Goal: Task Accomplishment & Management: Complete application form

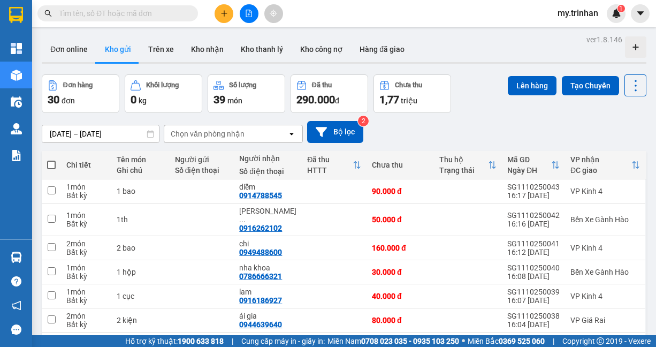
click at [229, 16] on button at bounding box center [223, 13] width 19 height 19
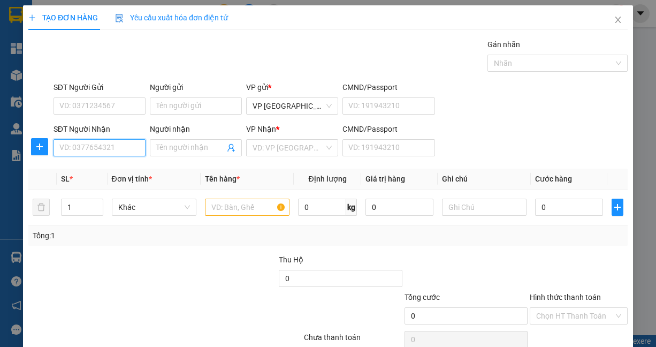
click at [126, 144] on input "SĐT Người Nhận" at bounding box center [99, 147] width 92 height 17
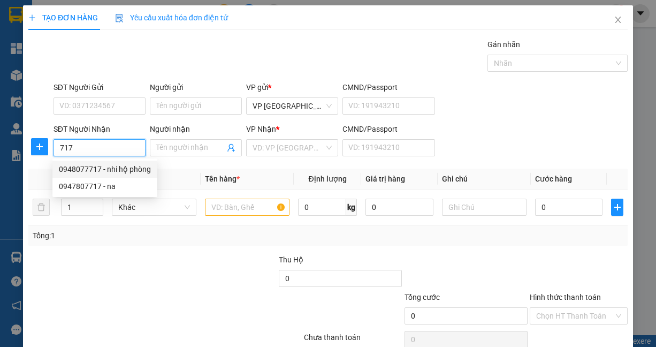
click at [145, 165] on div "0948077717 - nhi hộ phòng" at bounding box center [105, 169] width 92 height 12
type input "0948077717"
type input "nhi hộ phòng"
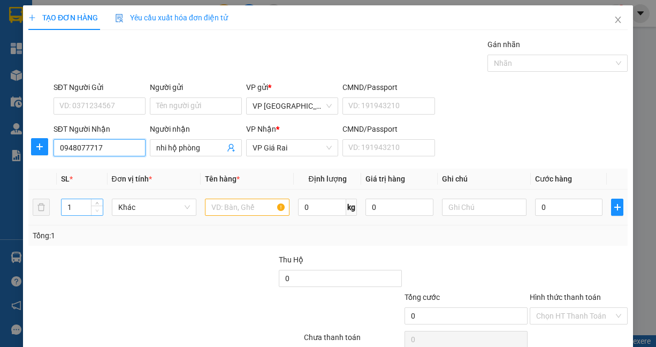
type input "160.000"
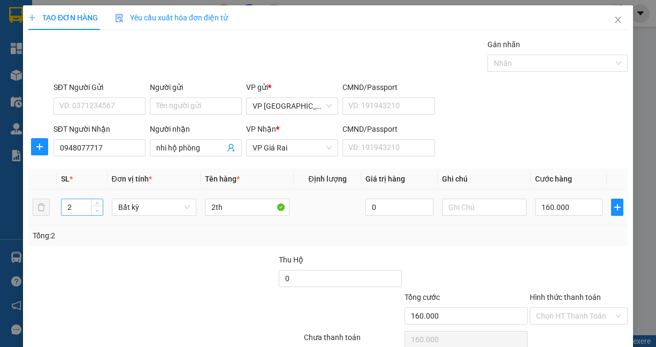
click at [98, 208] on span "down" at bounding box center [97, 211] width 6 height 6
type input "1"
drag, startPoint x: 210, startPoint y: 208, endPoint x: 194, endPoint y: 208, distance: 16.0
click at [196, 208] on tr "1 Bất kỳ 2th 0 160.000" at bounding box center [327, 207] width 599 height 36
type input "0"
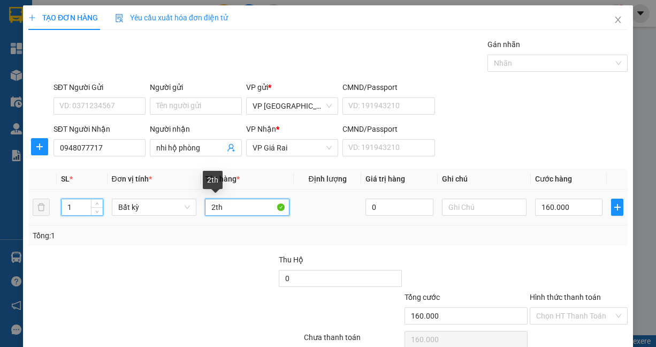
type input "0"
click at [208, 208] on input "2th" at bounding box center [247, 206] width 85 height 17
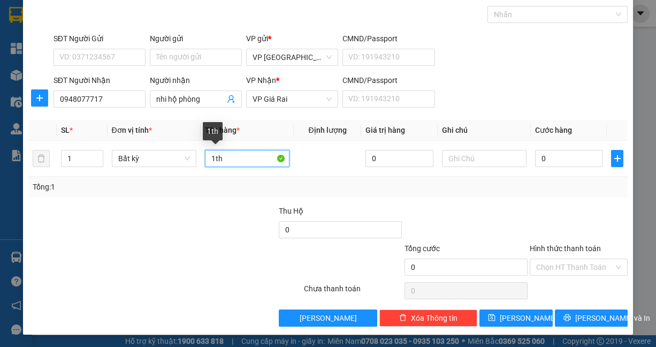
scroll to position [49, 0]
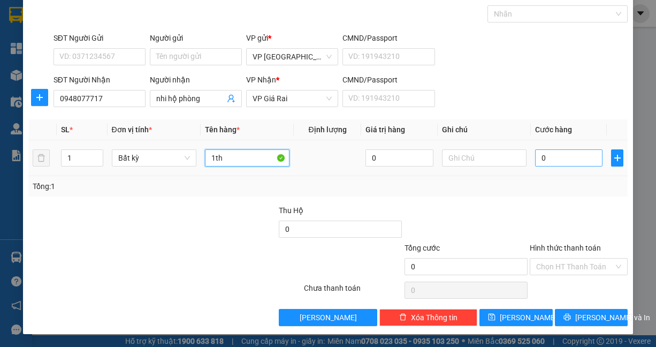
type input "1th"
click at [572, 154] on input "0" at bounding box center [568, 157] width 67 height 17
type input "5"
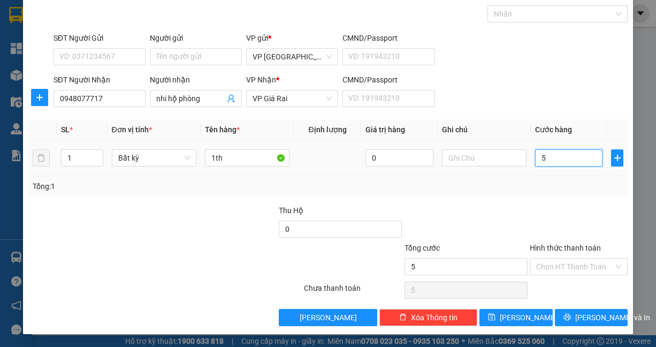
type input "50"
type input "50.000"
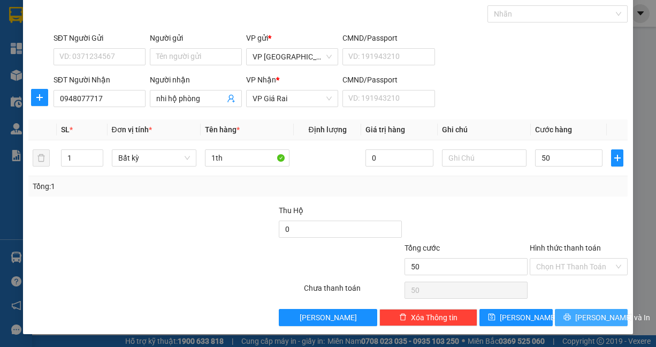
type input "50.000"
click at [588, 314] on span "[PERSON_NAME] và In" at bounding box center [612, 317] width 75 height 12
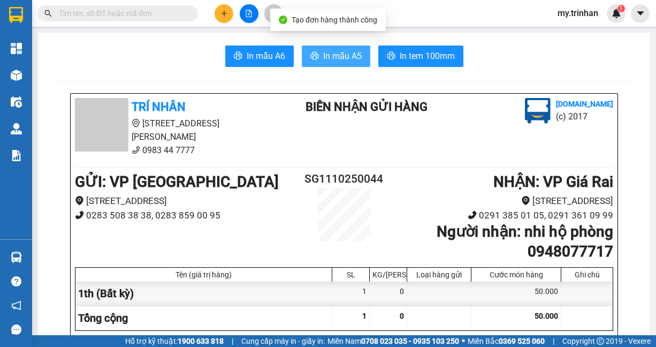
click at [337, 51] on span "In mẫu A5" at bounding box center [342, 55] width 39 height 13
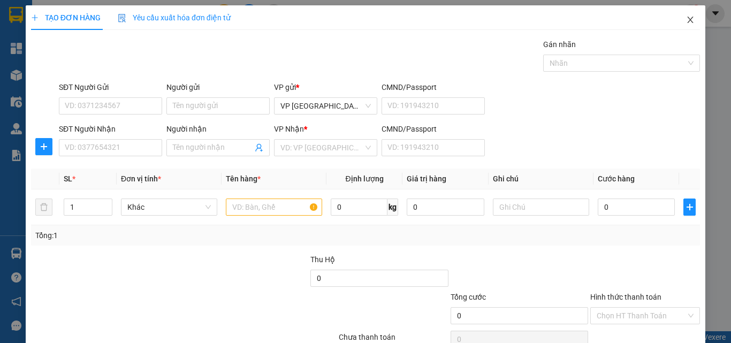
click at [655, 19] on icon "close" at bounding box center [690, 20] width 9 height 9
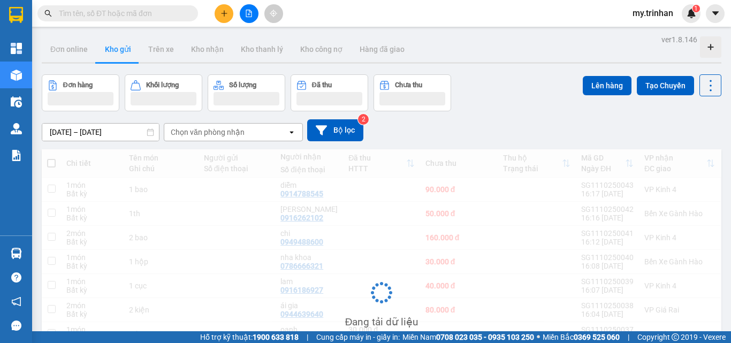
click at [451, 112] on div "09/10/2025 – 11/10/2025 Press the down arrow key to interact with the calendar …" at bounding box center [381, 130] width 679 height 38
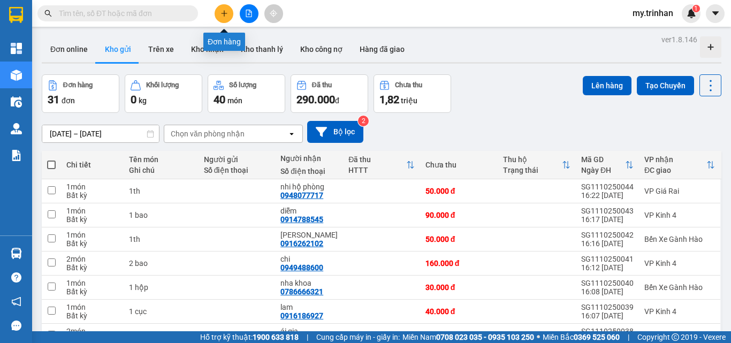
click at [220, 12] on icon "plus" at bounding box center [223, 13] width 7 height 7
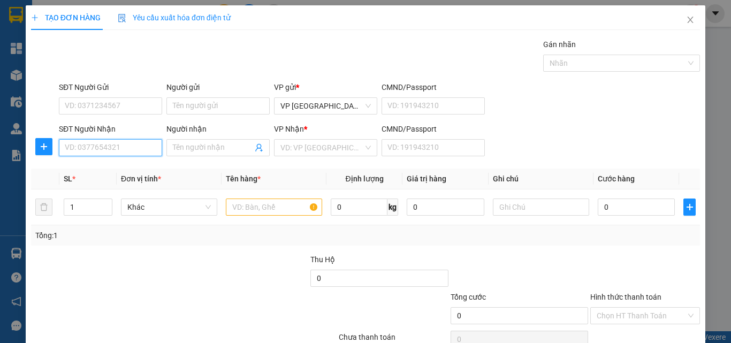
click at [139, 147] on input "SĐT Người Nhận" at bounding box center [110, 147] width 103 height 17
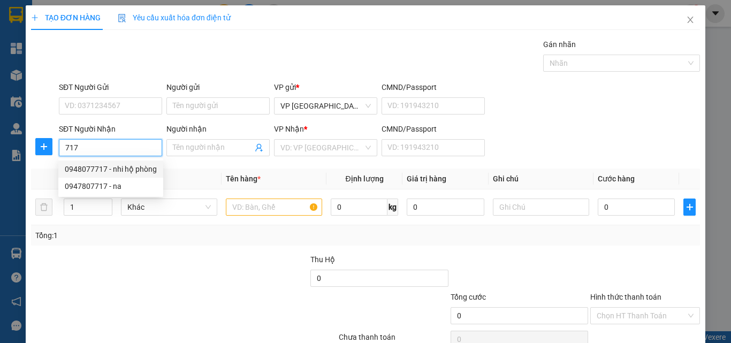
click at [141, 164] on div "0948077717 - nhi hộ phòng" at bounding box center [111, 169] width 92 height 12
type input "0948077717"
type input "nhi hộ phòng"
type input "50.000"
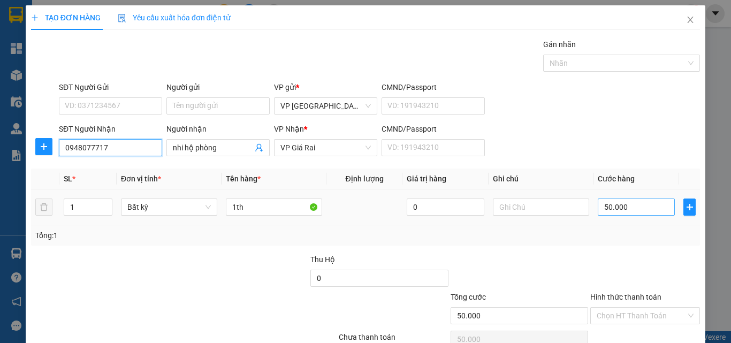
type input "0948077717"
click at [597, 208] on input "50.000" at bounding box center [635, 206] width 77 height 17
type input "4"
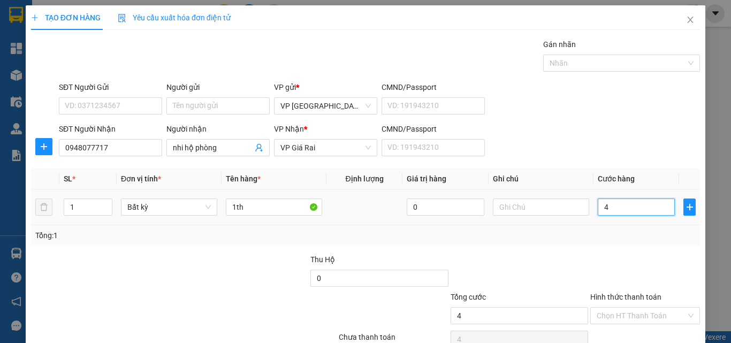
type input "40"
type input "400"
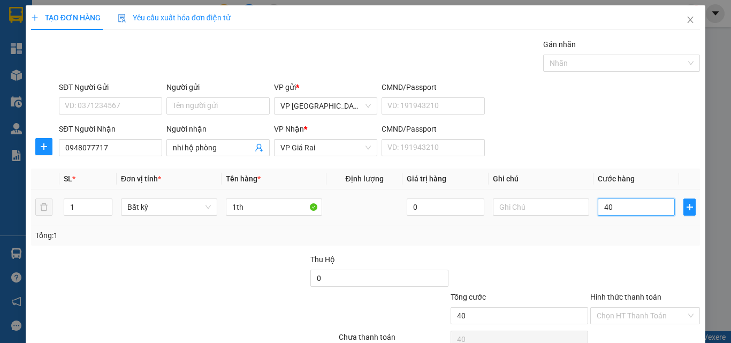
type input "400"
type input "4.000"
type input "40.000"
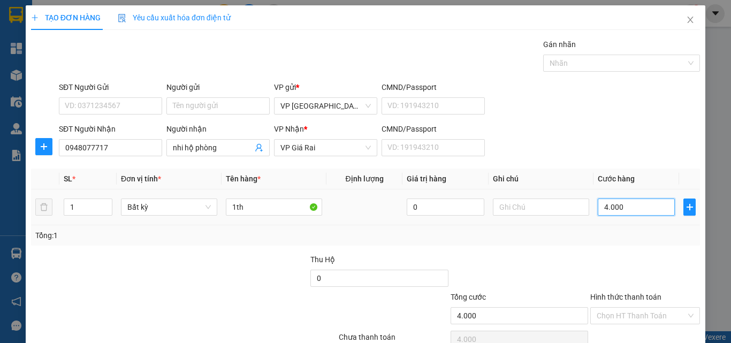
type input "40.000"
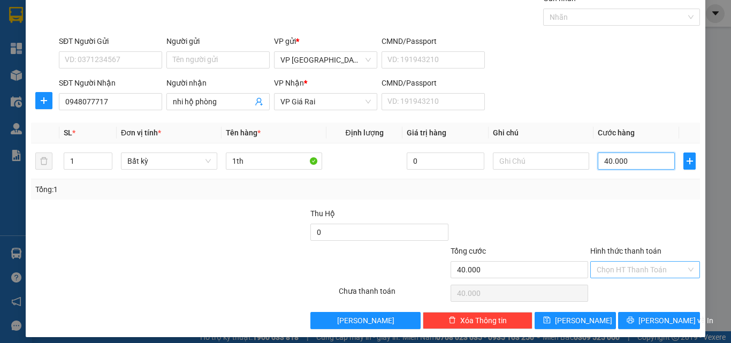
scroll to position [53, 0]
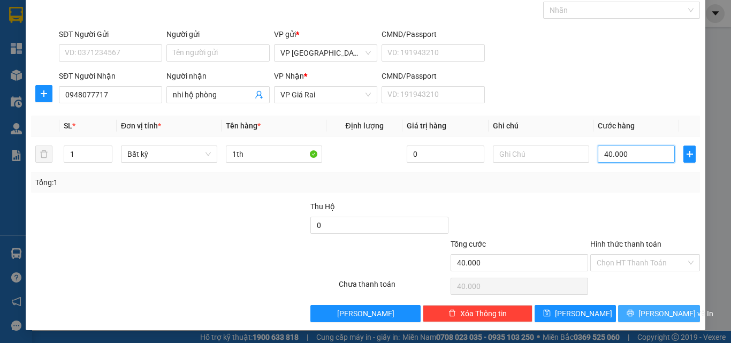
type input "40.000"
click at [619, 312] on button "[PERSON_NAME] và In" at bounding box center [659, 313] width 82 height 17
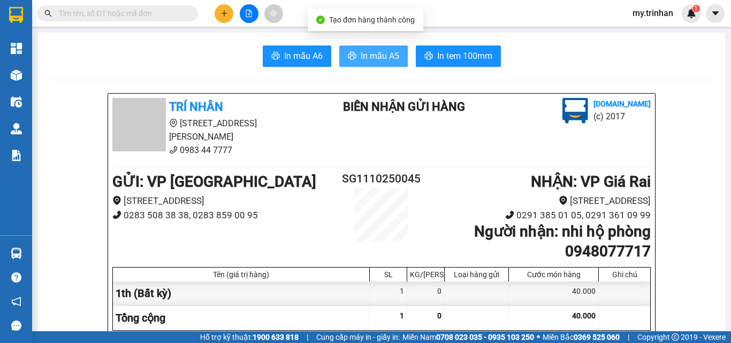
click at [348, 58] on icon "printer" at bounding box center [352, 55] width 9 height 9
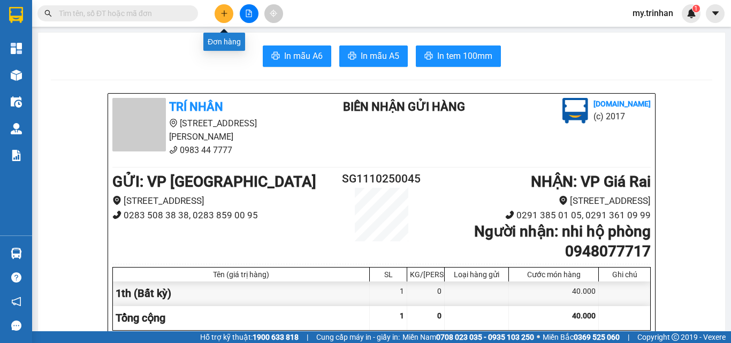
click at [229, 13] on button at bounding box center [223, 13] width 19 height 19
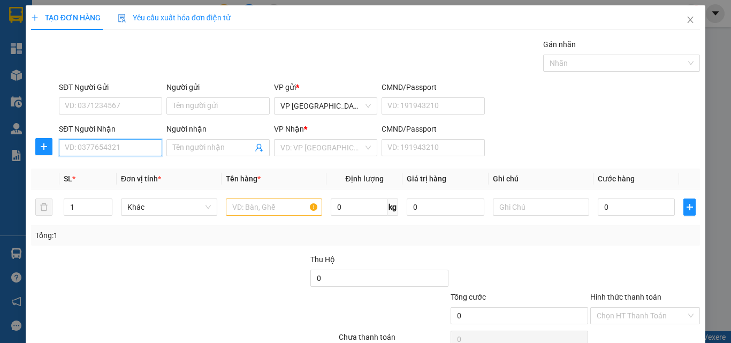
click at [140, 147] on input "SĐT Người Nhận" at bounding box center [110, 147] width 103 height 17
click at [128, 166] on div "0917464047 - HÀO TUYỀN" at bounding box center [117, 169] width 105 height 12
type input "0917464047"
type input "HÀO TUYỀN"
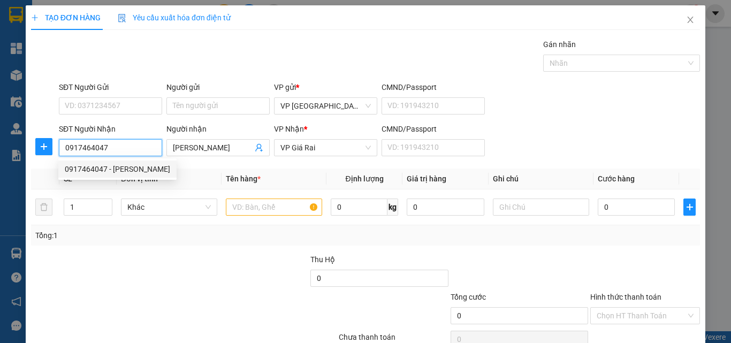
type input "80.000"
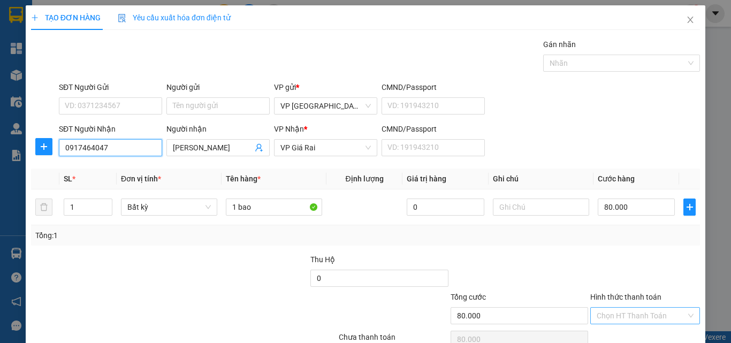
scroll to position [53, 0]
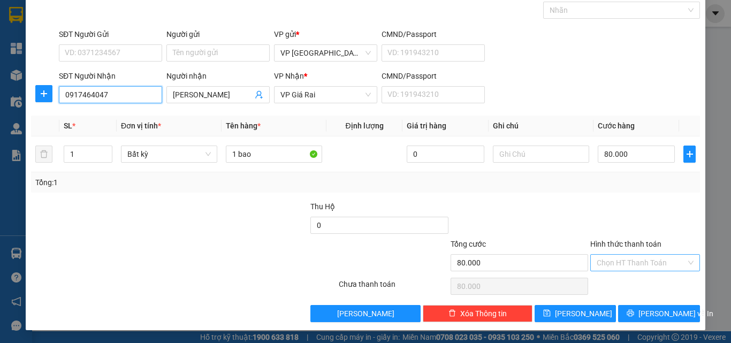
type input "0917464047"
click at [646, 314] on span "[PERSON_NAME] và In" at bounding box center [675, 314] width 75 height 12
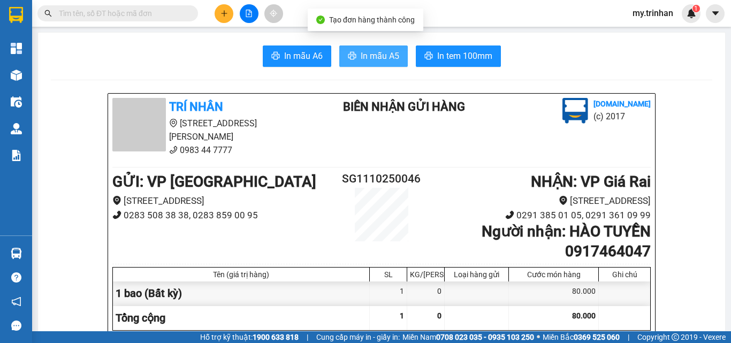
click at [383, 56] on span "In mẫu A5" at bounding box center [379, 55] width 39 height 13
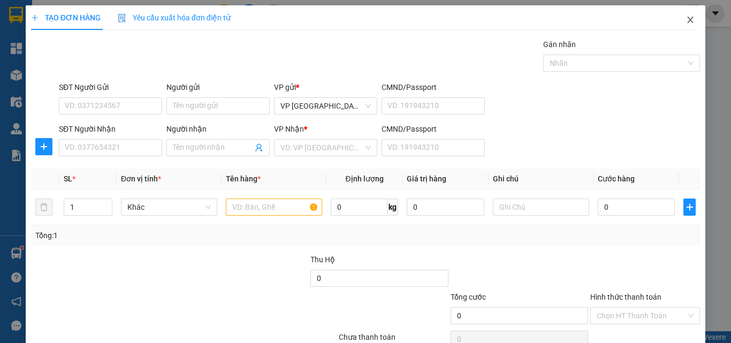
click at [655, 22] on span "Close" at bounding box center [690, 20] width 30 height 30
click at [538, 154] on div "SĐT Người Nhận VD: 0377654321 Người nhận Tên người nhận VP Nhận * VD: VP Sài Gò…" at bounding box center [379, 141] width 645 height 37
click at [655, 21] on icon "close" at bounding box center [690, 20] width 9 height 9
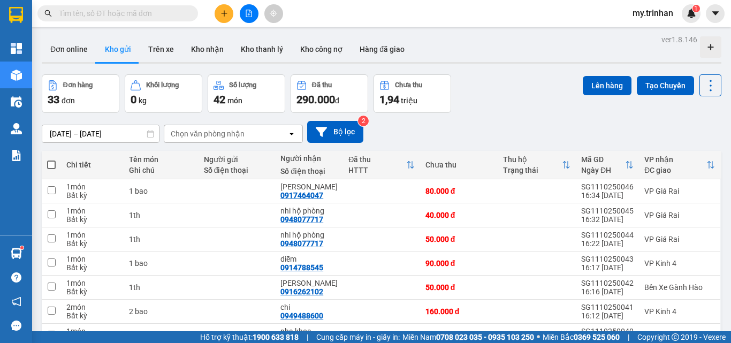
click at [252, 138] on div "Chọn văn phòng nhận" at bounding box center [225, 133] width 123 height 17
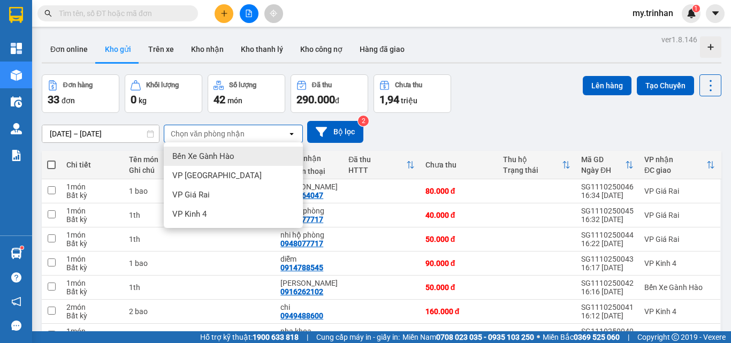
click at [252, 138] on div "Chọn văn phòng nhận" at bounding box center [225, 133] width 123 height 17
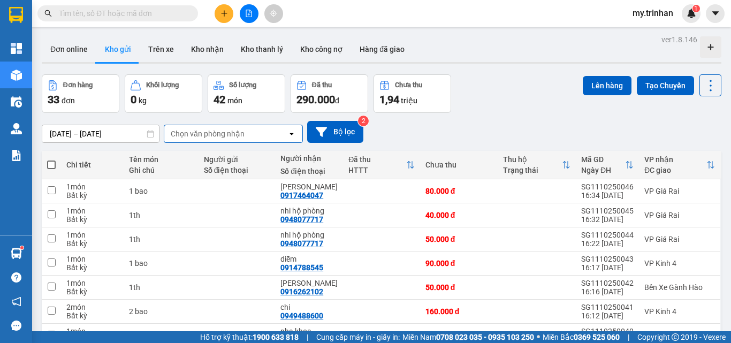
click at [455, 123] on div "09/10/2025 – 11/10/2025 Press the down arrow key to interact with the calendar …" at bounding box center [381, 132] width 679 height 22
click at [588, 126] on div "09/10/2025 – 11/10/2025 Press the down arrow key to interact with the calendar …" at bounding box center [381, 132] width 679 height 22
click at [533, 119] on div "09/10/2025 – 11/10/2025 Press the down arrow key to interact with the calendar …" at bounding box center [381, 132] width 679 height 38
click at [440, 129] on div "09/10/2025 – 11/10/2025 Press the down arrow key to interact with the calendar …" at bounding box center [381, 132] width 679 height 22
click at [279, 134] on div "Chọn văn phòng nhận" at bounding box center [225, 133] width 123 height 17
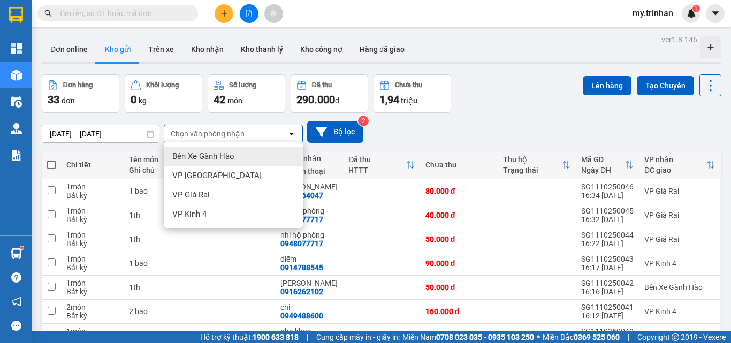
click at [279, 134] on div "Chọn văn phòng nhận" at bounding box center [225, 133] width 123 height 17
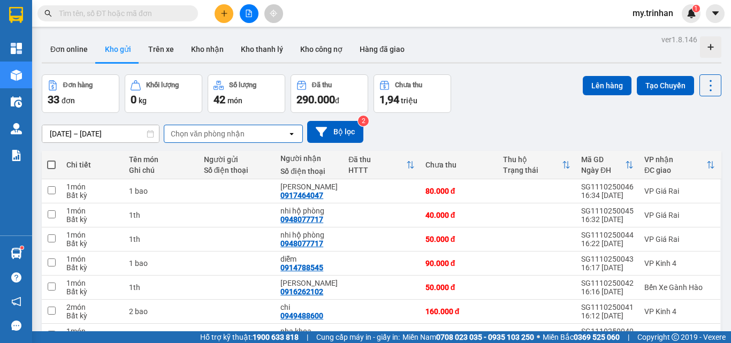
click at [471, 114] on div "09/10/2025 – 11/10/2025 Press the down arrow key to interact with the calendar …" at bounding box center [381, 132] width 679 height 38
click at [471, 123] on div "09/10/2025 – 11/10/2025 Press the down arrow key to interact with the calendar …" at bounding box center [381, 132] width 679 height 22
click at [285, 127] on div "Chọn văn phòng nhận" at bounding box center [225, 133] width 123 height 17
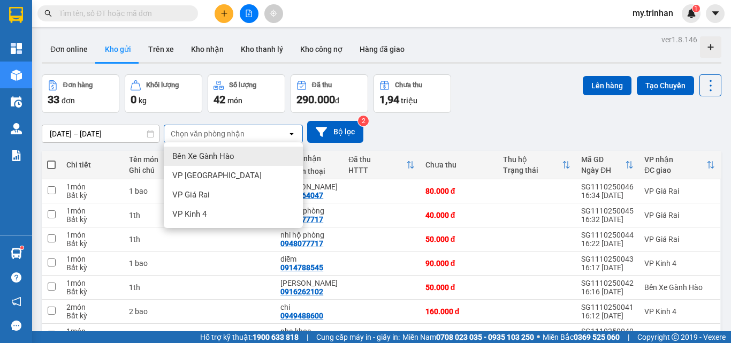
click at [285, 127] on div "Chọn văn phòng nhận" at bounding box center [225, 133] width 123 height 17
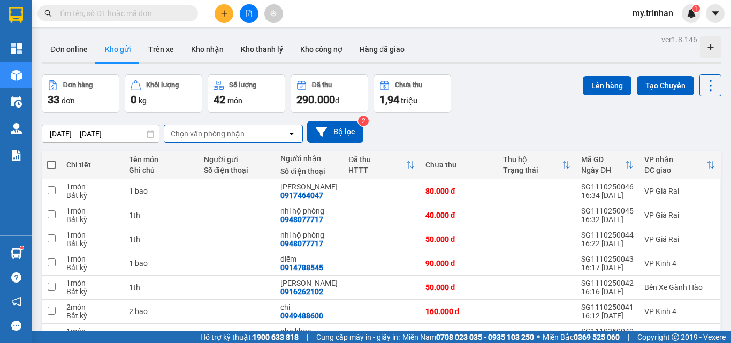
click at [431, 130] on div "09/10/2025 – 11/10/2025 Press the down arrow key to interact with the calendar …" at bounding box center [381, 132] width 679 height 22
click at [226, 13] on icon "plus" at bounding box center [223, 13] width 7 height 7
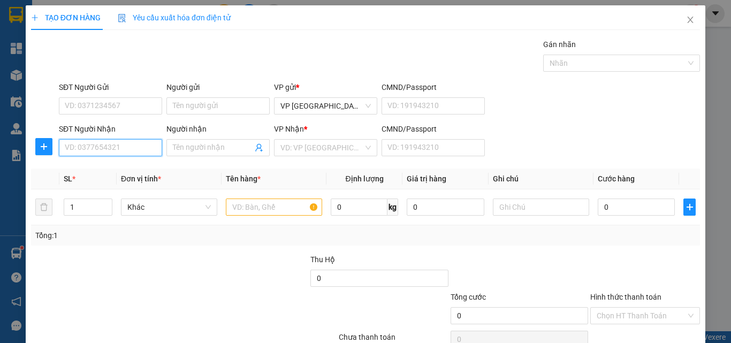
click at [147, 144] on input "SĐT Người Nhận" at bounding box center [110, 147] width 103 height 17
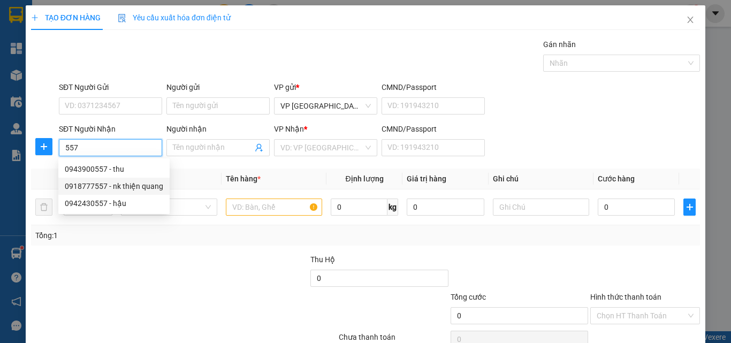
click at [140, 187] on div "0918777557 - nk thiện quang" at bounding box center [114, 186] width 98 height 12
type input "0918777557"
type input "nk thiện quang"
type input "30.000"
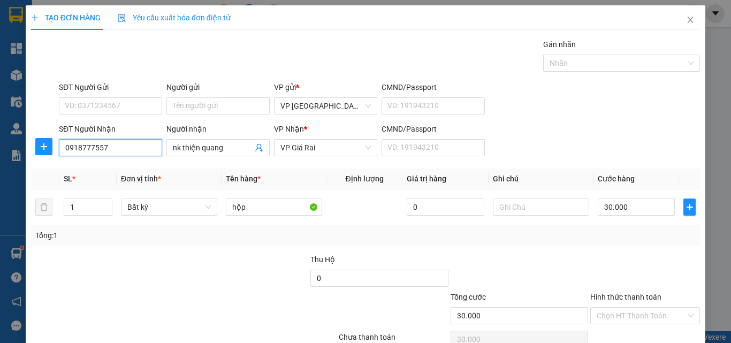
scroll to position [53, 0]
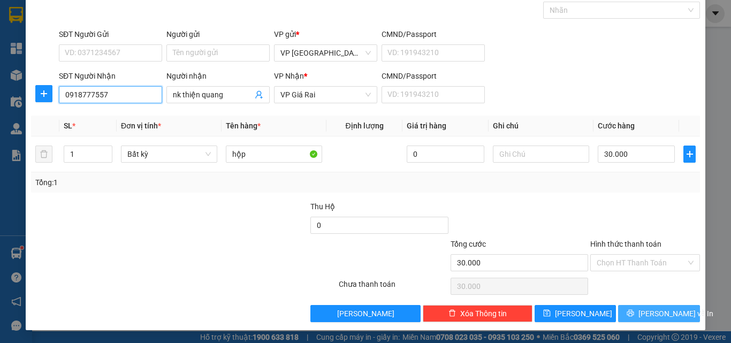
type input "0918777557"
click at [627, 312] on button "[PERSON_NAME] và In" at bounding box center [659, 313] width 82 height 17
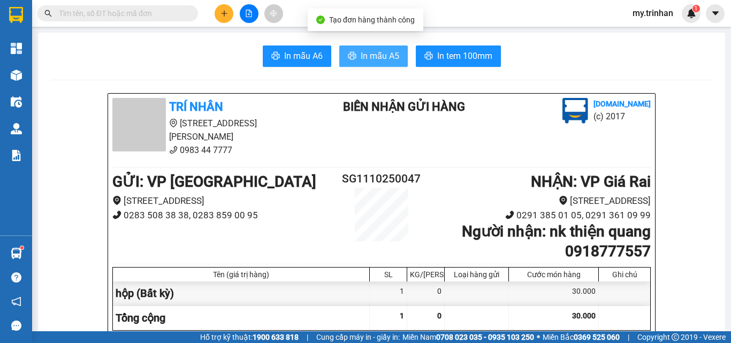
click at [385, 58] on span "In mẫu A5" at bounding box center [379, 55] width 39 height 13
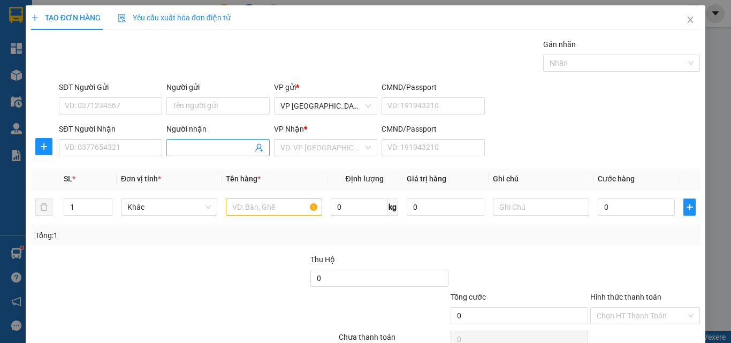
click at [192, 153] on span at bounding box center [217, 147] width 103 height 17
type input "anh trí"
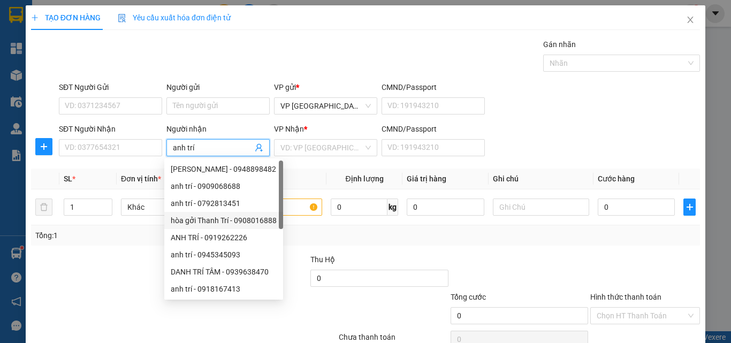
scroll to position [17, 0]
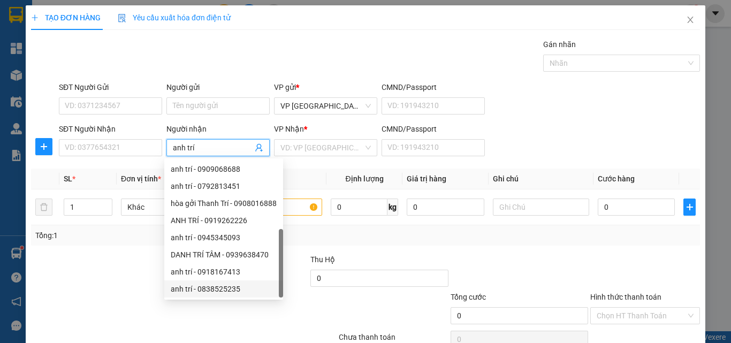
click at [238, 290] on div "anh trí - 0838525235" at bounding box center [224, 289] width 106 height 12
type input "0838525235"
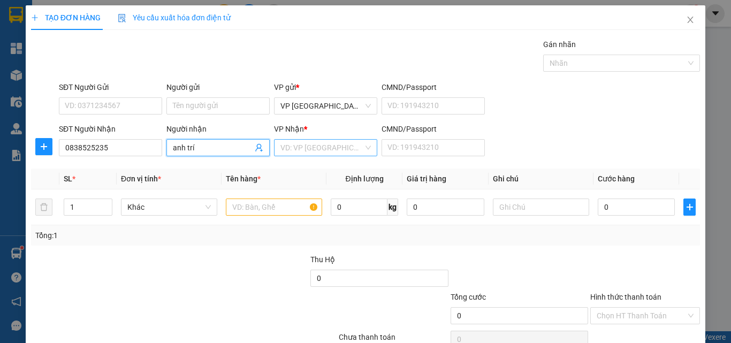
type input "anh trí"
click at [309, 149] on input "search" at bounding box center [321, 148] width 83 height 16
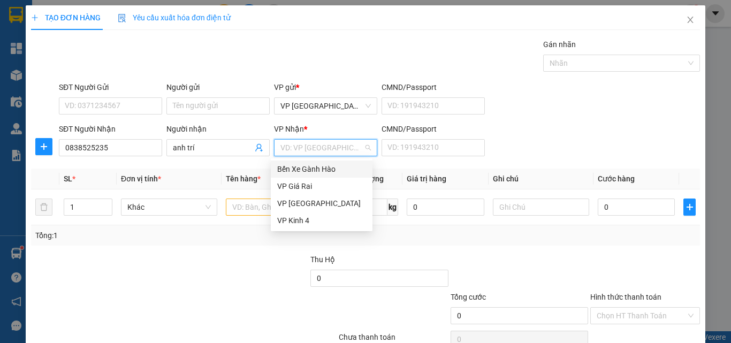
click at [306, 170] on div "Bến Xe Gành Hào" at bounding box center [321, 169] width 89 height 12
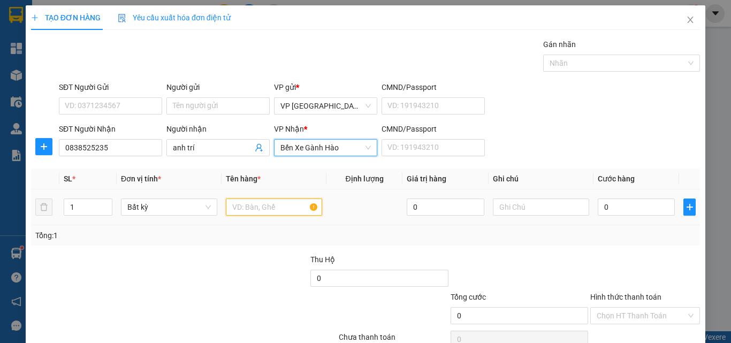
click at [260, 202] on input "text" at bounding box center [274, 206] width 96 height 17
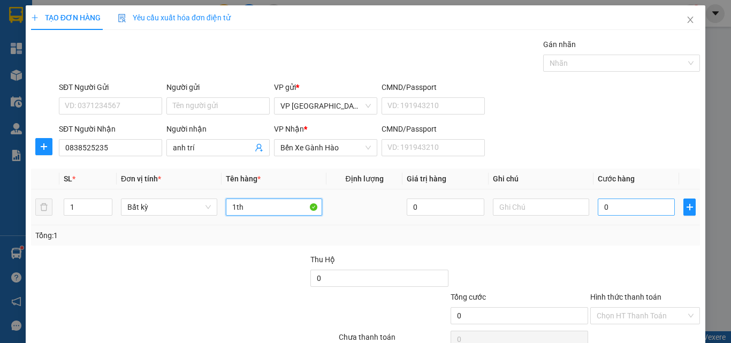
type input "1th"
click at [633, 214] on input "0" at bounding box center [635, 206] width 77 height 17
type input "4"
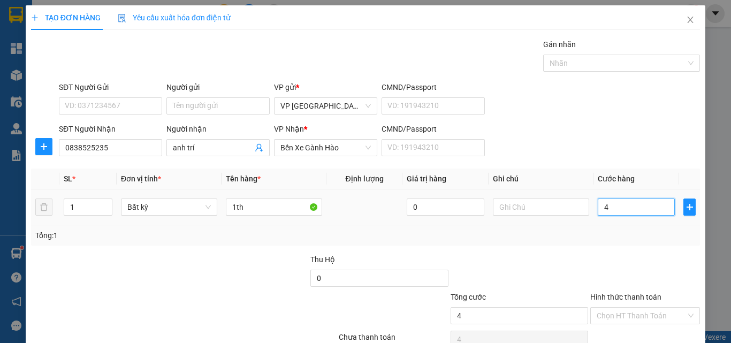
type input "40"
type input "40.000"
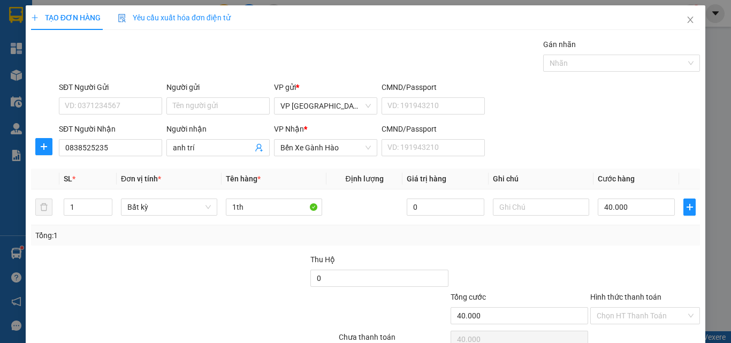
scroll to position [53, 0]
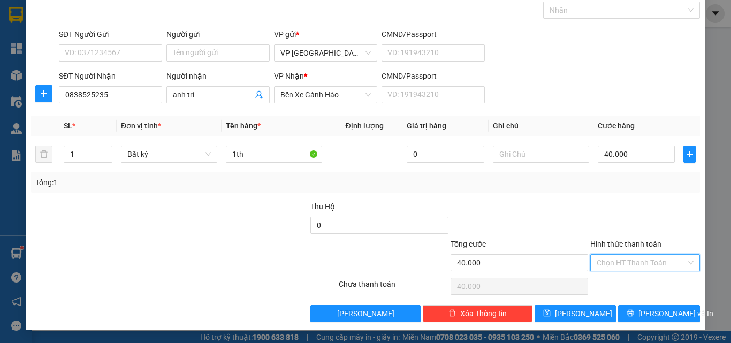
click at [638, 265] on input "Hình thức thanh toán" at bounding box center [640, 263] width 89 height 16
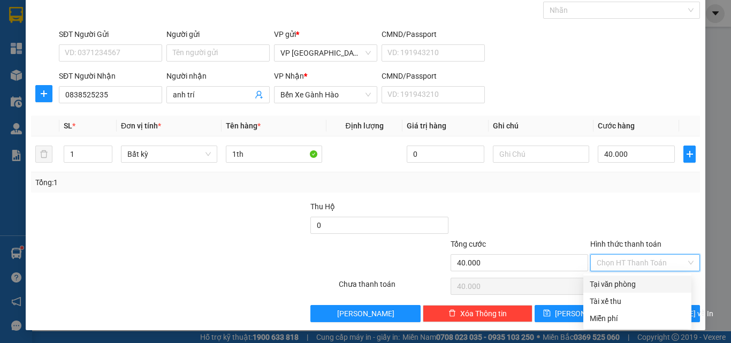
click at [640, 285] on div "Tại văn phòng" at bounding box center [636, 284] width 95 height 12
type input "0"
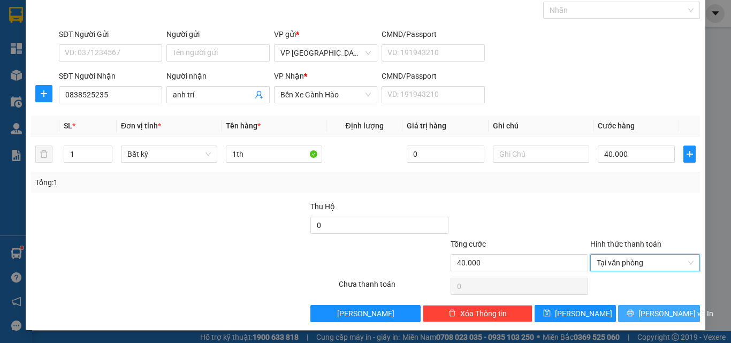
click at [641, 308] on button "[PERSON_NAME] và In" at bounding box center [659, 313] width 82 height 17
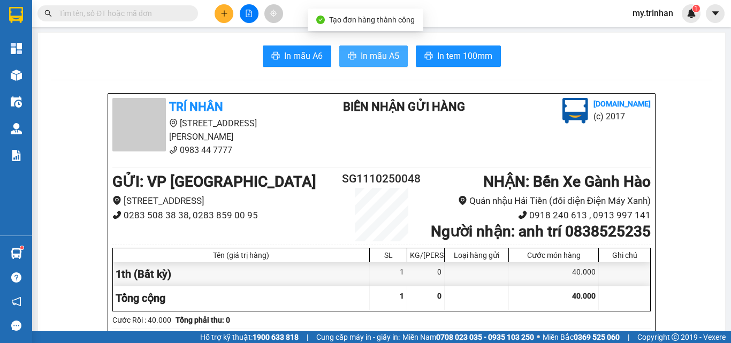
click at [380, 53] on span "In mẫu A5" at bounding box center [379, 55] width 39 height 13
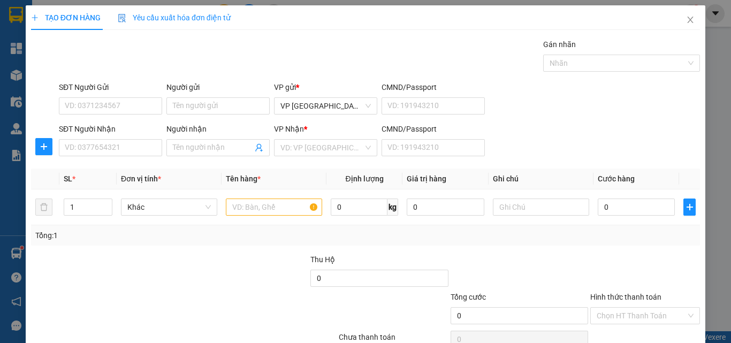
click at [553, 156] on div "SĐT Người Nhận VD: 0377654321 Người nhận Tên người nhận VP Nhận * VD: VP Sài Gò…" at bounding box center [379, 141] width 645 height 37
click at [655, 23] on icon "close" at bounding box center [690, 20] width 9 height 9
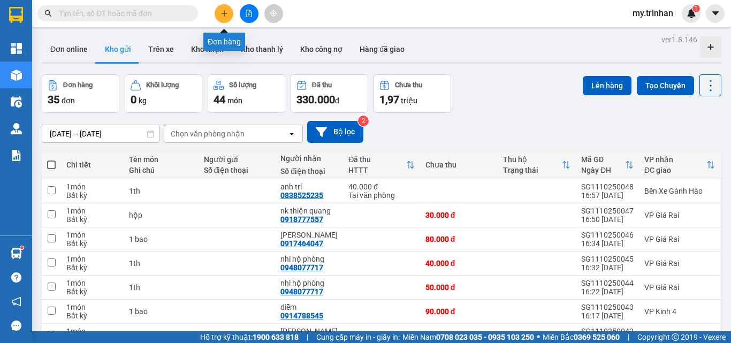
click at [226, 15] on icon "plus" at bounding box center [223, 13] width 7 height 7
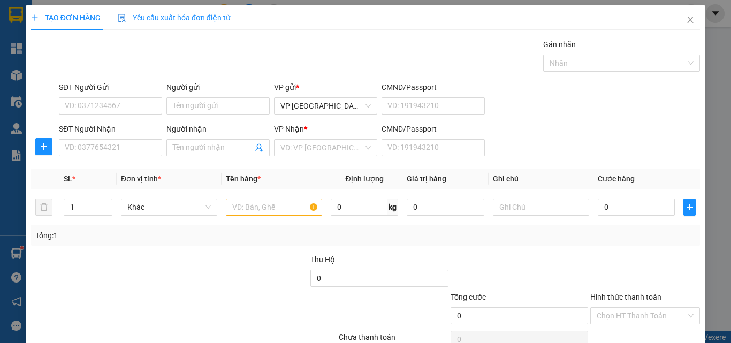
click at [141, 156] on div "SĐT Người Nhận VD: 0377654321" at bounding box center [110, 141] width 103 height 37
click at [142, 147] on input "SĐT Người Nhận" at bounding box center [110, 147] width 103 height 17
click at [136, 149] on input "717" at bounding box center [110, 147] width 103 height 17
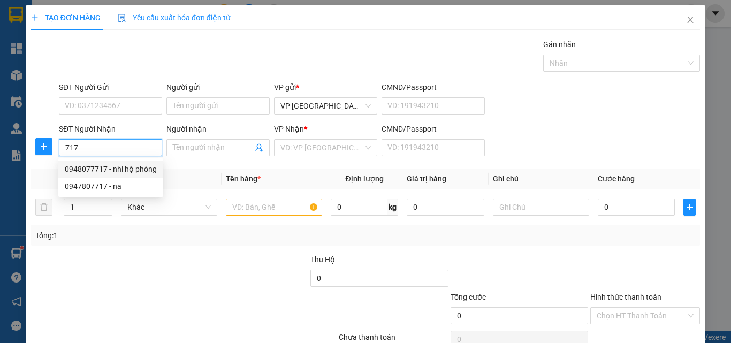
click at [145, 170] on div "0948077717 - nhi hộ phòng" at bounding box center [111, 169] width 92 height 12
type input "0948077717"
type input "nhi hộ phòng"
type input "40.000"
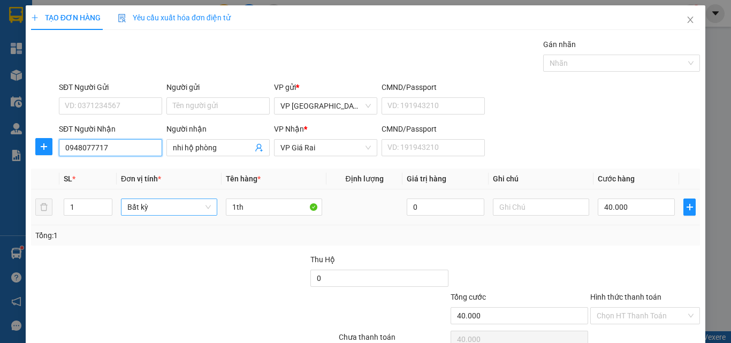
type input "0948077717"
click at [201, 202] on tr "1 Bất kỳ 1th 0 40.000" at bounding box center [365, 207] width 669 height 36
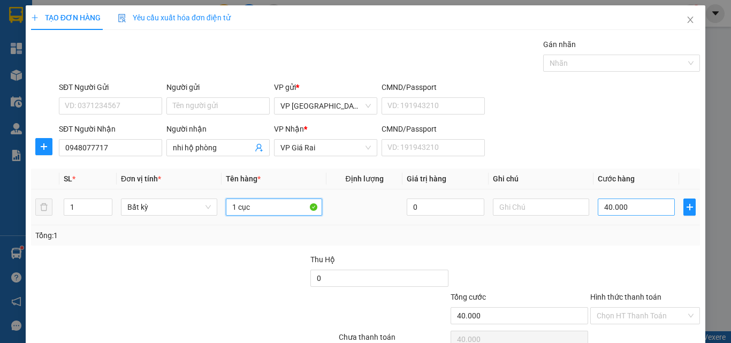
type input "1 cục"
click at [632, 206] on input "40.000" at bounding box center [635, 206] width 77 height 17
type input "3"
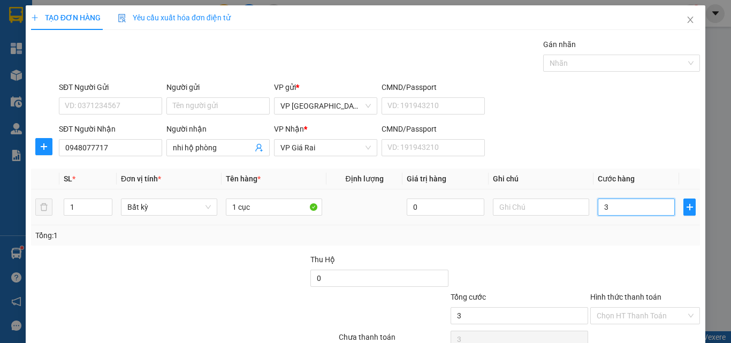
type input "30"
type input "30.000"
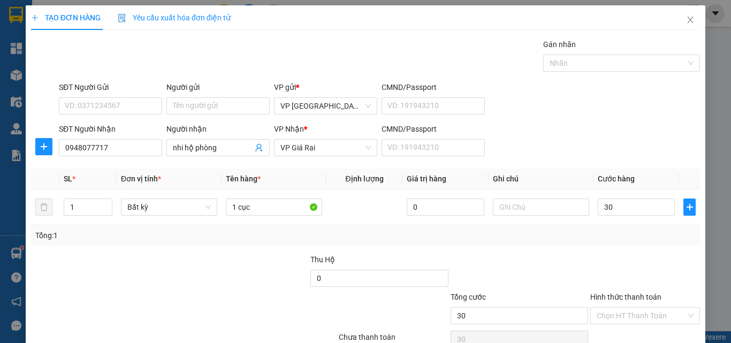
type input "30.000"
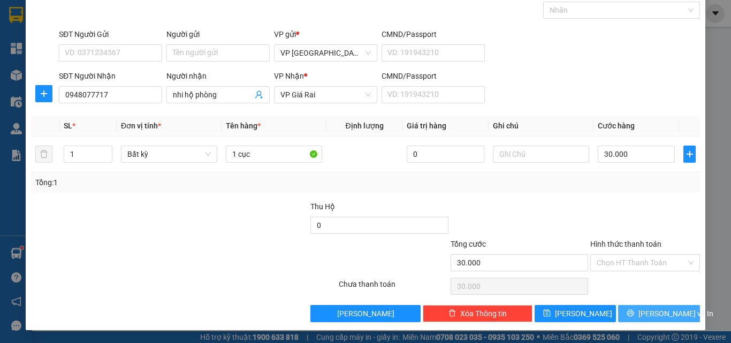
drag, startPoint x: 655, startPoint y: 310, endPoint x: 635, endPoint y: 302, distance: 20.9
click at [655, 310] on span "[PERSON_NAME] và In" at bounding box center [675, 314] width 75 height 12
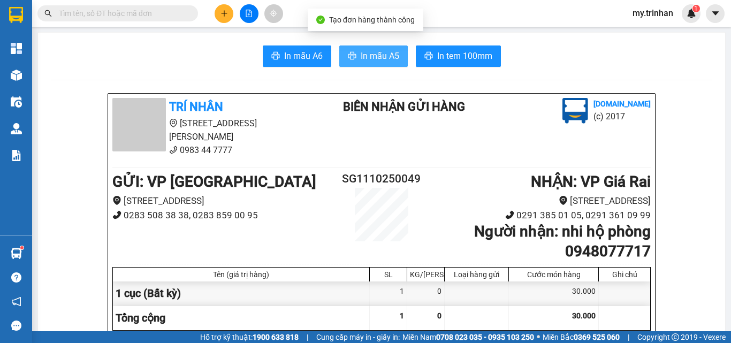
click at [383, 57] on span "In mẫu A5" at bounding box center [379, 55] width 39 height 13
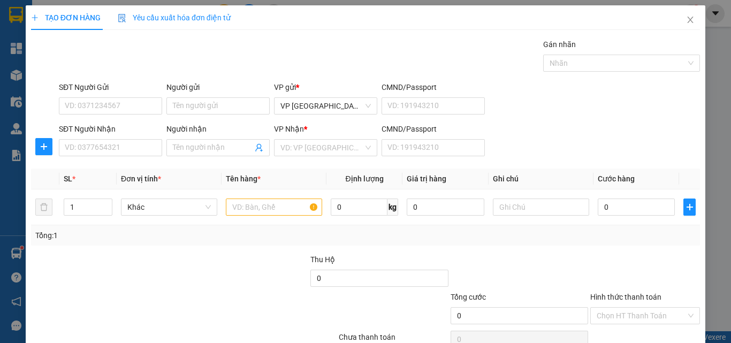
click at [573, 147] on div "SĐT Người Nhận VD: 0377654321 Người nhận Tên người nhận VP Nhận * VD: VP Sài Gò…" at bounding box center [379, 141] width 645 height 37
click at [114, 145] on input "SĐT Người Nhận" at bounding box center [110, 147] width 103 height 17
click at [132, 151] on input "717" at bounding box center [110, 147] width 103 height 17
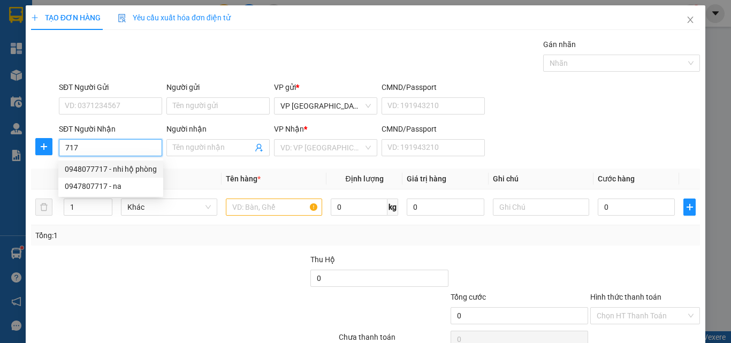
click at [135, 167] on div "0948077717 - nhi hộ phòng" at bounding box center [111, 169] width 92 height 12
type input "0948077717"
type input "nhi hộ phòng"
type input "30.000"
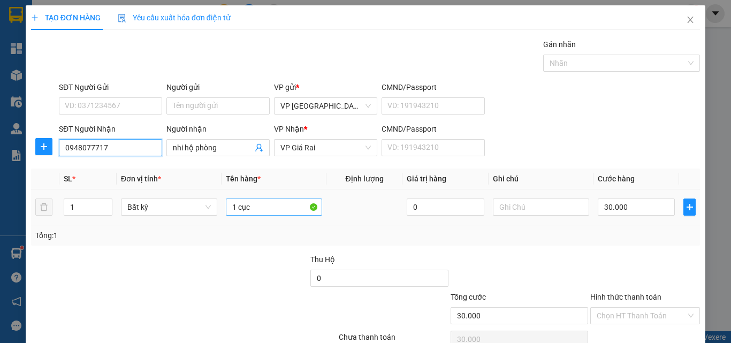
type input "0948077717"
drag, startPoint x: 255, startPoint y: 211, endPoint x: 194, endPoint y: 211, distance: 61.5
click at [200, 210] on tr "1 Bất kỳ 1 cục 0 30.000" at bounding box center [365, 207] width 669 height 36
type input "1th"
click at [617, 210] on input "30.000" at bounding box center [635, 206] width 77 height 17
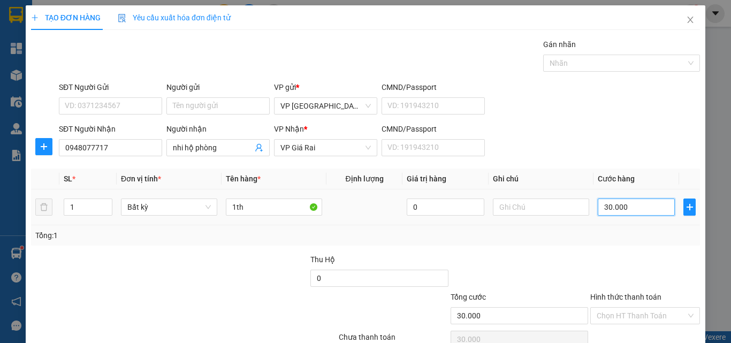
type input "3"
type input "30"
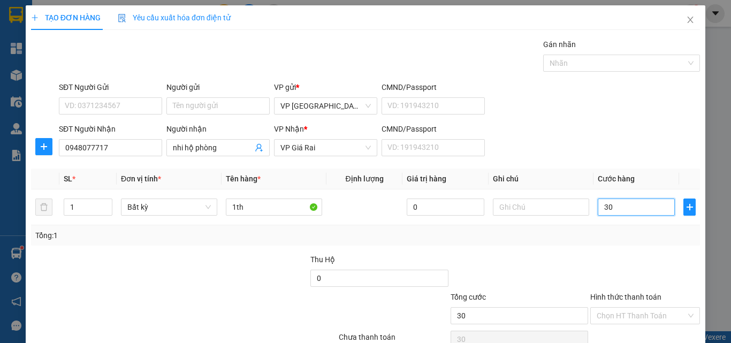
type input "30"
type input "30.000"
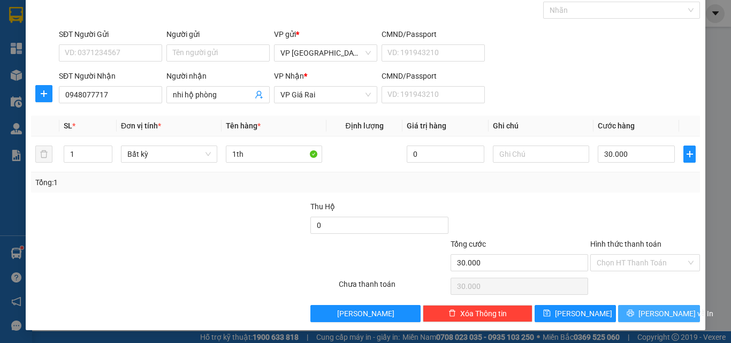
click at [634, 309] on button "[PERSON_NAME] và In" at bounding box center [659, 313] width 82 height 17
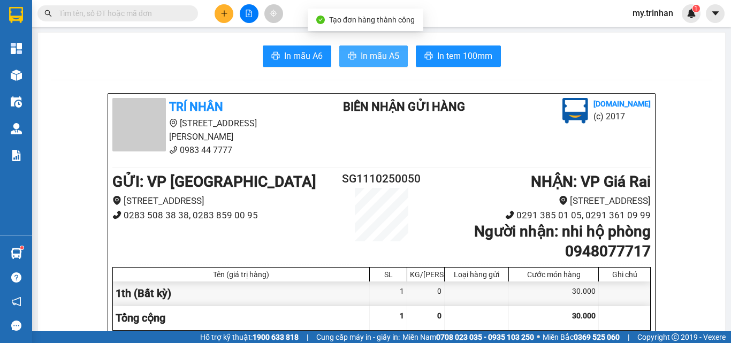
click at [383, 58] on span "In mẫu A5" at bounding box center [379, 55] width 39 height 13
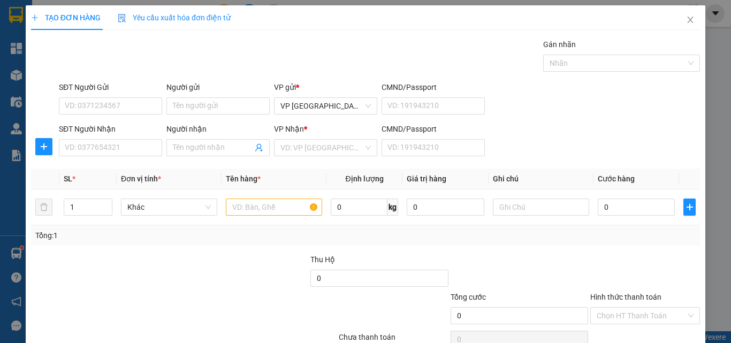
click at [541, 157] on div "SĐT Người Nhận VD: 0377654321 Người nhận Tên người nhận VP Nhận * VD: VP Sài Gò…" at bounding box center [379, 141] width 645 height 37
click at [101, 155] on input "SĐT Người Nhận" at bounding box center [110, 147] width 103 height 17
click at [104, 149] on input "SĐT Người Nhận" at bounding box center [110, 147] width 103 height 17
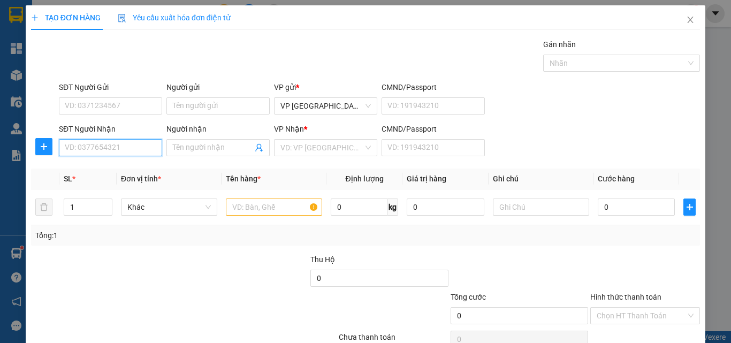
click at [103, 149] on input "SĐT Người Nhận" at bounding box center [110, 147] width 103 height 17
type input "0945745457"
click at [206, 151] on input "Người nhận" at bounding box center [213, 148] width 80 height 12
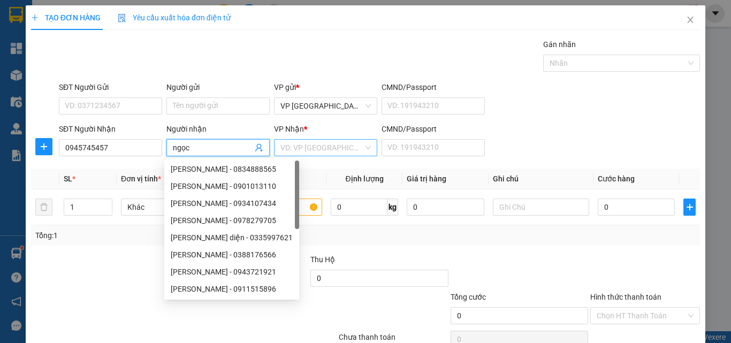
type input "ngọc"
click at [297, 151] on input "search" at bounding box center [321, 148] width 83 height 16
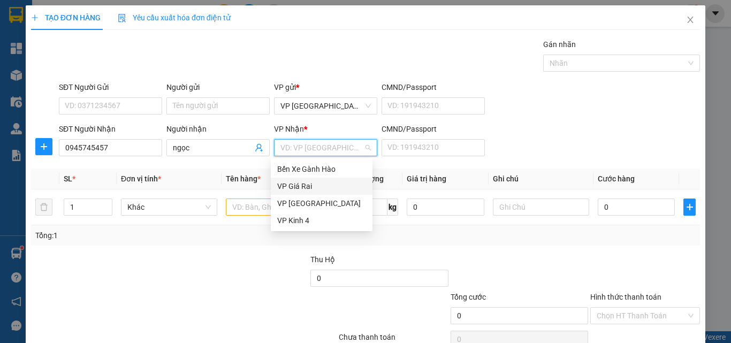
click at [307, 186] on div "VP Giá Rai" at bounding box center [321, 186] width 89 height 12
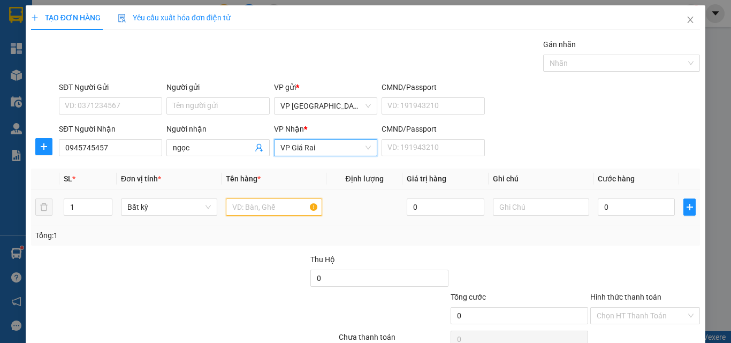
click at [261, 210] on input "text" at bounding box center [274, 206] width 96 height 17
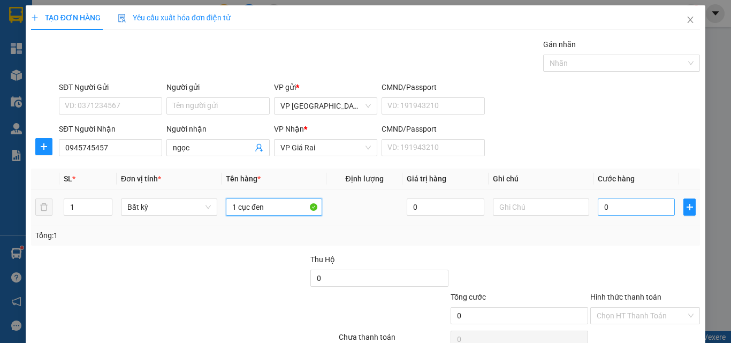
type input "1 cục đen"
click at [649, 206] on input "0" at bounding box center [635, 206] width 77 height 17
type input "4"
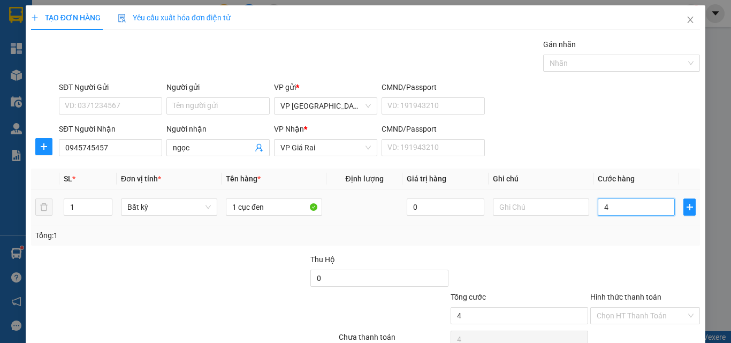
type input "40"
type input "40.000"
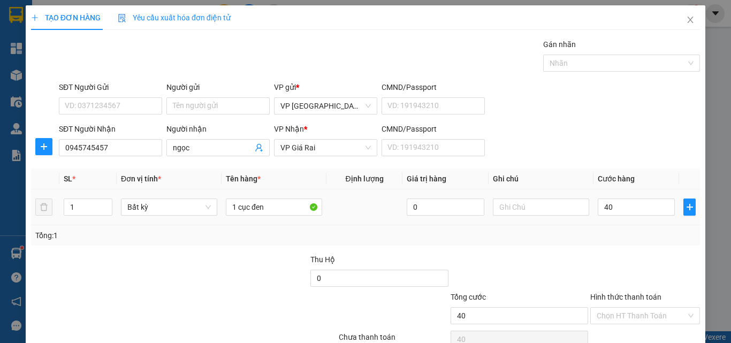
type input "40.000"
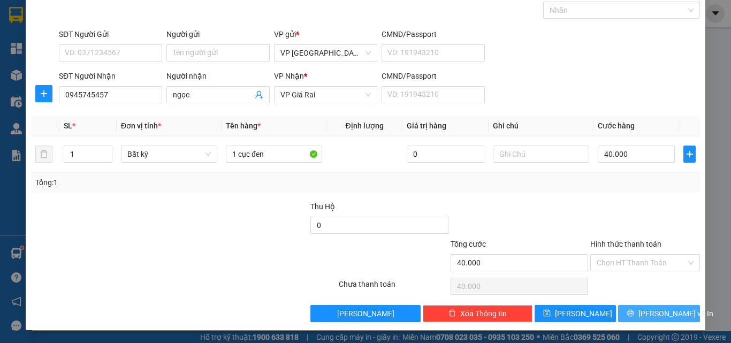
click at [655, 315] on span "[PERSON_NAME] và In" at bounding box center [675, 314] width 75 height 12
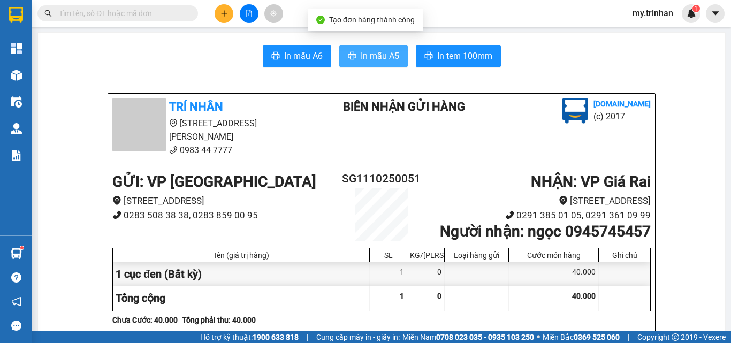
click at [392, 50] on span "In mẫu A5" at bounding box center [379, 55] width 39 height 13
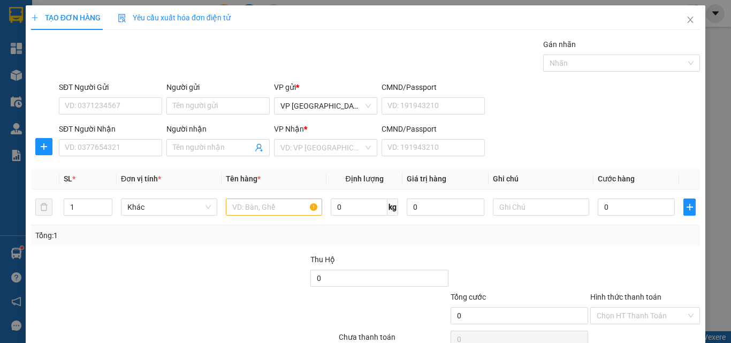
click at [648, 160] on div "SĐT Người Nhận VD: 0377654321 Người nhận Tên người nhận VP Nhận * VD: VP Sài Gò…" at bounding box center [379, 141] width 645 height 37
click at [642, 159] on div "SĐT Người Nhận VD: 0377654321 Người nhận Tên người nhận VP Nhận * VD: VP Sài Gò…" at bounding box center [379, 141] width 645 height 37
click at [130, 150] on input "SĐT Người Nhận" at bounding box center [110, 147] width 103 height 17
click at [78, 153] on input "SĐT Người Nhận" at bounding box center [110, 147] width 103 height 17
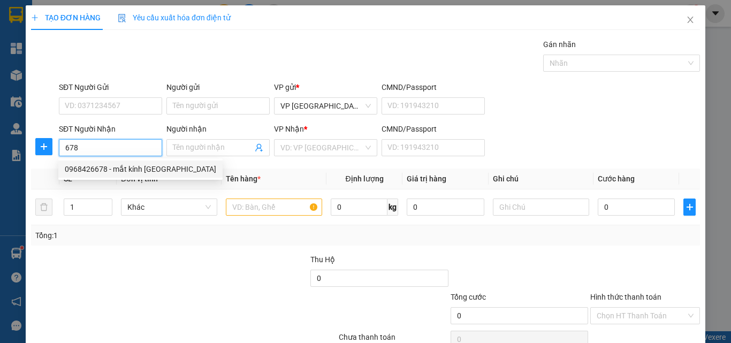
click at [138, 171] on div "0968426678 - mắt kính sài gòn" at bounding box center [140, 169] width 151 height 12
type input "0968426678"
type input "mắt kính sài gòn"
type input "20.000"
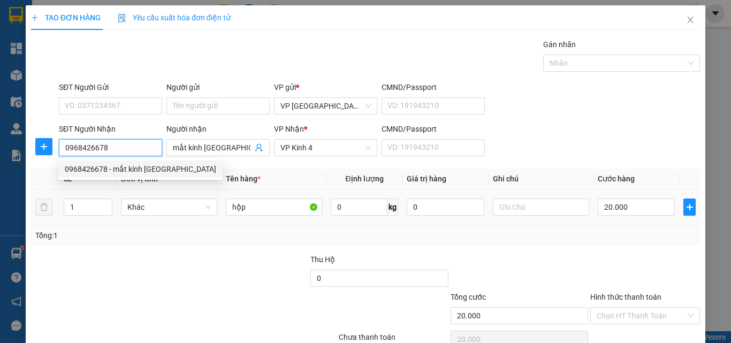
type input "0968426678"
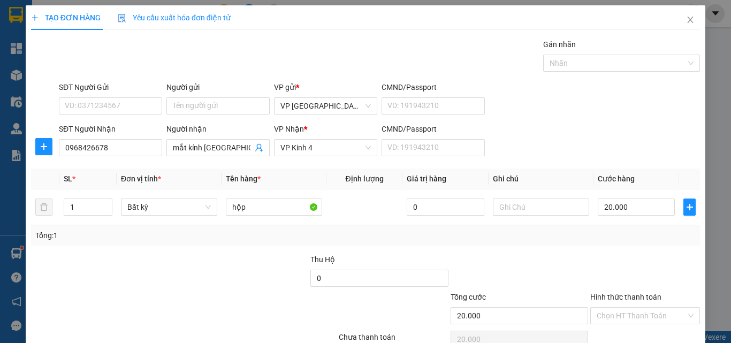
scroll to position [53, 0]
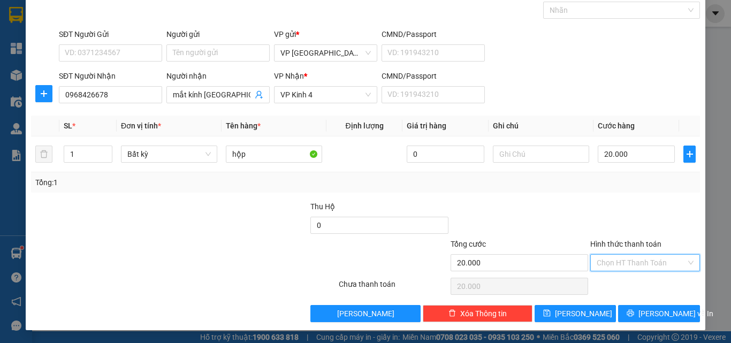
click at [646, 262] on input "Hình thức thanh toán" at bounding box center [640, 263] width 89 height 16
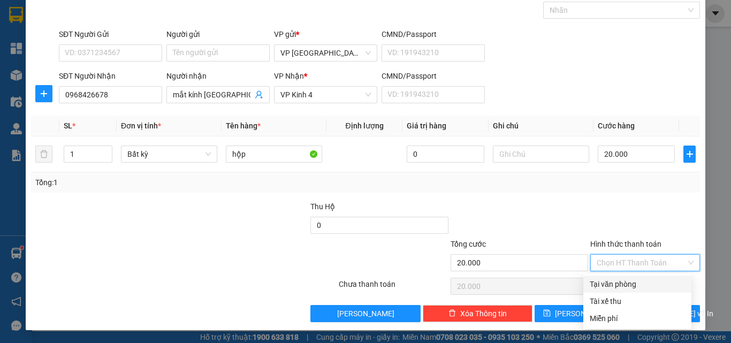
click at [649, 275] on div "Tại văn phòng" at bounding box center [637, 283] width 108 height 17
type input "0"
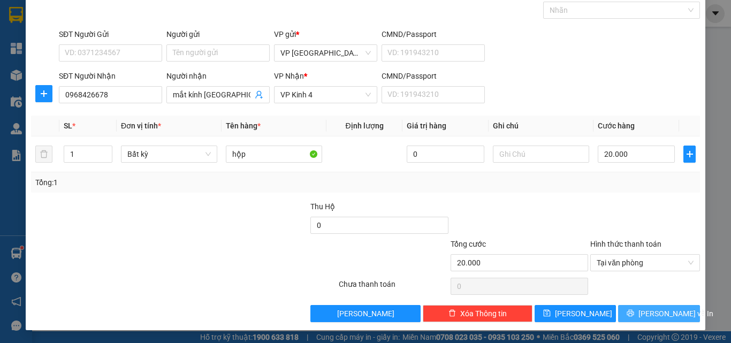
click at [651, 306] on button "[PERSON_NAME] và In" at bounding box center [659, 313] width 82 height 17
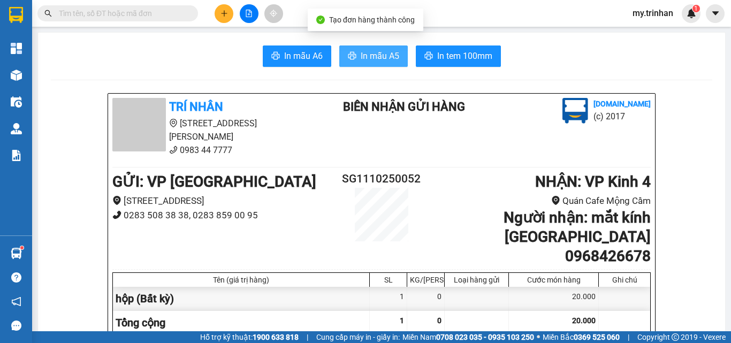
click at [375, 55] on span "In mẫu A5" at bounding box center [379, 55] width 39 height 13
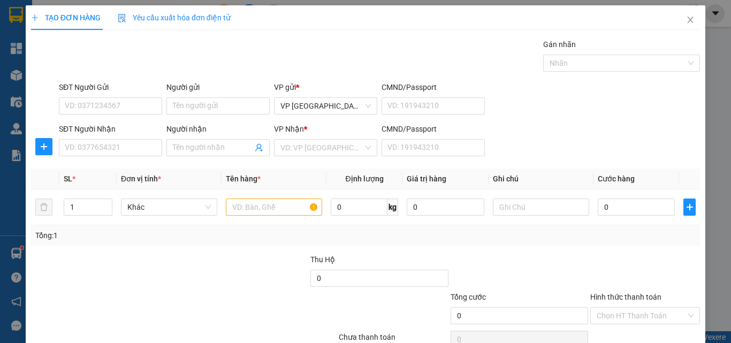
click at [544, 139] on div "SĐT Người Nhận VD: 0377654321 Người nhận Tên người nhận VP Nhận * VD: VP Sài Gò…" at bounding box center [379, 141] width 645 height 37
click at [105, 147] on input "SĐT Người Nhận" at bounding box center [110, 147] width 103 height 17
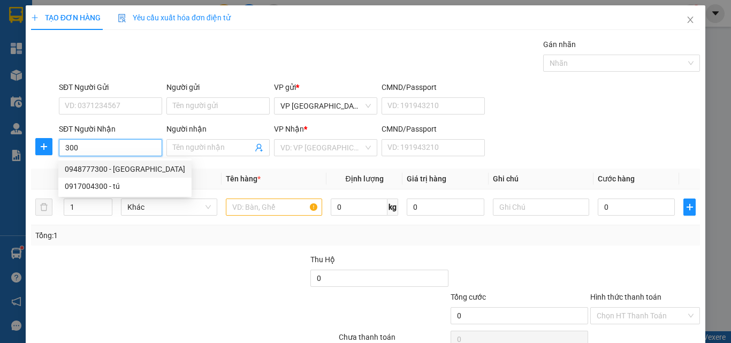
click at [107, 168] on div "0948777300 - hoàn mỹ" at bounding box center [125, 169] width 120 height 12
type input "0948777300"
type input "hoàn mỹ"
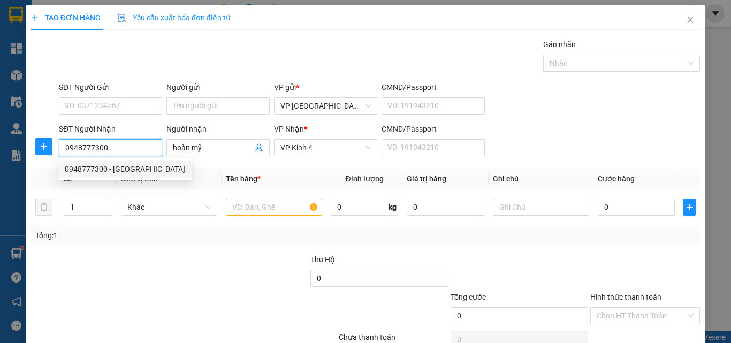
type input "30.000"
type input "0948777300"
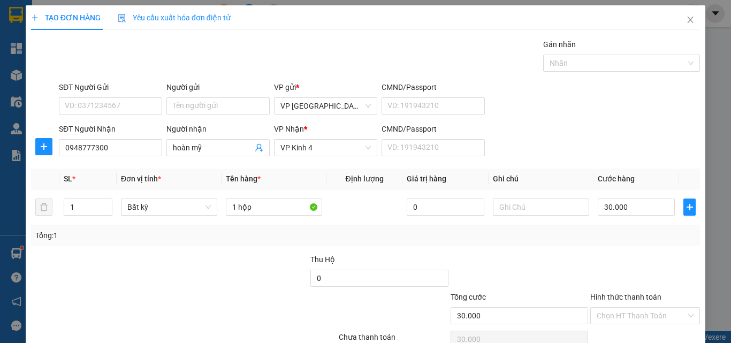
scroll to position [53, 0]
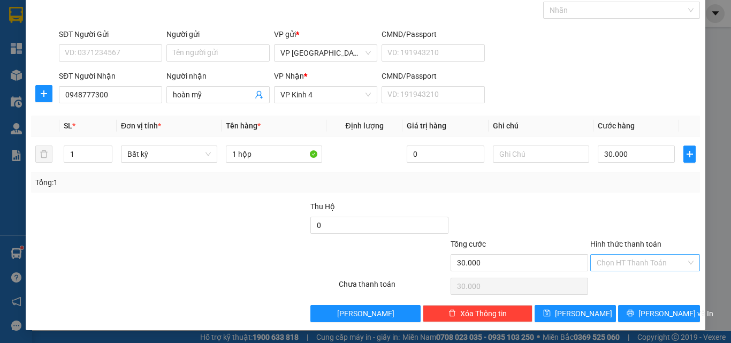
click at [638, 257] on input "Hình thức thanh toán" at bounding box center [640, 263] width 89 height 16
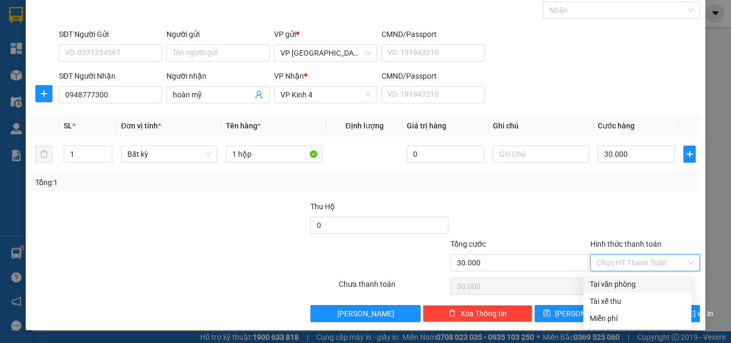
drag, startPoint x: 643, startPoint y: 281, endPoint x: 649, endPoint y: 297, distance: 16.9
click at [645, 281] on div "Tại văn phòng" at bounding box center [636, 284] width 95 height 12
type input "0"
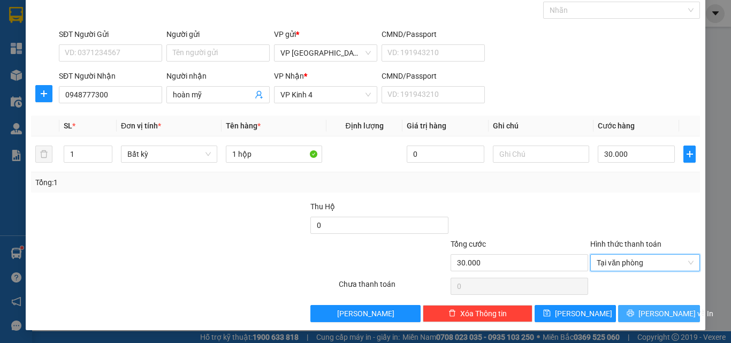
click at [654, 311] on span "[PERSON_NAME] và In" at bounding box center [675, 314] width 75 height 12
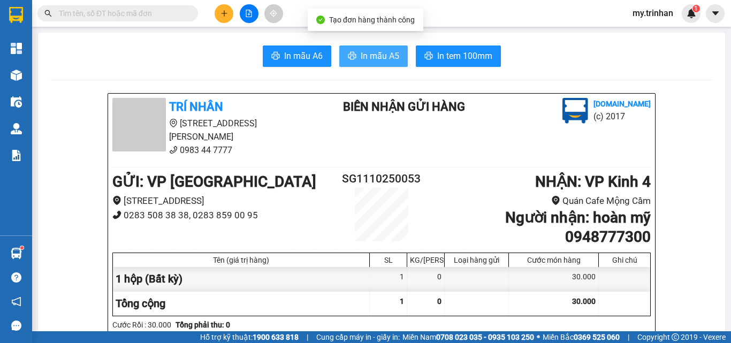
click at [387, 57] on span "In mẫu A5" at bounding box center [379, 55] width 39 height 13
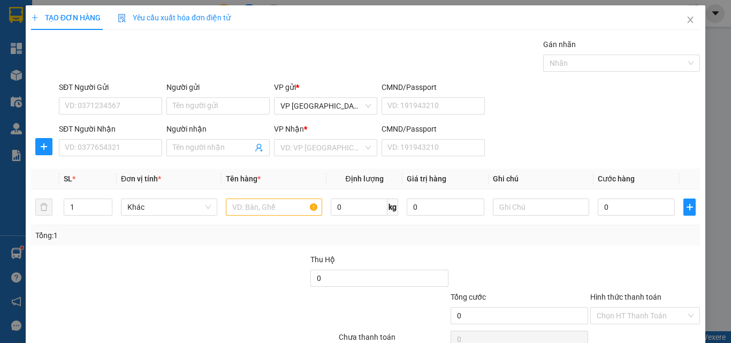
click at [557, 148] on div "SĐT Người Nhận VD: 0377654321 Người nhận Tên người nhận VP Nhận * VD: VP Sài Gò…" at bounding box center [379, 141] width 645 height 37
click at [128, 152] on input "SĐT Người Nhận" at bounding box center [110, 147] width 103 height 17
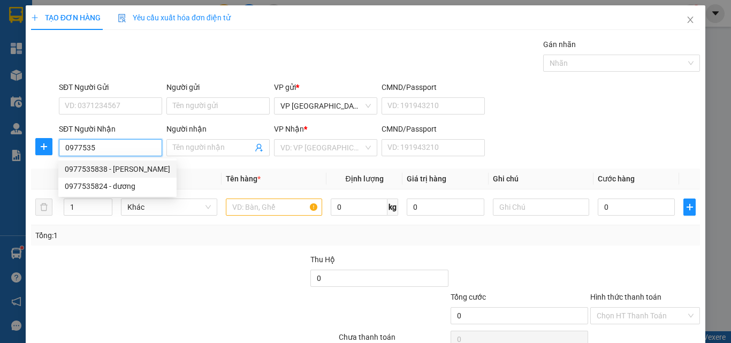
click at [139, 168] on div "0977535838 - huyền trang" at bounding box center [117, 169] width 105 height 12
type input "0977535838"
type input "huyền trang"
type input "40.000"
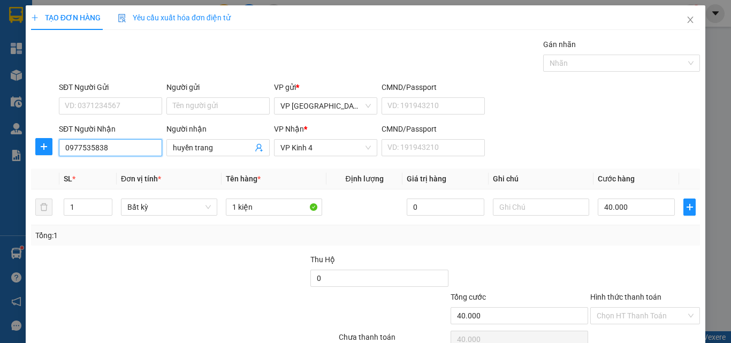
type input "0977535838"
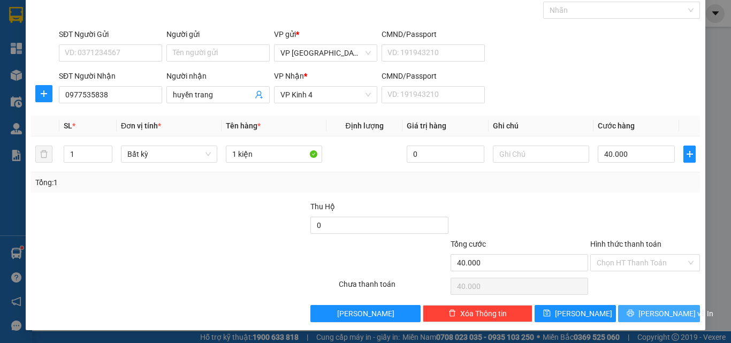
click at [655, 312] on span "[PERSON_NAME] và In" at bounding box center [675, 314] width 75 height 12
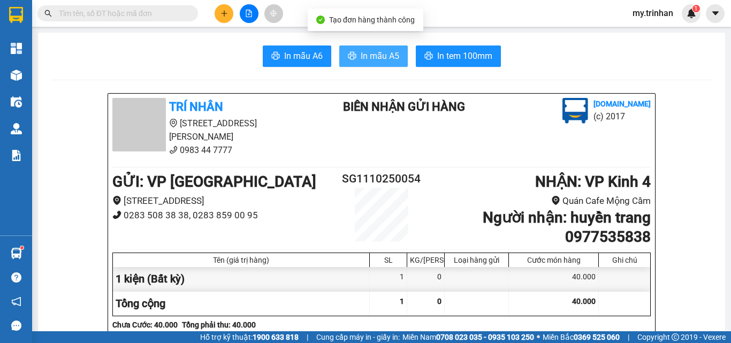
click at [372, 53] on span "In mẫu A5" at bounding box center [379, 55] width 39 height 13
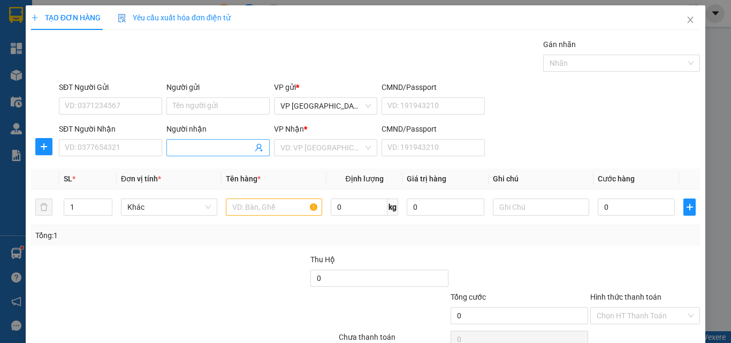
drag, startPoint x: 503, startPoint y: 235, endPoint x: 183, endPoint y: 148, distance: 331.6
click at [503, 240] on div "Tổng: 1" at bounding box center [365, 235] width 660 height 12
click at [134, 146] on input "SĐT Người Nhận" at bounding box center [110, 147] width 103 height 17
click at [137, 149] on input "768" at bounding box center [110, 147] width 103 height 17
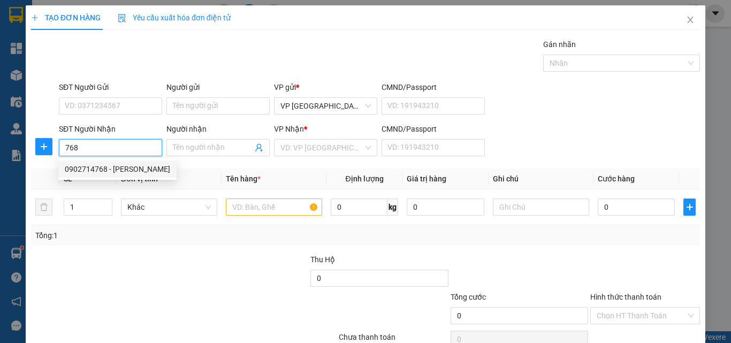
click at [141, 168] on div "0902714768 - chú thịnh" at bounding box center [117, 169] width 105 height 12
type input "0902714768"
type input "chú thịnh"
type input "30.000"
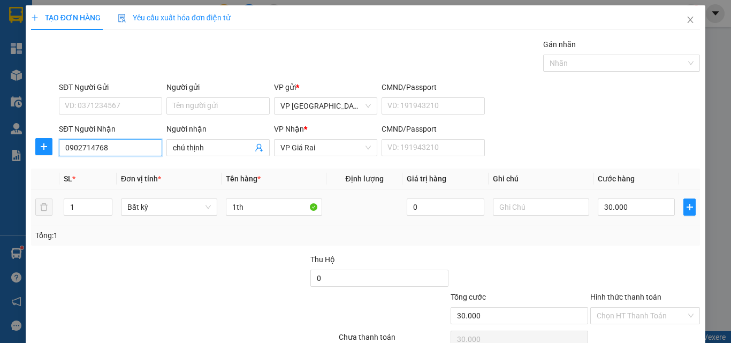
type input "0902714768"
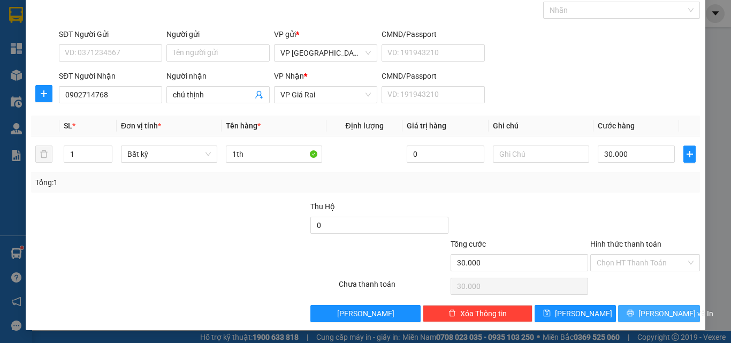
click at [638, 306] on button "[PERSON_NAME] và In" at bounding box center [659, 313] width 82 height 17
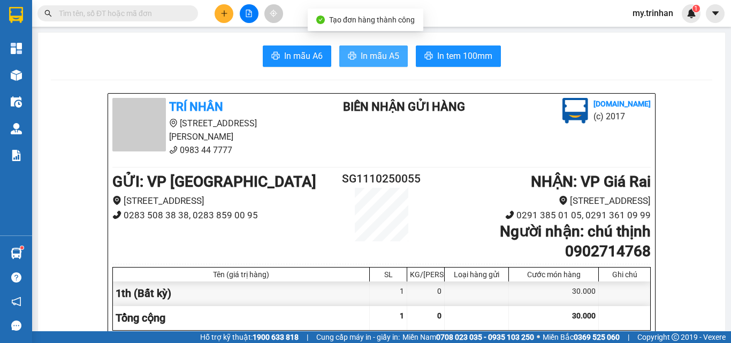
click at [377, 52] on span "In mẫu A5" at bounding box center [379, 55] width 39 height 13
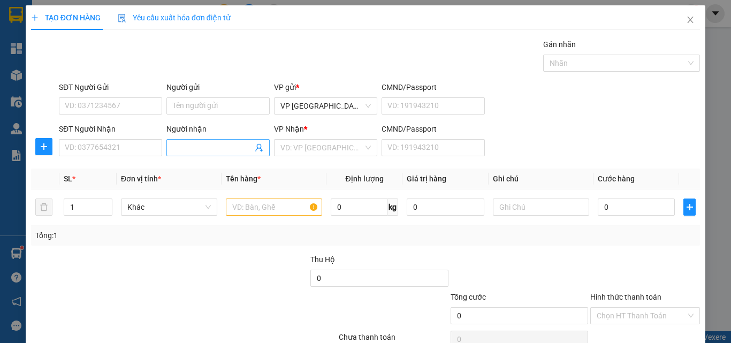
drag, startPoint x: 507, startPoint y: 149, endPoint x: 176, endPoint y: 145, distance: 331.1
click at [509, 149] on div "SĐT Người Nhận VD: 0377654321 Người nhận Tên người nhận VP Nhận * VD: VP Sài Gò…" at bounding box center [379, 141] width 645 height 37
click at [128, 145] on input "SĐT Người Nhận" at bounding box center [110, 147] width 103 height 17
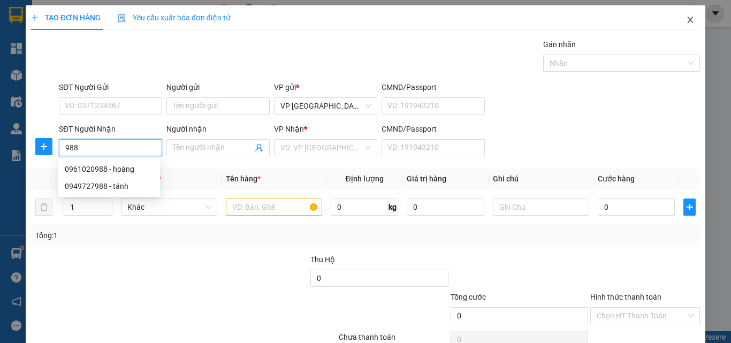
type input "988"
click at [655, 22] on icon "close" at bounding box center [690, 20] width 9 height 9
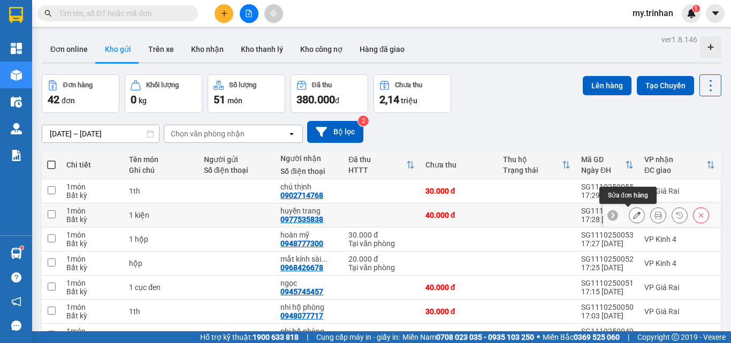
click at [633, 214] on icon at bounding box center [636, 214] width 7 height 7
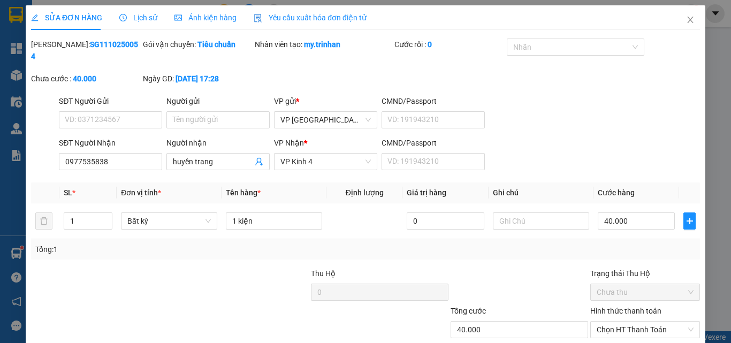
type input "0977535838"
type input "huyền trang"
type input "40.000"
type input "2"
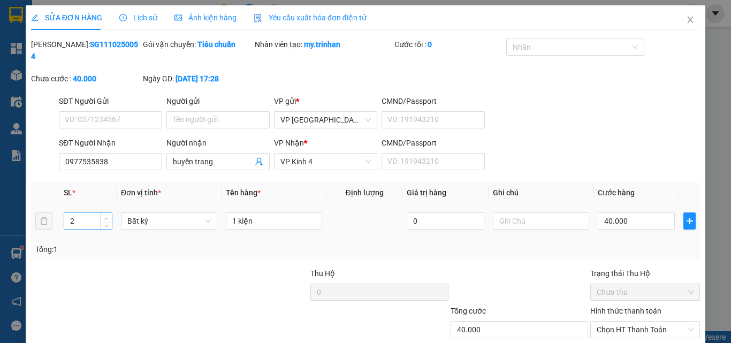
click at [106, 217] on icon "up" at bounding box center [106, 219] width 4 height 4
drag, startPoint x: 230, startPoint y: 210, endPoint x: 200, endPoint y: 207, distance: 30.1
click at [200, 208] on tr "2 Bất kỳ 1 kiện 0 40.000" at bounding box center [365, 221] width 669 height 36
type input "2 kiện"
click at [606, 212] on input "40.000" at bounding box center [635, 220] width 77 height 17
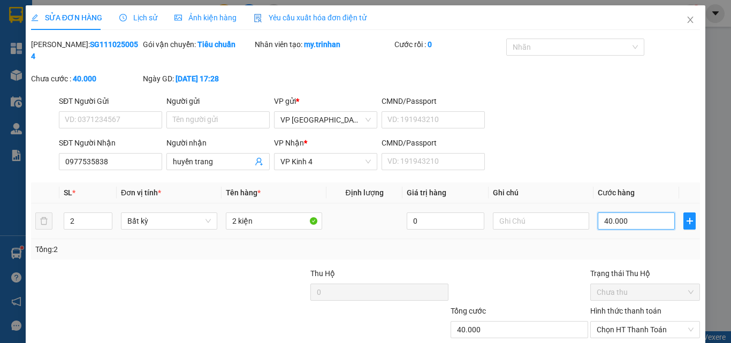
type input "6"
type input "60"
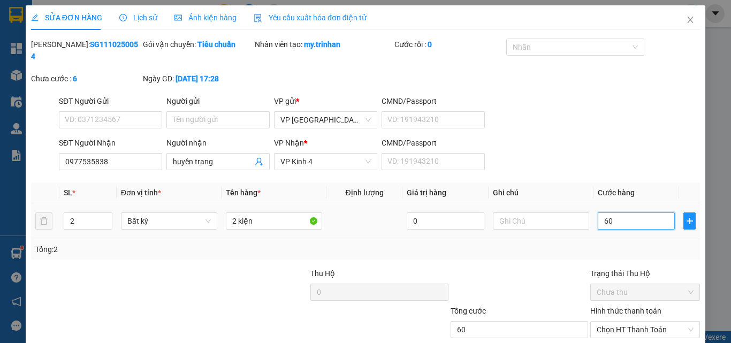
type input "60"
type input "60.000"
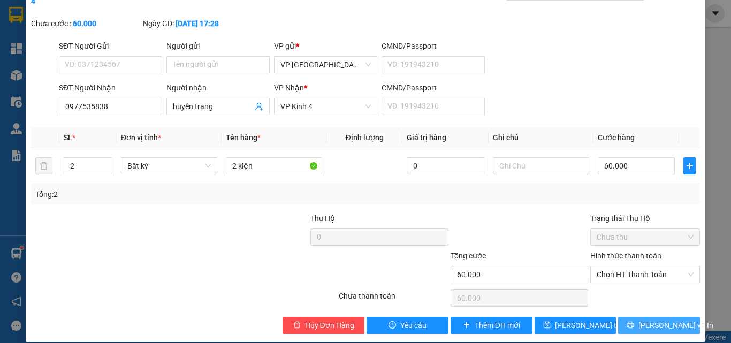
click at [636, 317] on button "[PERSON_NAME] và In" at bounding box center [659, 325] width 82 height 17
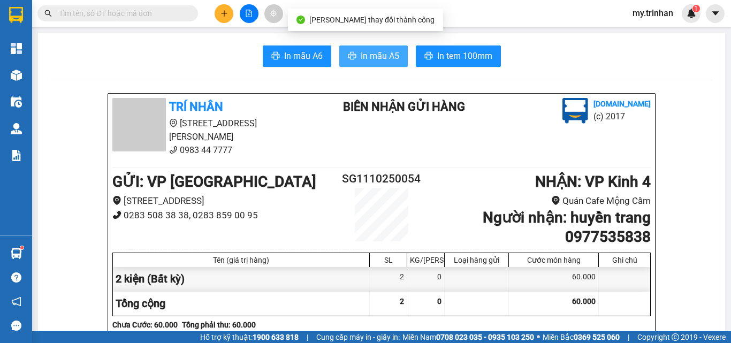
click at [377, 58] on span "In mẫu A5" at bounding box center [379, 55] width 39 height 13
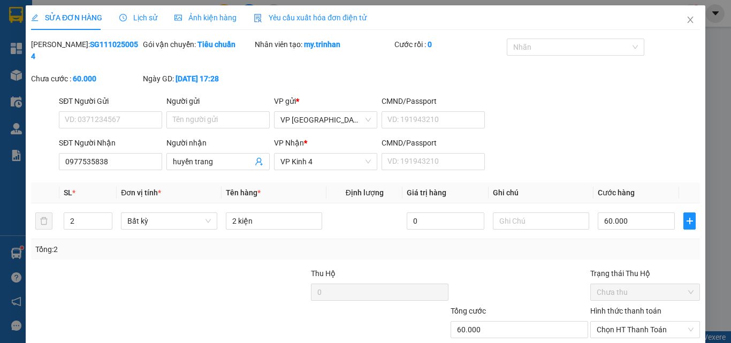
type input "0977535838"
type input "huyền trang"
type input "60.000"
click at [655, 20] on icon "close" at bounding box center [690, 20] width 9 height 9
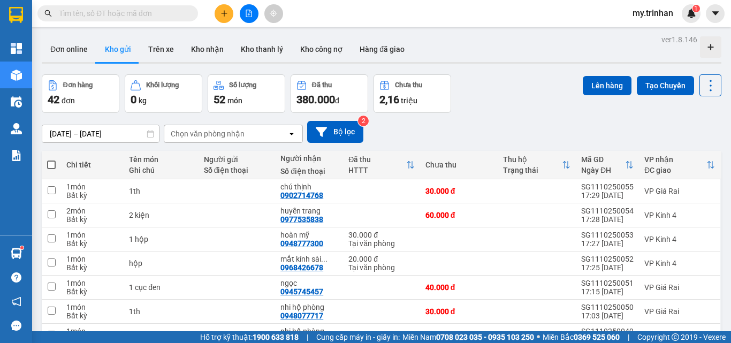
click at [425, 129] on div "09/10/2025 – 11/10/2025 Press the down arrow key to interact with the calendar …" at bounding box center [381, 132] width 679 height 22
click at [227, 11] on icon "plus" at bounding box center [223, 13] width 7 height 7
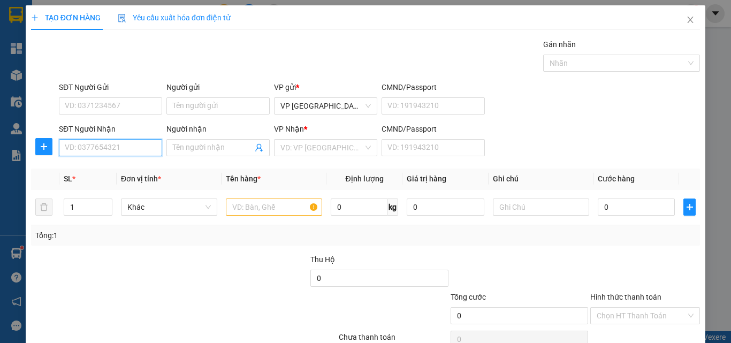
click at [131, 151] on input "SĐT Người Nhận" at bounding box center [110, 147] width 103 height 17
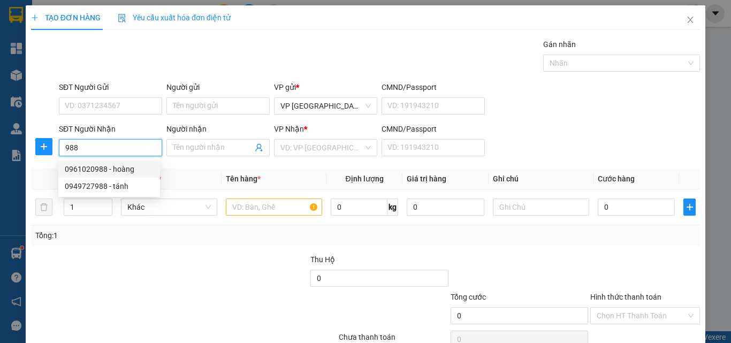
click at [134, 168] on div "0961020988 - hoàng" at bounding box center [109, 169] width 89 height 12
type input "0961020988"
type input "hoàng"
type input "90.000"
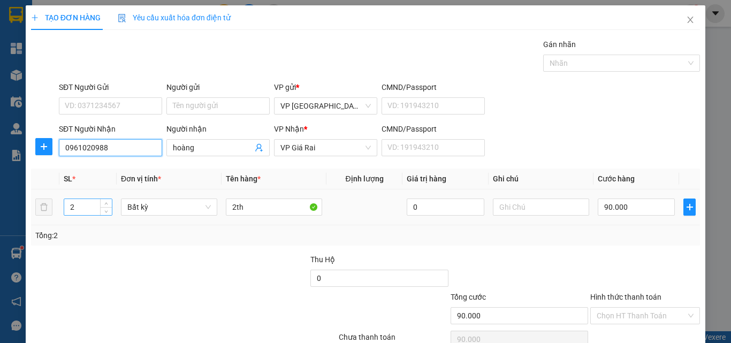
type input "0961020988"
click at [87, 209] on input "2" at bounding box center [88, 207] width 48 height 16
type input "10"
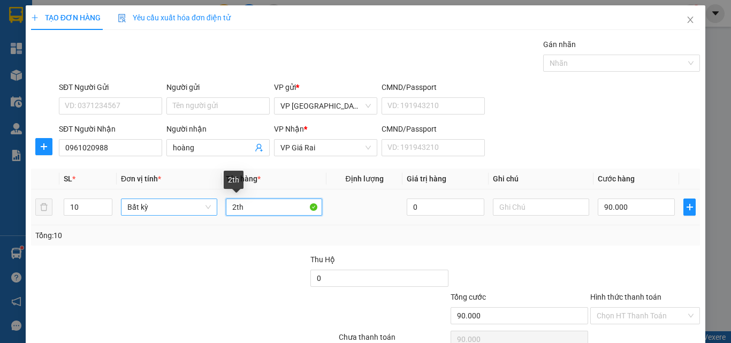
drag, startPoint x: 233, startPoint y: 212, endPoint x: 182, endPoint y: 208, distance: 51.5
click at [185, 206] on tr "10 Bất kỳ 2th 0 90.000" at bounding box center [365, 207] width 669 height 36
type input "10th"
type input "0"
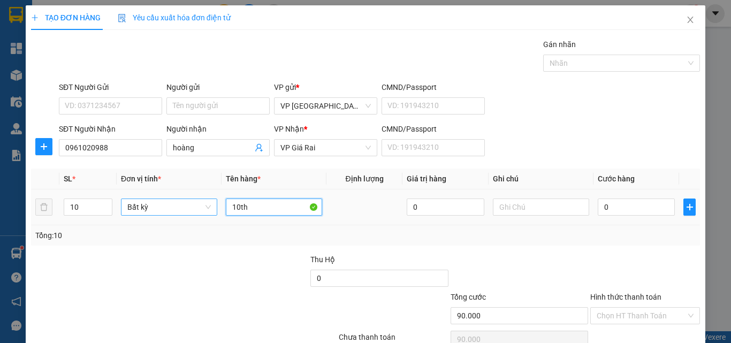
type input "0"
type input "10th"
click at [618, 208] on input "0" at bounding box center [635, 206] width 77 height 17
type input "4"
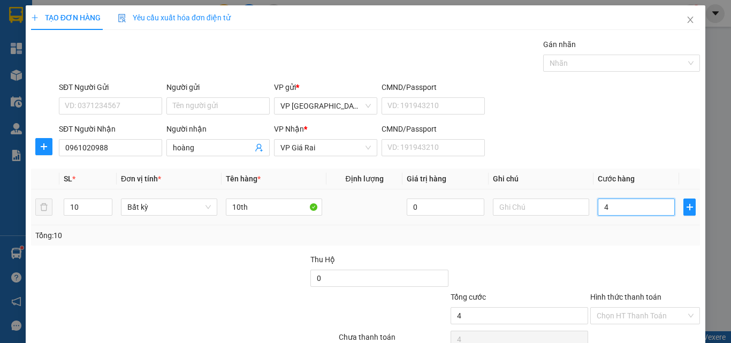
type input "40"
type input "400"
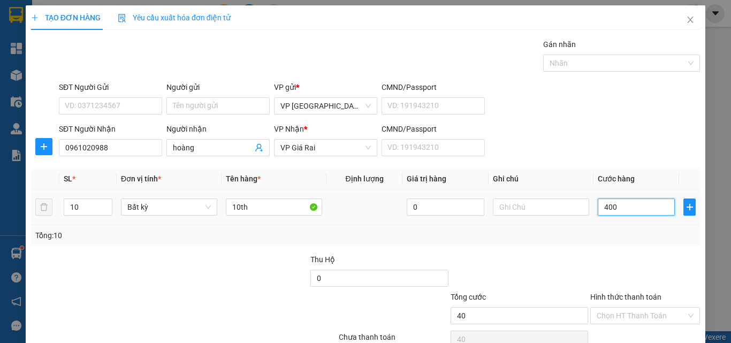
type input "400"
type input "400.000"
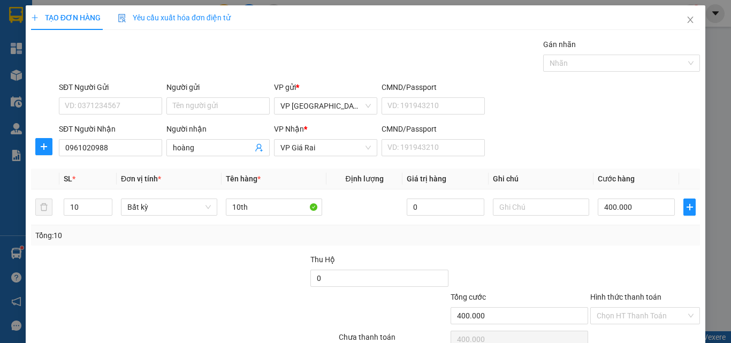
scroll to position [53, 0]
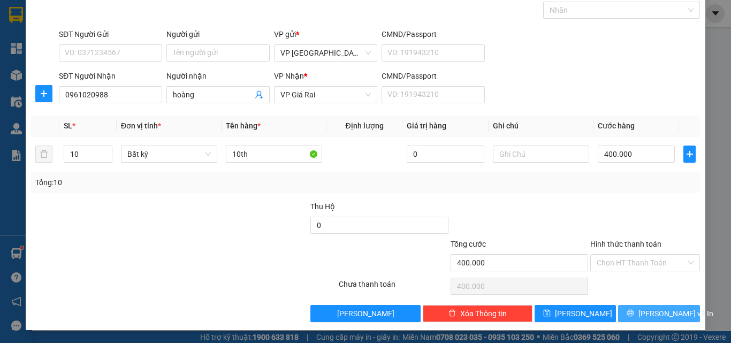
click at [655, 311] on span "[PERSON_NAME] và In" at bounding box center [675, 314] width 75 height 12
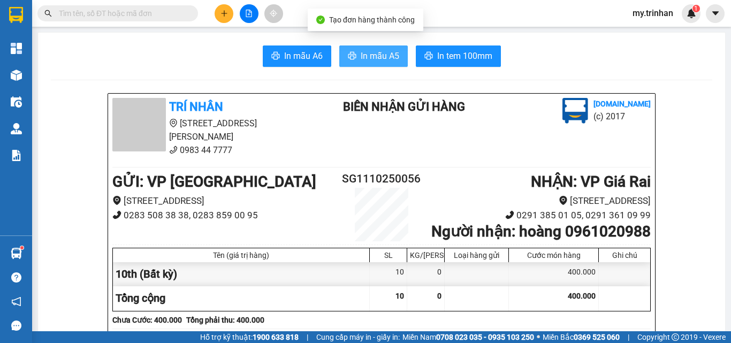
click at [378, 52] on span "In mẫu A5" at bounding box center [379, 55] width 39 height 13
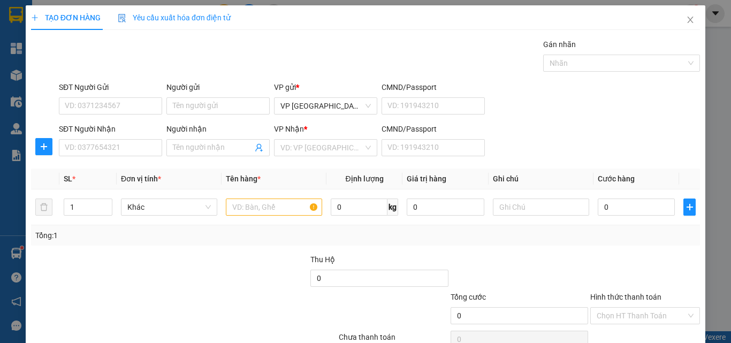
click at [503, 139] on div "SĐT Người Nhận VD: 0377654321 Người nhận Tên người nhận VP Nhận * VD: VP Sài Gò…" at bounding box center [379, 141] width 645 height 37
click at [132, 148] on input "SĐT Người Nhận" at bounding box center [110, 147] width 103 height 17
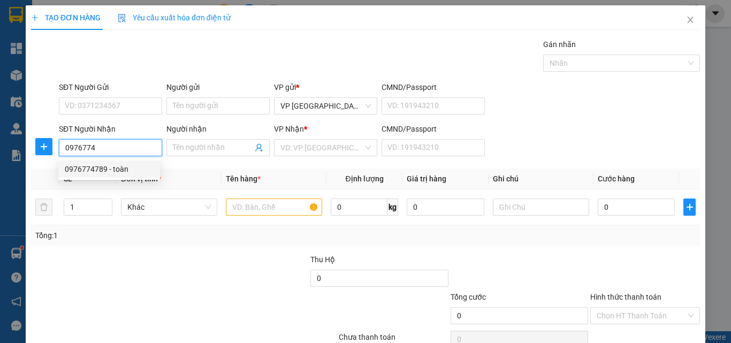
click at [124, 165] on div "0976774789 - toàn" at bounding box center [109, 169] width 89 height 12
type input "0976774789"
type input "toàn"
type input "20.000"
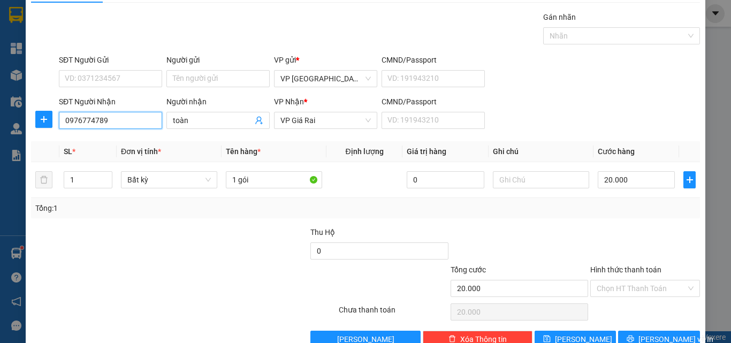
scroll to position [53, 0]
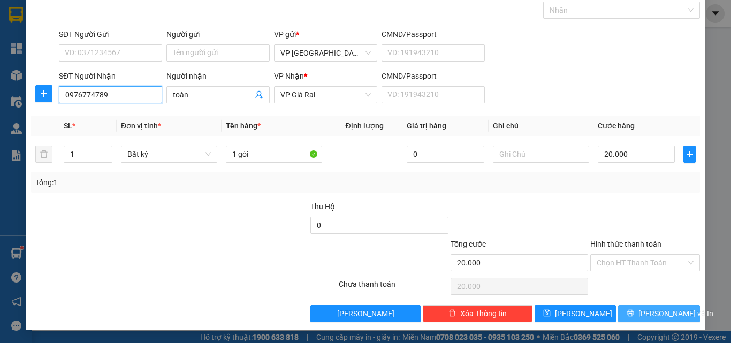
type input "0976774789"
click at [625, 310] on button "[PERSON_NAME] và In" at bounding box center [659, 313] width 82 height 17
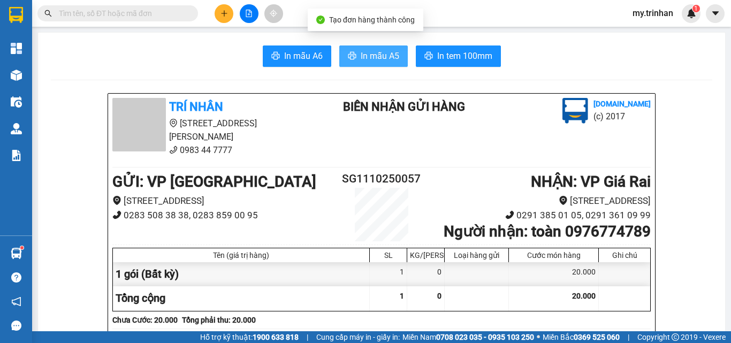
click at [367, 63] on span "In mẫu A5" at bounding box center [379, 55] width 39 height 13
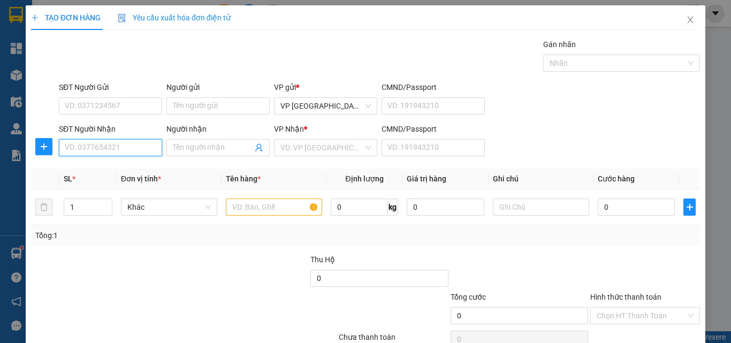
click at [118, 155] on input "SĐT Người Nhận" at bounding box center [110, 147] width 103 height 17
click at [111, 146] on input "SĐT Người Nhận" at bounding box center [110, 147] width 103 height 17
type input "0"
drag, startPoint x: 125, startPoint y: 149, endPoint x: 136, endPoint y: 157, distance: 14.2
click at [125, 149] on input "991" at bounding box center [110, 147] width 103 height 17
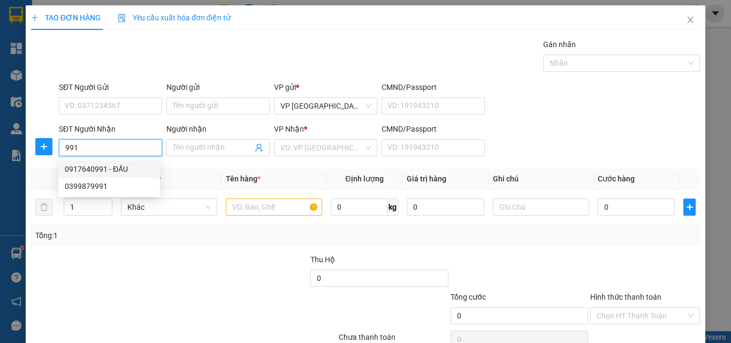
click at [138, 165] on div "0917640991 - ĐẤU" at bounding box center [109, 169] width 89 height 12
type input "0917640991"
type input "ĐẤU"
type input "30.000"
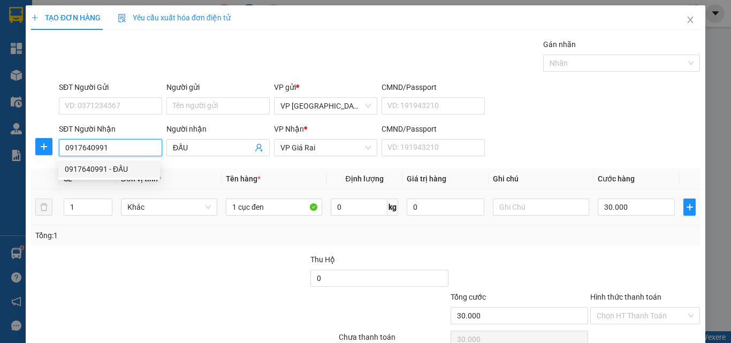
type input "0917640991"
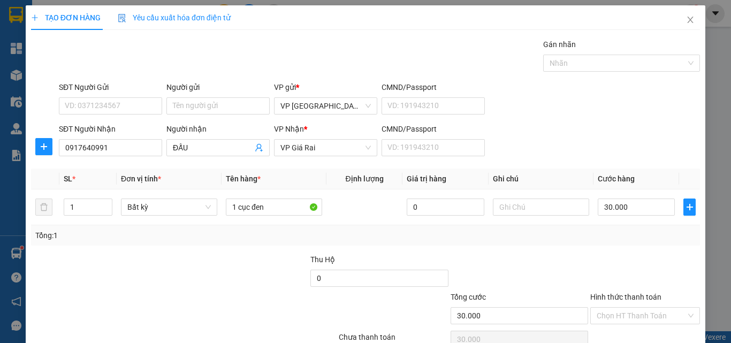
scroll to position [53, 0]
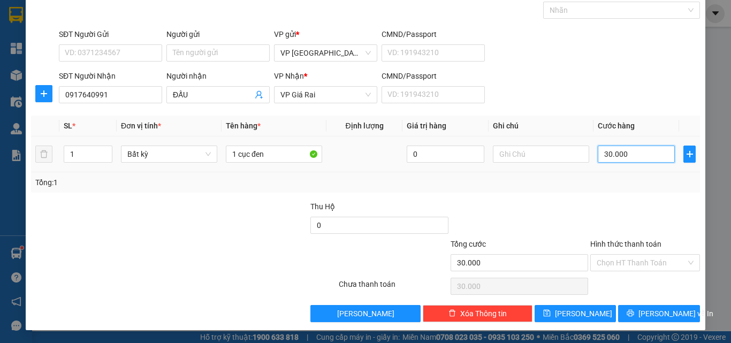
click at [613, 156] on input "30.000" at bounding box center [635, 153] width 77 height 17
type input "5"
type input "50"
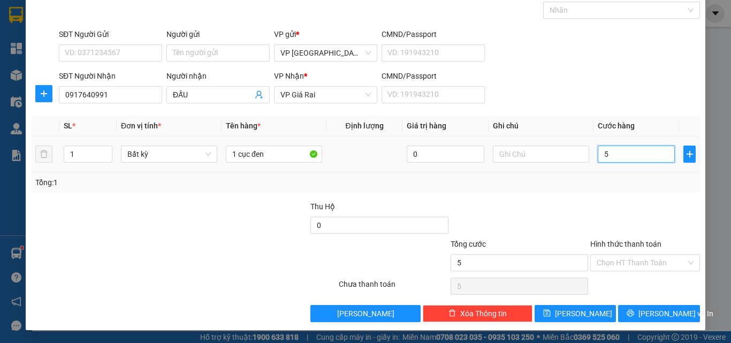
type input "50"
type input "50.000"
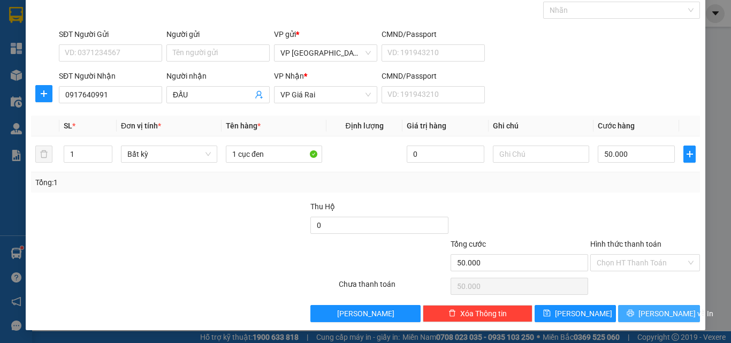
click at [655, 315] on span "[PERSON_NAME] và In" at bounding box center [675, 314] width 75 height 12
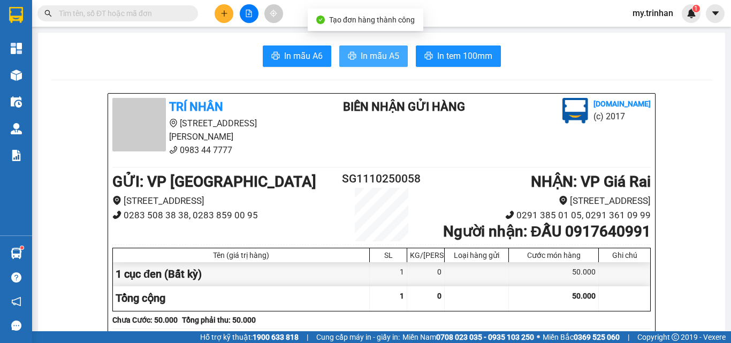
click at [363, 49] on button "In mẫu A5" at bounding box center [373, 55] width 68 height 21
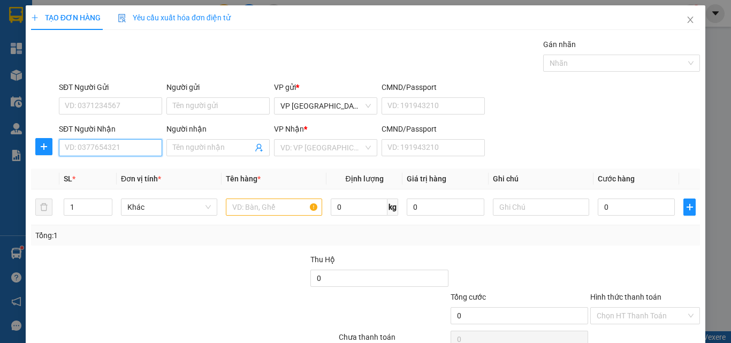
click at [135, 152] on input "SĐT Người Nhận" at bounding box center [110, 147] width 103 height 17
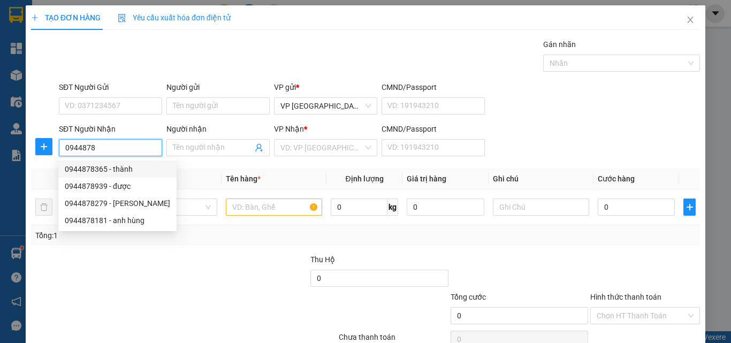
click at [130, 164] on div "0944878365 - thành" at bounding box center [117, 169] width 105 height 12
type input "0944878365"
type input "thành"
type input "30.000"
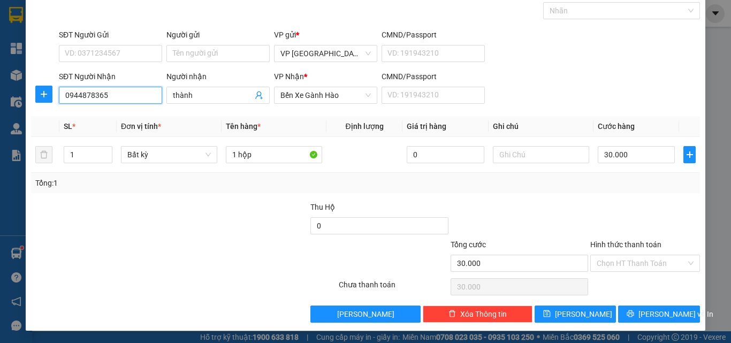
scroll to position [53, 0]
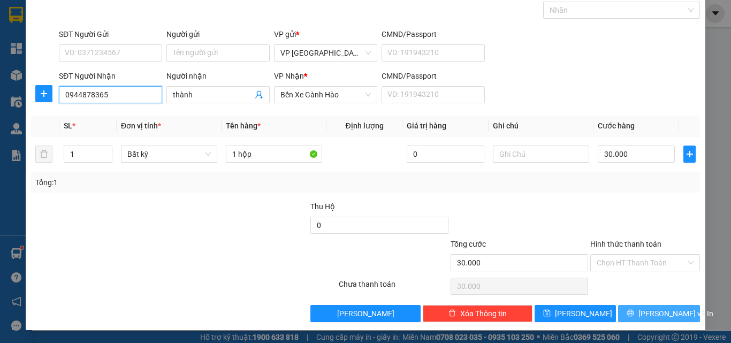
type input "0944878365"
click at [620, 311] on button "[PERSON_NAME] và In" at bounding box center [659, 313] width 82 height 17
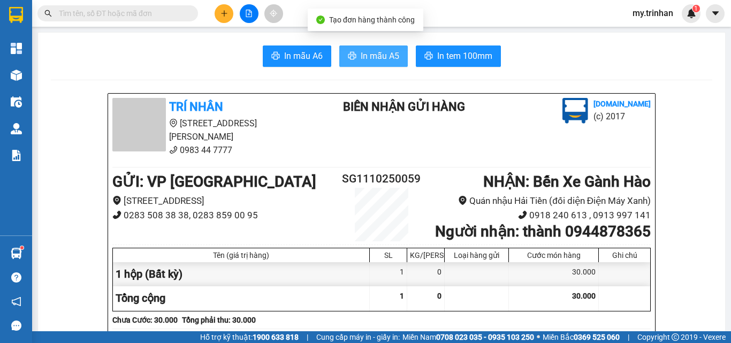
click at [386, 57] on span "In mẫu A5" at bounding box center [379, 55] width 39 height 13
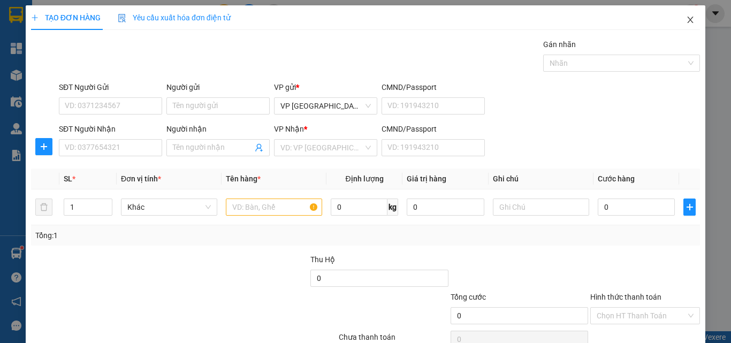
click at [655, 20] on icon "close" at bounding box center [690, 20] width 9 height 9
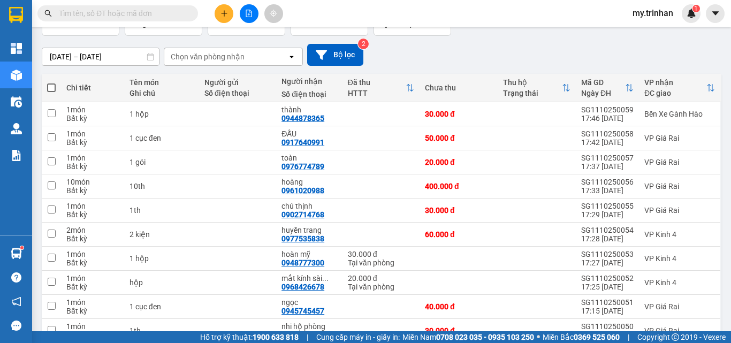
scroll to position [78, 0]
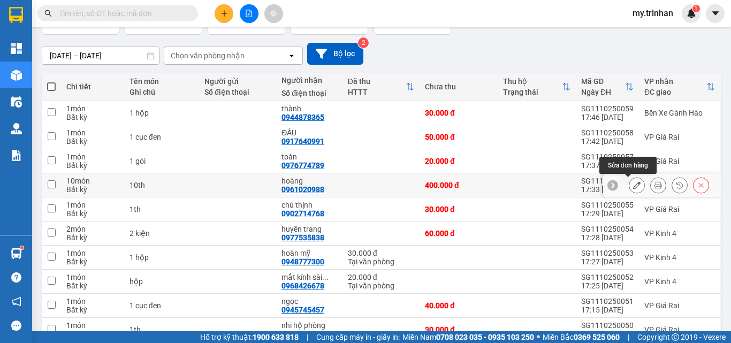
click at [633, 183] on icon at bounding box center [636, 184] width 7 height 7
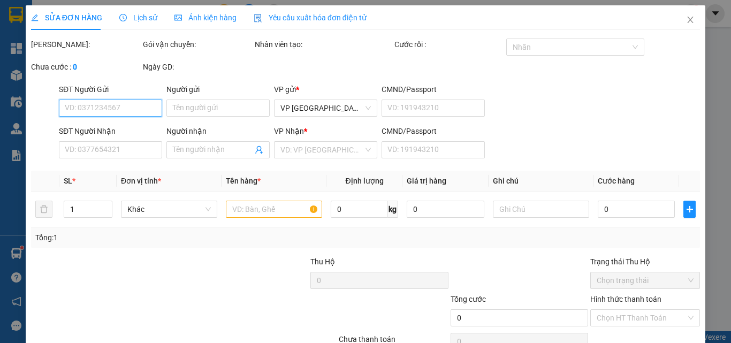
type input "0961020988"
type input "hoàng"
type input "400.000"
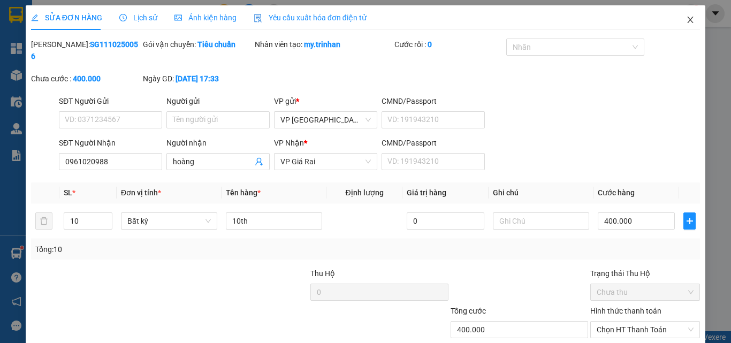
click at [655, 15] on span "Close" at bounding box center [690, 20] width 30 height 30
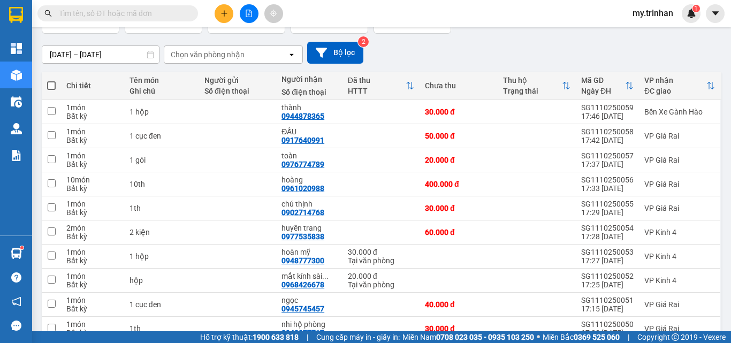
scroll to position [133, 0]
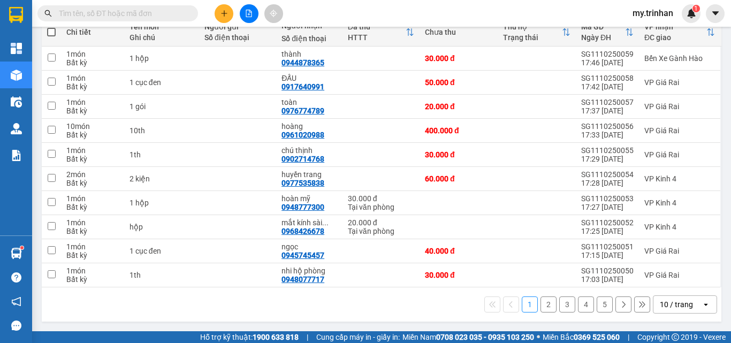
click at [540, 304] on button "2" at bounding box center [548, 304] width 16 height 16
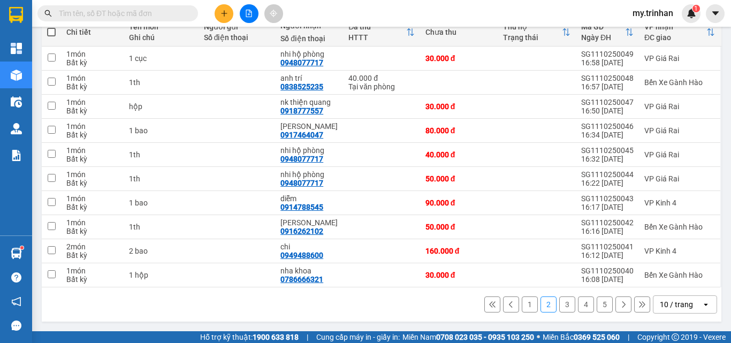
click at [559, 304] on button "3" at bounding box center [567, 304] width 16 height 16
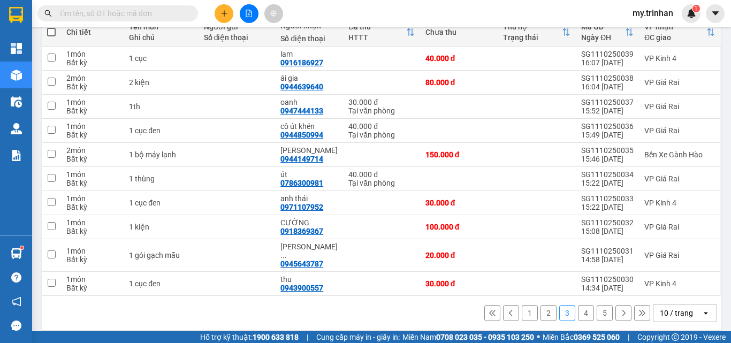
click at [542, 305] on button "2" at bounding box center [548, 313] width 16 height 16
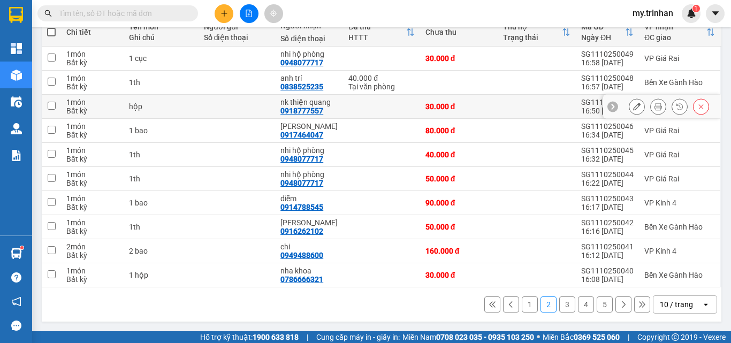
scroll to position [0, 0]
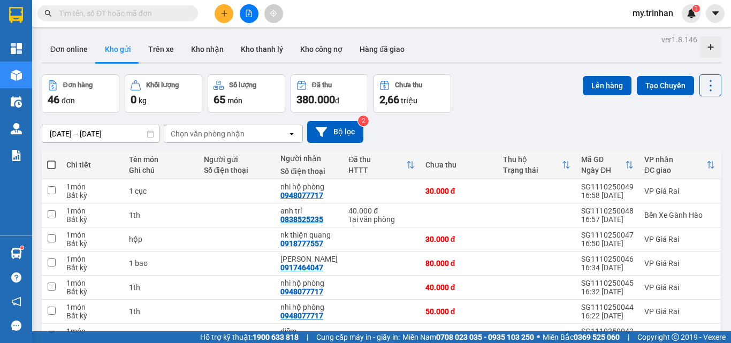
click at [201, 134] on div "Chọn văn phòng nhận" at bounding box center [208, 133] width 74 height 11
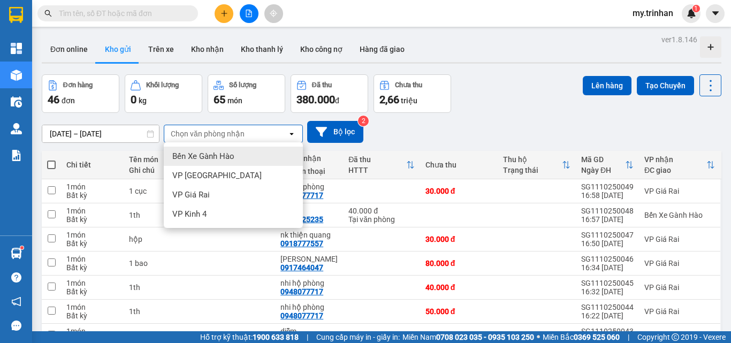
click at [201, 156] on span "Bến Xe Gành Hào" at bounding box center [203, 156] width 62 height 11
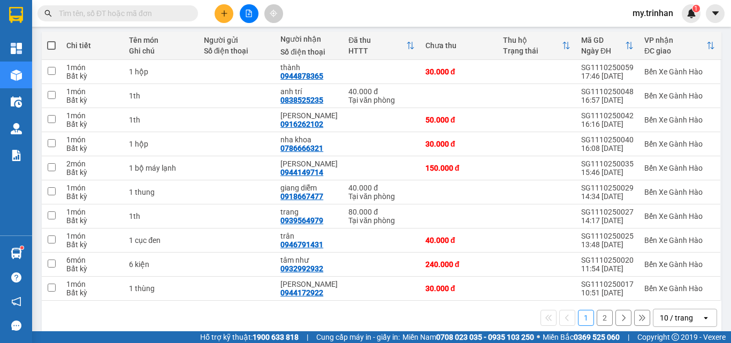
scroll to position [133, 0]
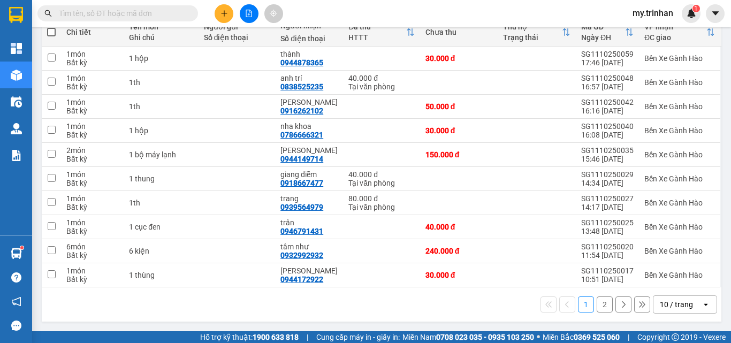
click at [596, 307] on button "2" at bounding box center [604, 304] width 16 height 16
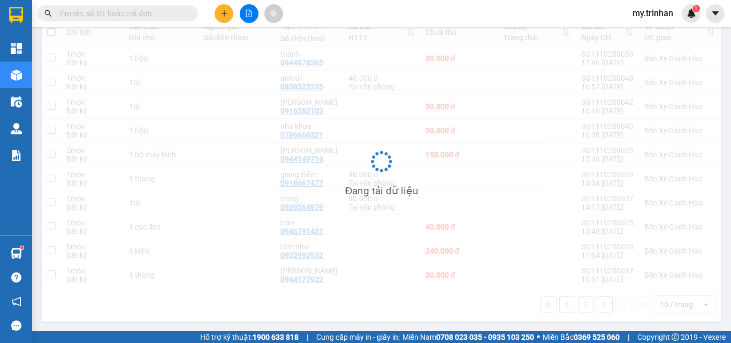
scroll to position [49, 0]
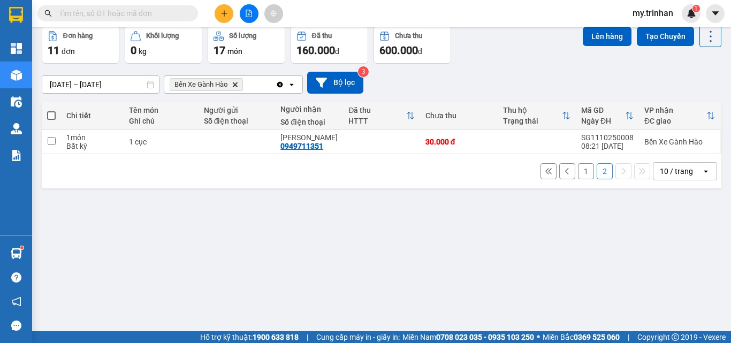
click at [579, 172] on button "1" at bounding box center [586, 171] width 16 height 16
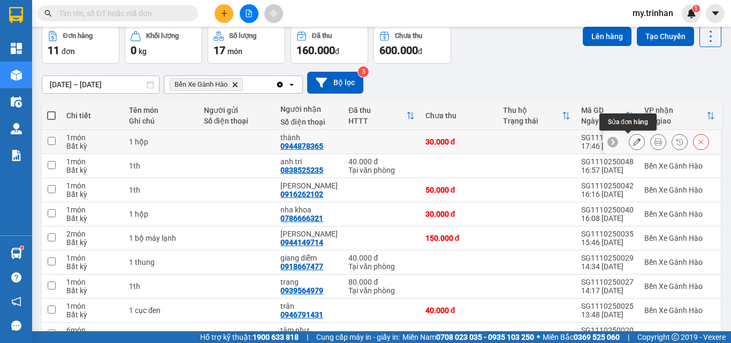
click at [633, 144] on icon at bounding box center [636, 141] width 7 height 7
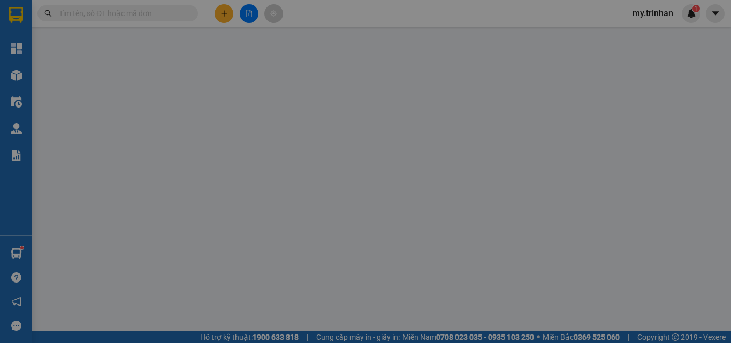
type input "0944878365"
type input "thành"
type input "30.000"
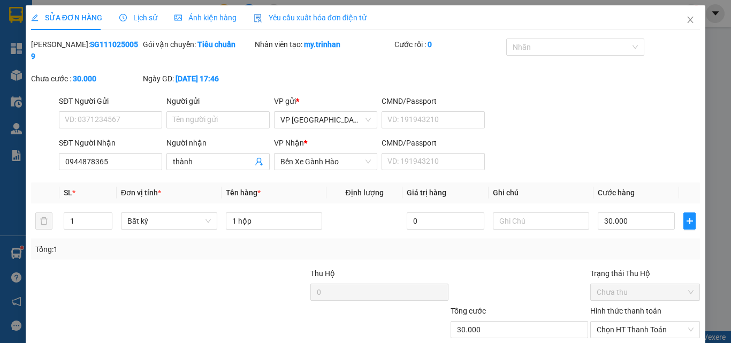
scroll to position [55, 0]
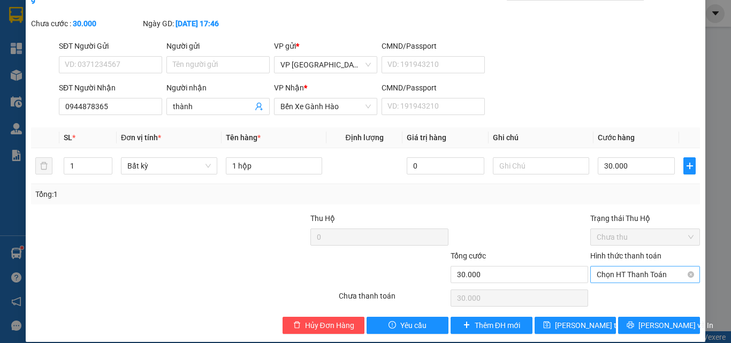
click at [641, 267] on span "Chọn HT Thanh Toán" at bounding box center [644, 274] width 97 height 16
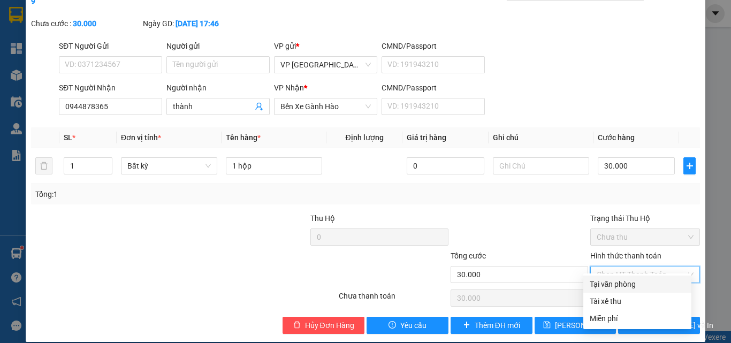
click at [641, 286] on div "Tại văn phòng" at bounding box center [636, 284] width 95 height 12
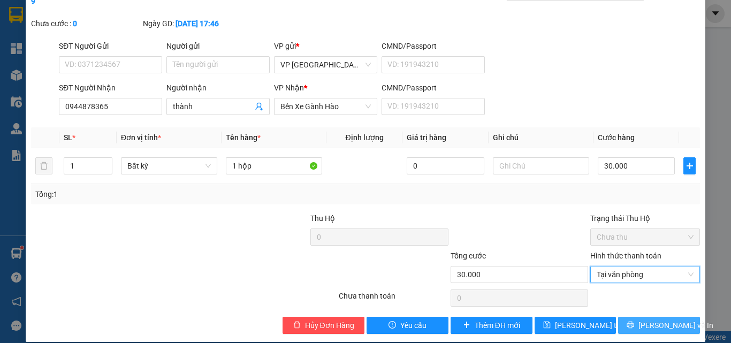
click at [638, 317] on button "[PERSON_NAME] và In" at bounding box center [659, 325] width 82 height 17
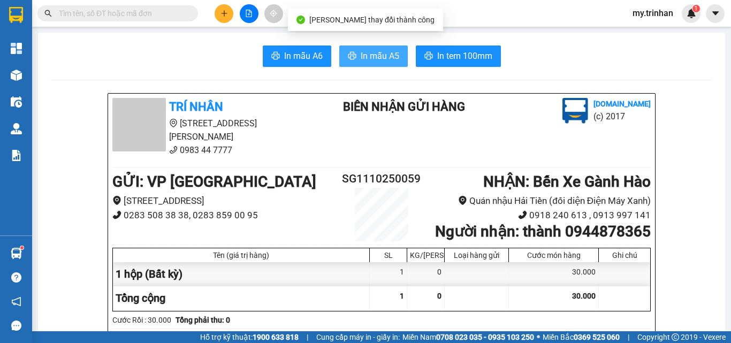
click at [370, 61] on span "In mẫu A5" at bounding box center [379, 55] width 39 height 13
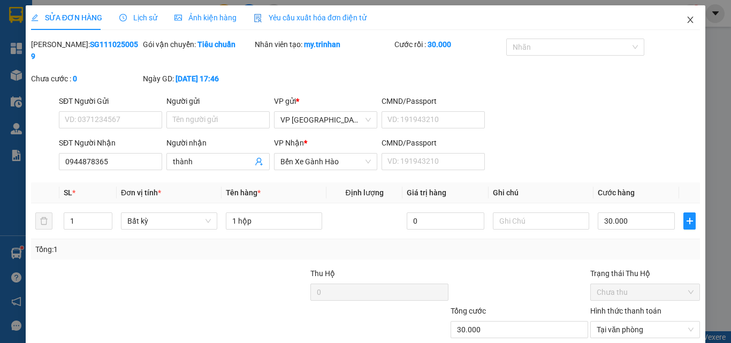
click at [655, 17] on icon "close" at bounding box center [690, 20] width 9 height 9
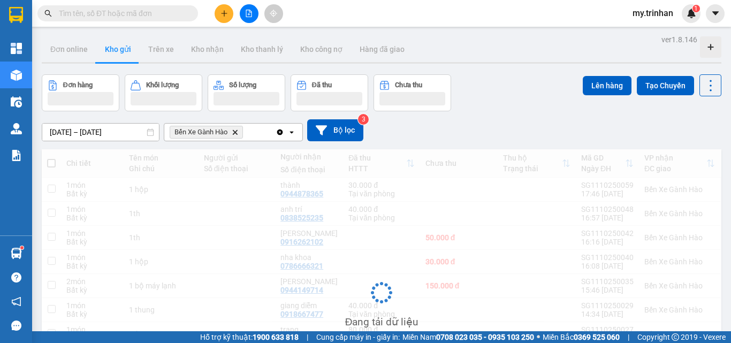
click at [475, 121] on div "09/10/2025 – 11/10/2025 Press the down arrow key to interact with the calendar …" at bounding box center [381, 130] width 679 height 22
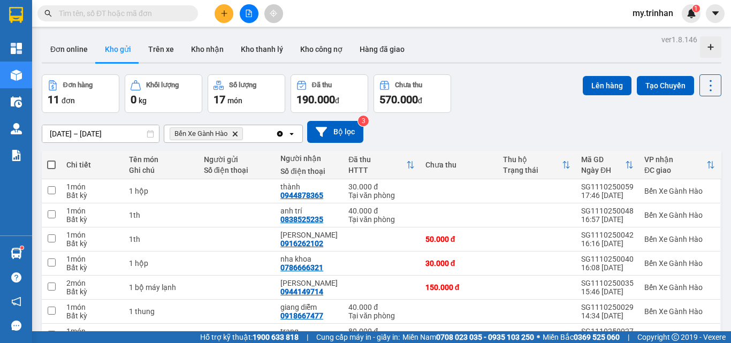
click at [592, 99] on div "Lên hàng Tạo Chuyến" at bounding box center [651, 93] width 139 height 39
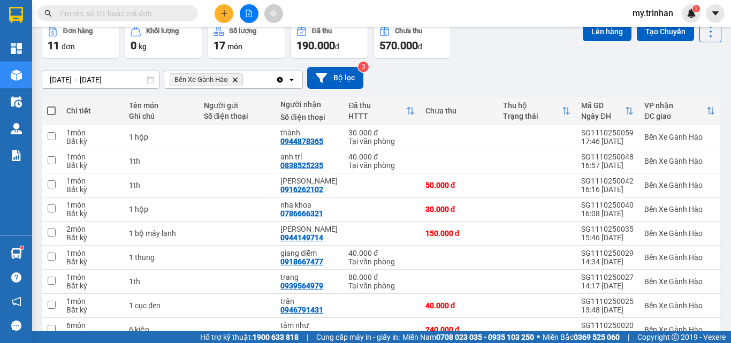
scroll to position [70, 0]
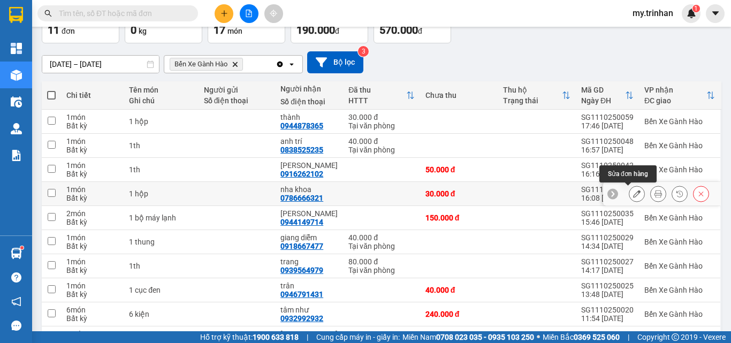
click at [633, 193] on icon at bounding box center [636, 193] width 7 height 7
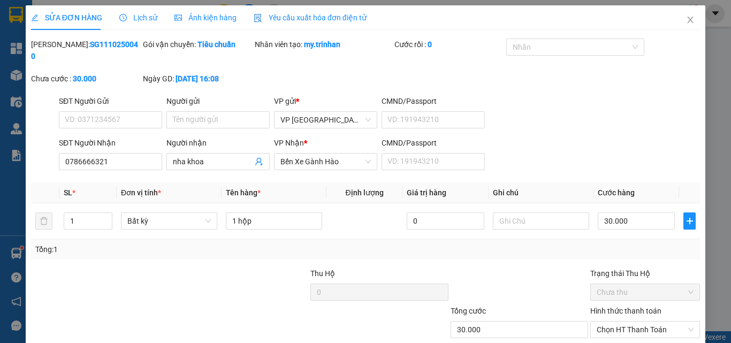
scroll to position [55, 0]
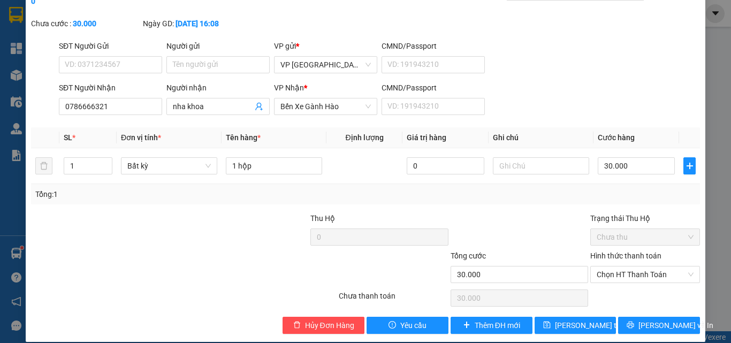
drag, startPoint x: 630, startPoint y: 258, endPoint x: 633, endPoint y: 275, distance: 17.9
click at [633, 269] on span "Chọn HT Thanh Toán" at bounding box center [644, 274] width 97 height 16
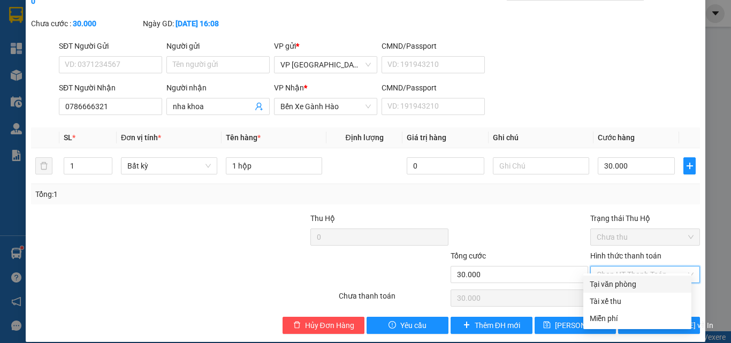
click at [638, 283] on div "Tại văn phòng" at bounding box center [636, 284] width 95 height 12
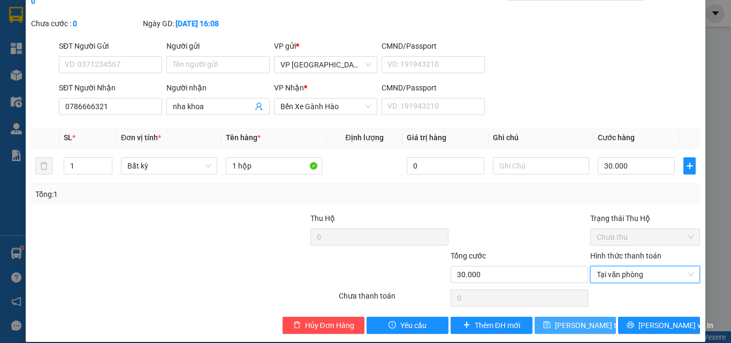
click at [579, 319] on span "Lưu thay đổi" at bounding box center [598, 325] width 86 height 12
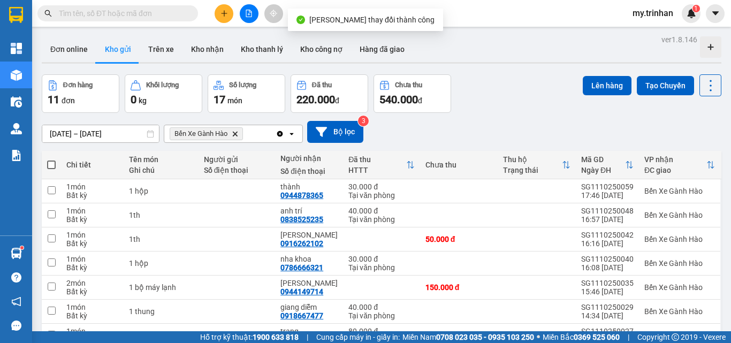
click at [234, 133] on icon "Delete" at bounding box center [235, 133] width 6 height 6
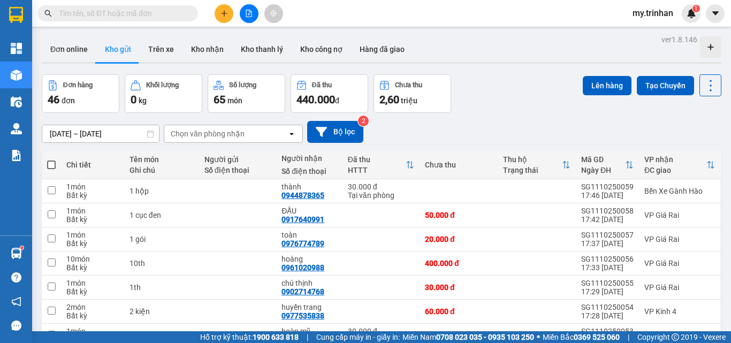
click at [382, 133] on div "09/10/2025 – 11/10/2025 Press the down arrow key to interact with the calendar …" at bounding box center [381, 132] width 679 height 22
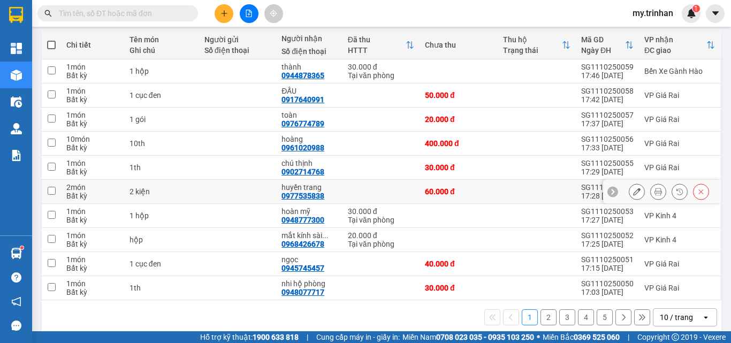
scroll to position [133, 0]
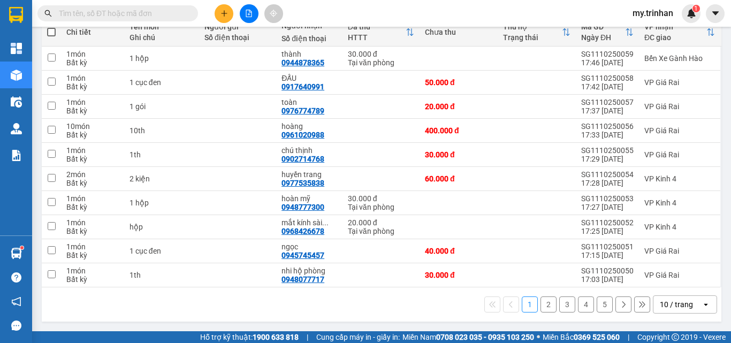
click at [225, 13] on icon "plus" at bounding box center [223, 13] width 7 height 7
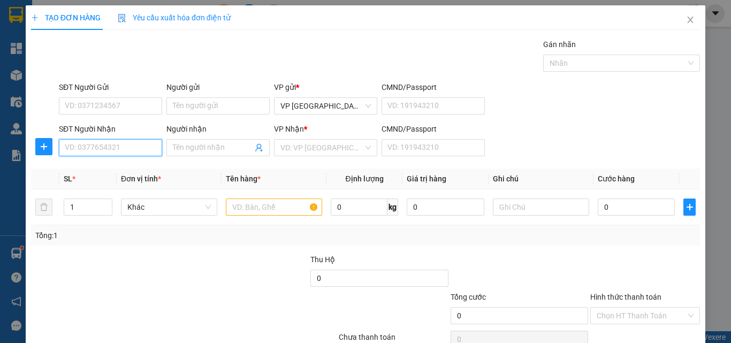
click at [113, 150] on input "SĐT Người Nhận" at bounding box center [110, 147] width 103 height 17
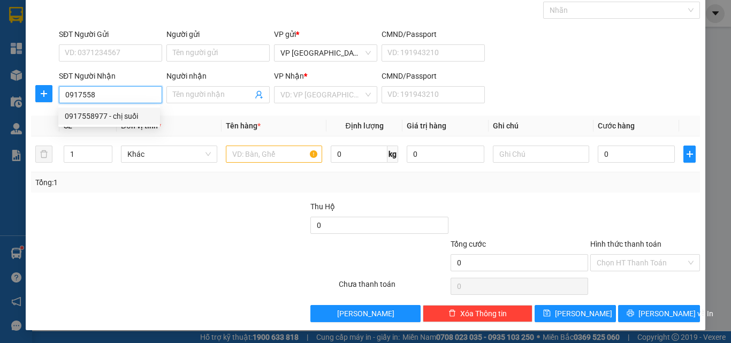
click at [123, 117] on div "0917558977 - chị suối" at bounding box center [109, 116] width 89 height 12
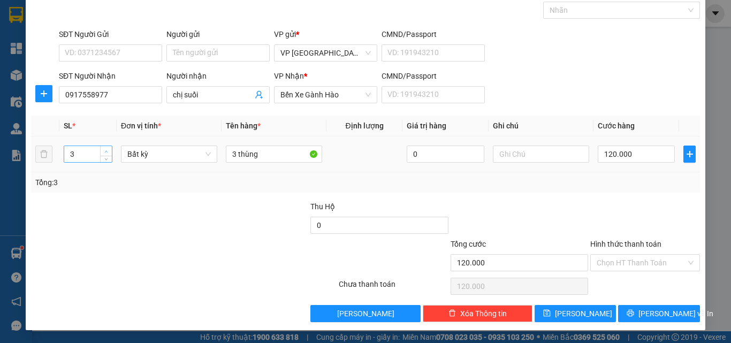
click at [103, 149] on span "up" at bounding box center [106, 151] width 6 height 6
click at [104, 150] on icon "up" at bounding box center [106, 152] width 4 height 4
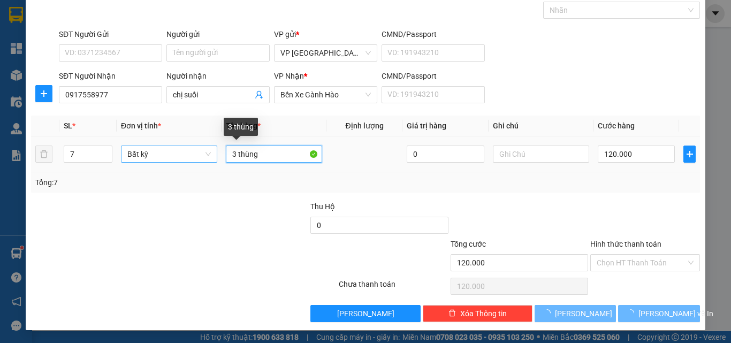
drag, startPoint x: 232, startPoint y: 158, endPoint x: 209, endPoint y: 157, distance: 23.0
click at [211, 157] on tr "7 Bất kỳ 3 thùng 0 120.000" at bounding box center [365, 154] width 669 height 36
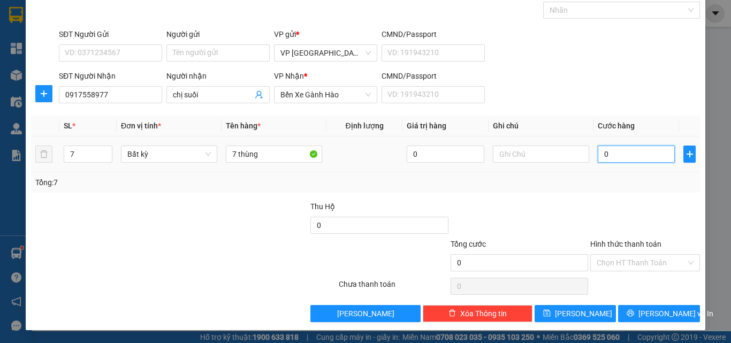
click at [610, 160] on input "0" at bounding box center [635, 153] width 77 height 17
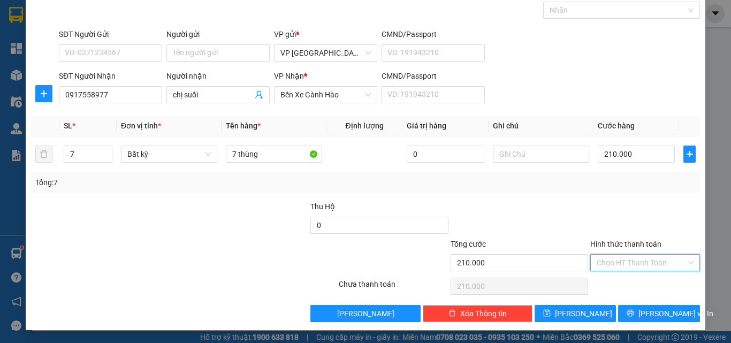
click at [613, 259] on input "Hình thức thanh toán" at bounding box center [640, 263] width 89 height 16
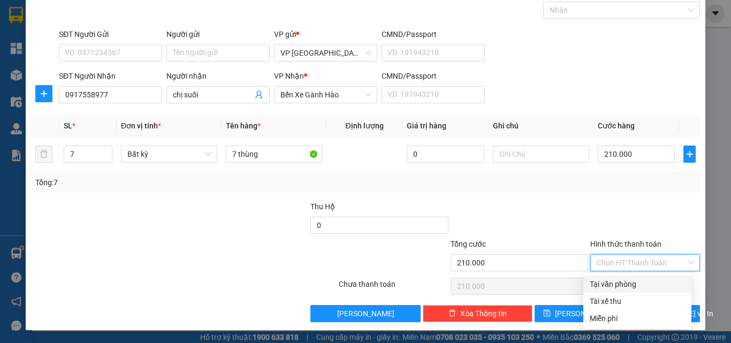
click at [621, 280] on div "Tại văn phòng" at bounding box center [636, 284] width 95 height 12
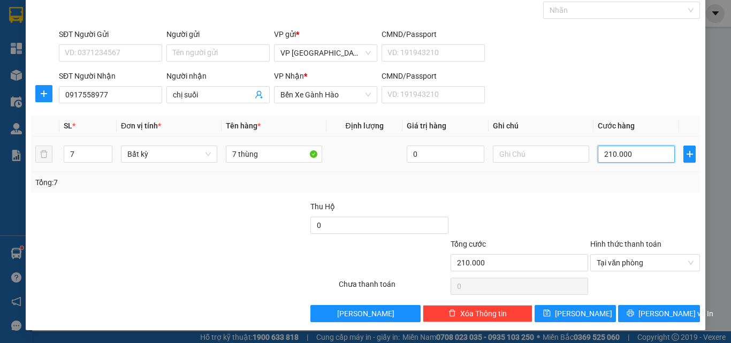
click at [627, 154] on input "210.000" at bounding box center [635, 153] width 77 height 17
click at [626, 209] on div at bounding box center [645, 219] width 112 height 37
click at [642, 309] on span "[PERSON_NAME] và In" at bounding box center [675, 314] width 75 height 12
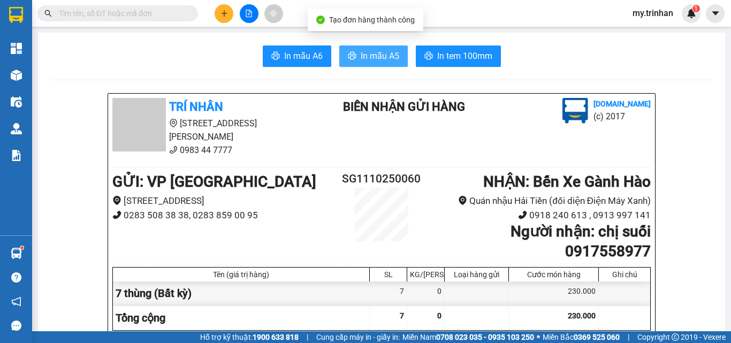
click at [380, 55] on span "In mẫu A5" at bounding box center [379, 55] width 39 height 13
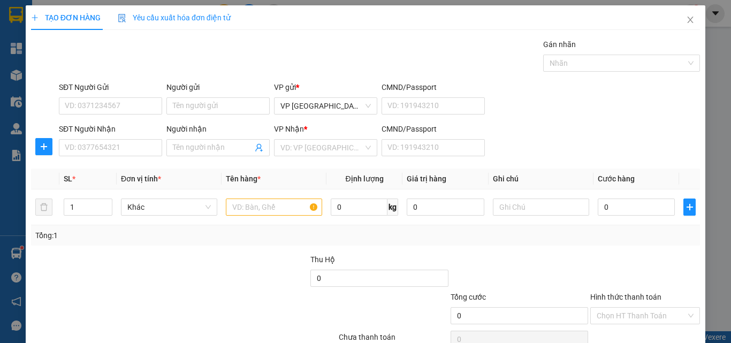
click at [538, 145] on div "SĐT Người Nhận VD: 0377654321 Người nhận Tên người nhận VP Nhận * VD: VP Sài Gò…" at bounding box center [379, 141] width 645 height 37
click at [569, 130] on div "SĐT Người Nhận VD: 0377654321 Người nhận Tên người nhận VP Nhận * VD: VP Sài Gò…" at bounding box center [379, 141] width 645 height 37
click at [127, 150] on input "SĐT Người Nhận" at bounding box center [110, 147] width 103 height 17
click at [124, 150] on input "SĐT Người Nhận" at bounding box center [110, 147] width 103 height 17
click at [124, 152] on input "SĐT Người Nhận" at bounding box center [110, 147] width 103 height 17
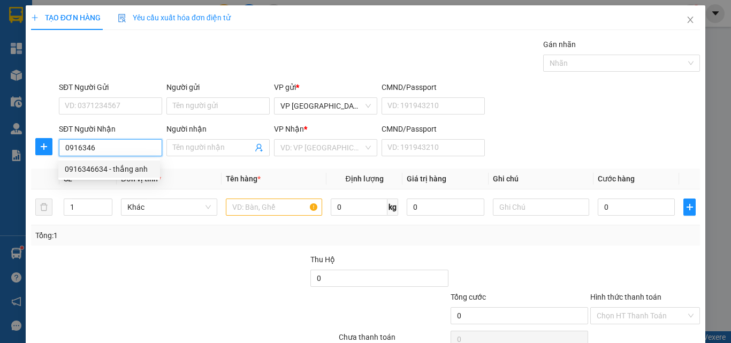
click at [130, 170] on div "0916346634 - thắng anh" at bounding box center [109, 169] width 89 height 12
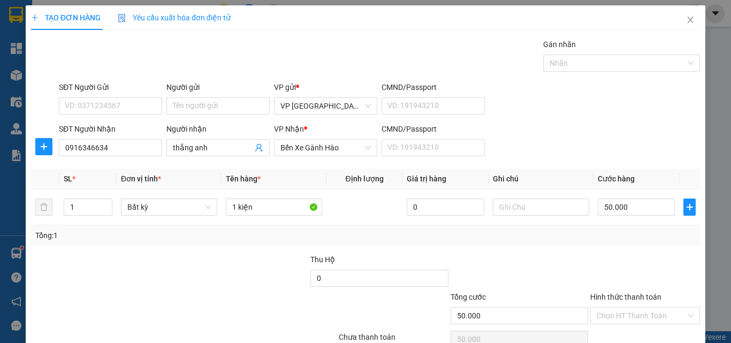
scroll to position [53, 0]
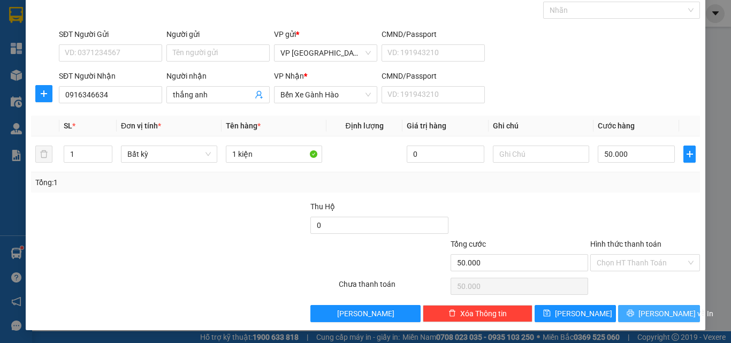
click at [644, 311] on span "[PERSON_NAME] và In" at bounding box center [675, 314] width 75 height 12
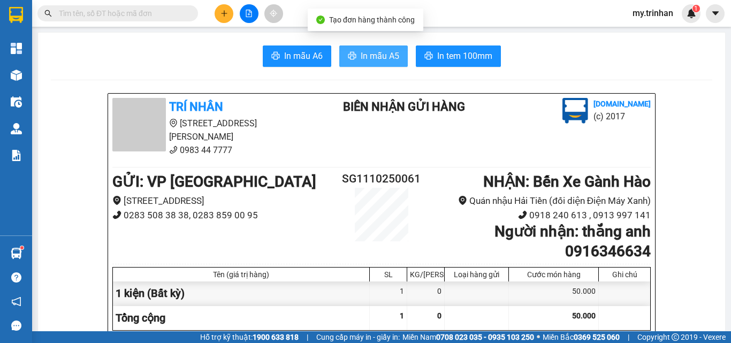
click at [346, 51] on button "In mẫu A5" at bounding box center [373, 55] width 68 height 21
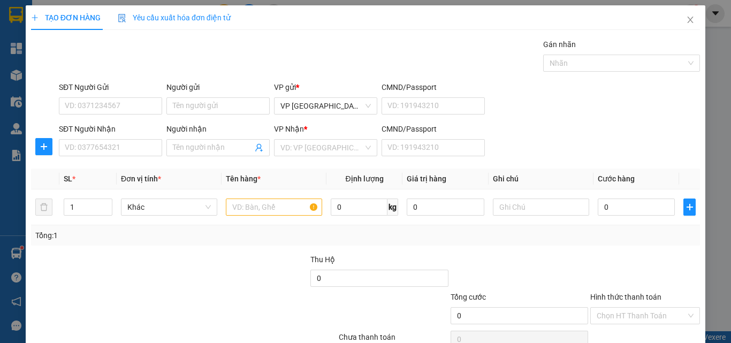
click at [528, 147] on div "SĐT Người Nhận VD: 0377654321 Người nhận Tên người nhận VP Nhận * VD: VP Sài Gò…" at bounding box center [379, 141] width 645 height 37
click at [120, 151] on input "SĐT Người Nhận" at bounding box center [110, 147] width 103 height 17
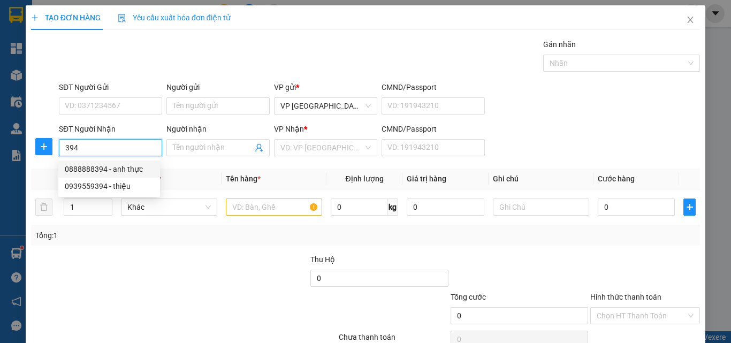
click at [144, 168] on div "0888888394 - anh thực" at bounding box center [109, 169] width 89 height 12
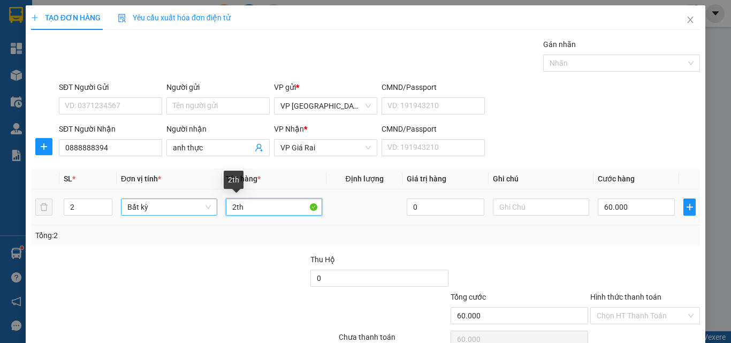
drag, startPoint x: 223, startPoint y: 206, endPoint x: 196, endPoint y: 206, distance: 26.7
click at [196, 206] on tr "2 Bất kỳ 2th 0 60.000" at bounding box center [365, 207] width 669 height 36
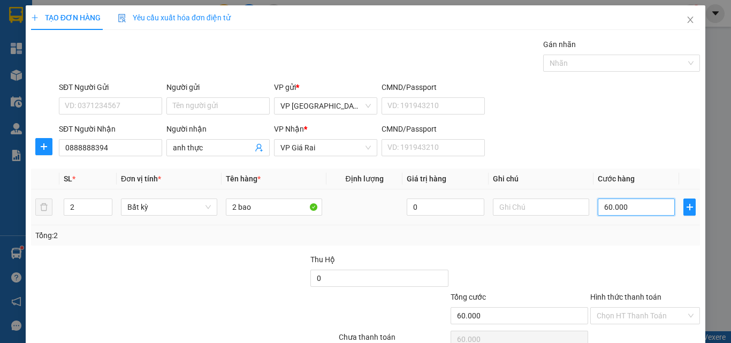
click at [628, 207] on input "60.000" at bounding box center [635, 206] width 77 height 17
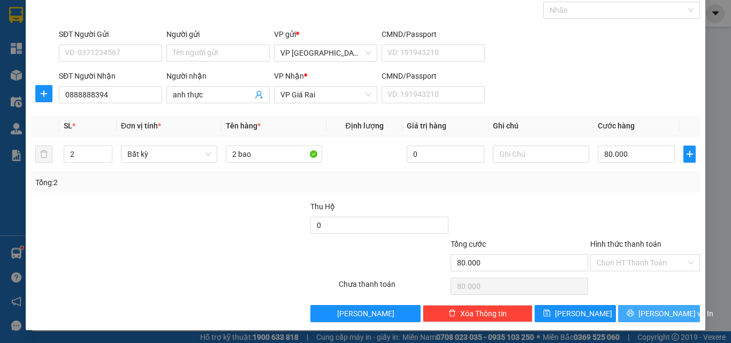
drag, startPoint x: 662, startPoint y: 318, endPoint x: 656, endPoint y: 310, distance: 9.9
click at [655, 317] on span "[PERSON_NAME] và In" at bounding box center [675, 314] width 75 height 12
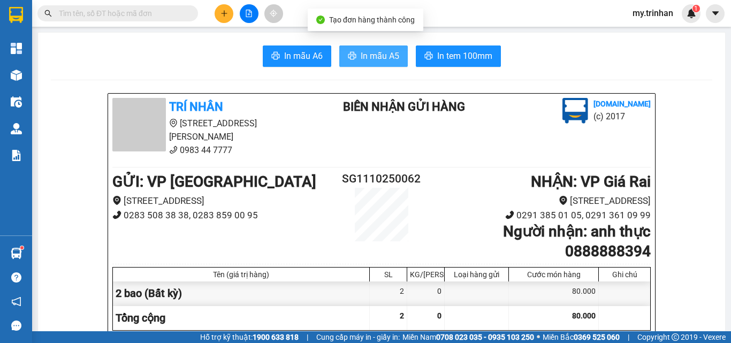
click at [390, 58] on span "In mẫu A5" at bounding box center [379, 55] width 39 height 13
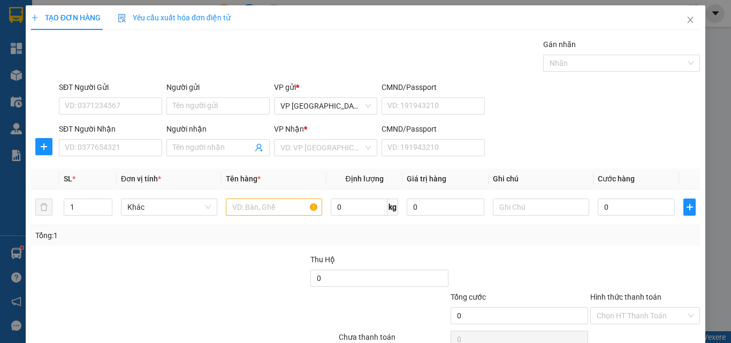
click at [533, 149] on div "SĐT Người Nhận VD: 0377654321 Người nhận Tên người nhận VP Nhận * VD: VP Sài Gò…" at bounding box center [379, 141] width 645 height 37
click at [127, 147] on input "SĐT Người Nhận" at bounding box center [110, 147] width 103 height 17
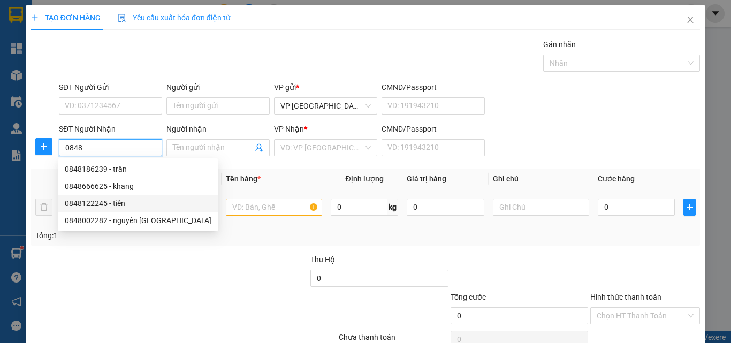
click at [137, 201] on div "0848122245 - tiến" at bounding box center [138, 203] width 147 height 12
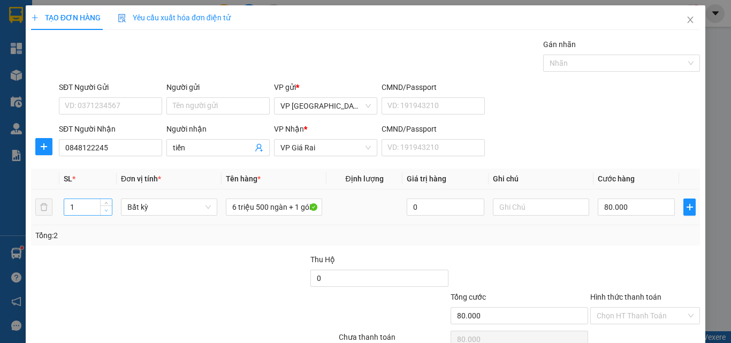
click at [102, 213] on span "Decrease Value" at bounding box center [106, 210] width 12 height 10
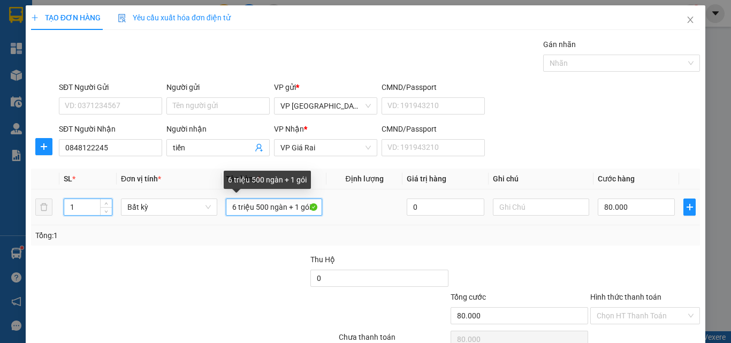
drag, startPoint x: 307, startPoint y: 203, endPoint x: 219, endPoint y: 206, distance: 87.8
click at [221, 206] on td "6 triệu 500 ngàn + 1 gói" at bounding box center [273, 207] width 105 height 36
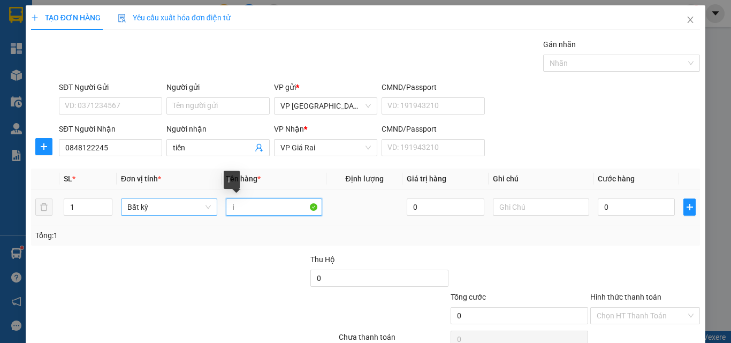
drag, startPoint x: 231, startPoint y: 209, endPoint x: 196, endPoint y: 208, distance: 35.3
click at [196, 208] on tr "1 Bất kỳ i 0 0" at bounding box center [365, 207] width 669 height 36
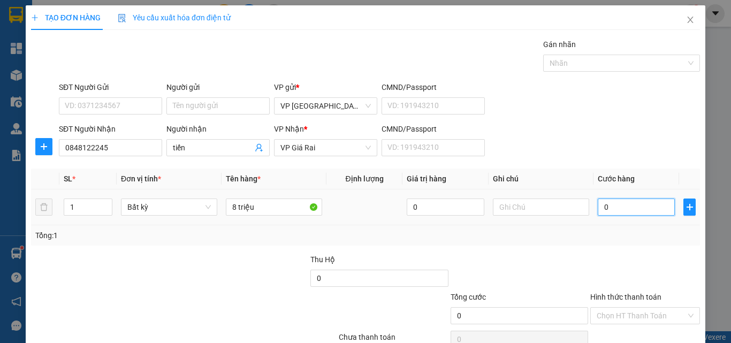
click at [618, 208] on input "0" at bounding box center [635, 206] width 77 height 17
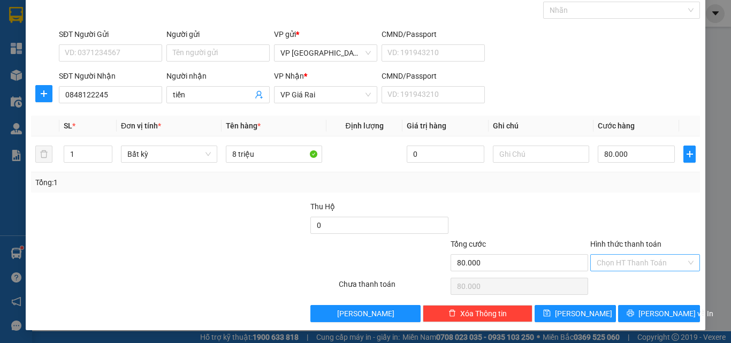
drag, startPoint x: 638, startPoint y: 260, endPoint x: 639, endPoint y: 270, distance: 10.2
click at [638, 260] on input "Hình thức thanh toán" at bounding box center [640, 263] width 89 height 16
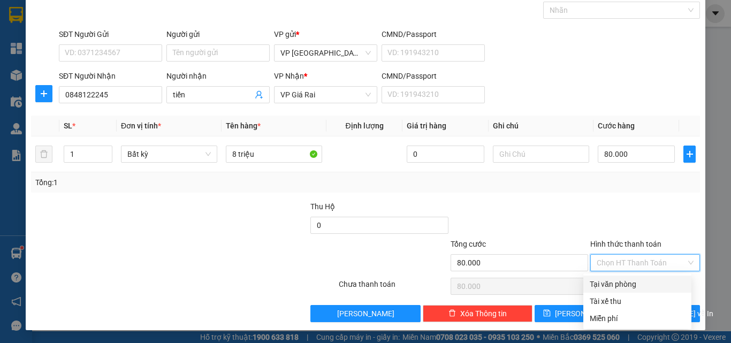
click at [636, 283] on div "Tại văn phòng" at bounding box center [636, 284] width 95 height 12
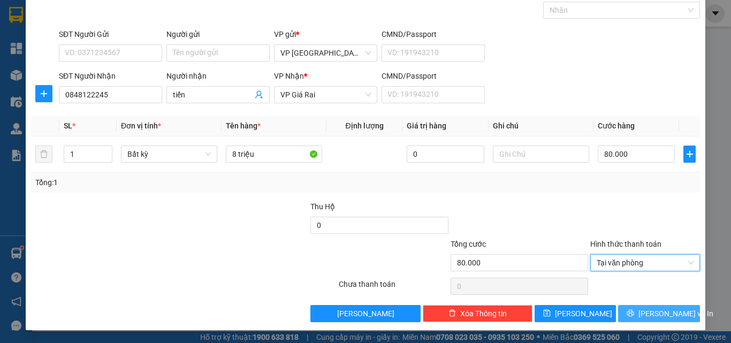
click at [646, 310] on span "[PERSON_NAME] và In" at bounding box center [675, 314] width 75 height 12
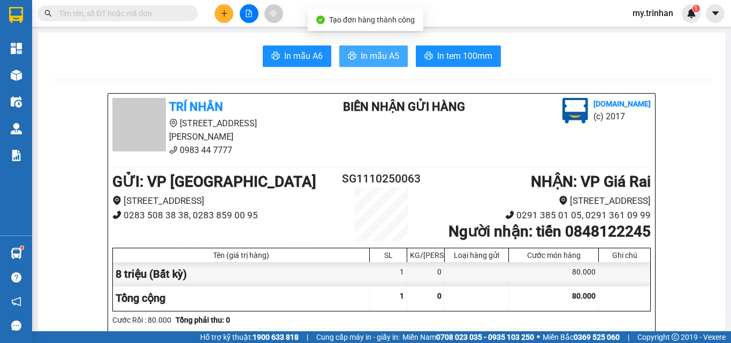
click at [370, 57] on span "In mẫu A5" at bounding box center [379, 55] width 39 height 13
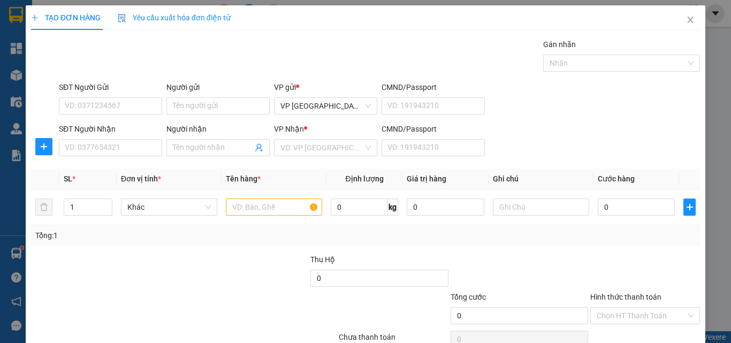
click at [582, 134] on div "SĐT Người Nhận VD: 0377654321 Người nhận Tên người nhận VP Nhận * VD: VP Sài Gò…" at bounding box center [379, 141] width 645 height 37
click at [583, 133] on div "SĐT Người Nhận VD: 0377654321 Người nhận Tên người nhận VP Nhận * VD: VP Sài Gò…" at bounding box center [379, 141] width 645 height 37
click at [147, 153] on input "SĐT Người Nhận" at bounding box center [110, 147] width 103 height 17
click at [137, 147] on input "SĐT Người Nhận" at bounding box center [110, 147] width 103 height 17
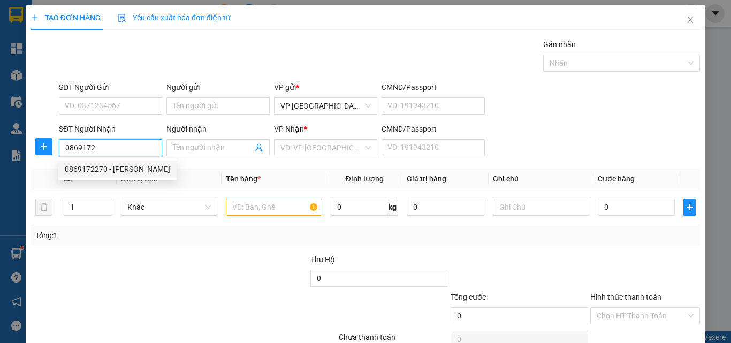
click at [144, 175] on div "0869172270 - hoàng anh" at bounding box center [117, 168] width 118 height 17
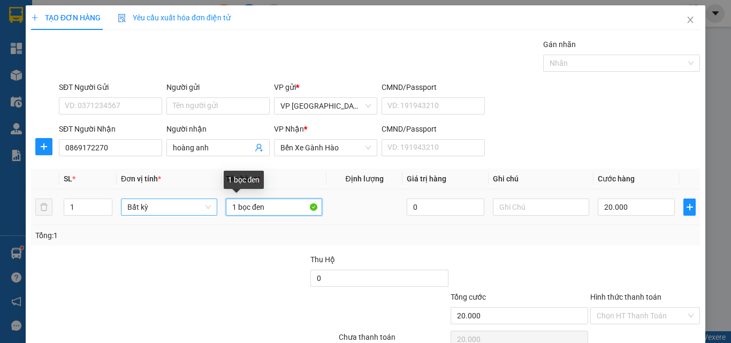
drag, startPoint x: 268, startPoint y: 206, endPoint x: 182, endPoint y: 207, distance: 86.1
click at [182, 207] on tr "1 Bất kỳ 1 bọc đen 0 20.000" at bounding box center [365, 207] width 669 height 36
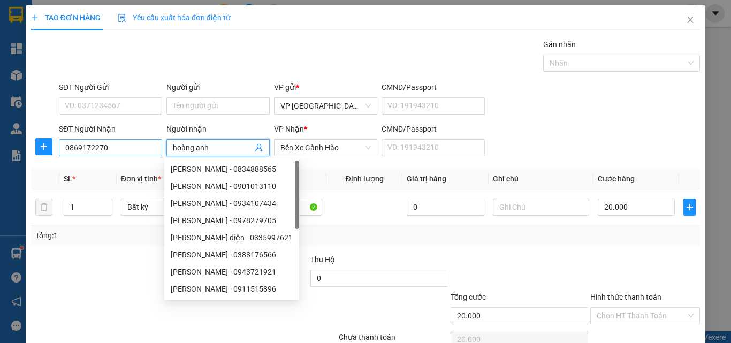
drag, startPoint x: 208, startPoint y: 148, endPoint x: 155, endPoint y: 148, distance: 52.9
click at [155, 148] on div "SĐT Người Nhận 0869172270 Người nhận hoàng anh VP Nhận * Bến Xe Gành Hào CMND/P…" at bounding box center [379, 141] width 645 height 37
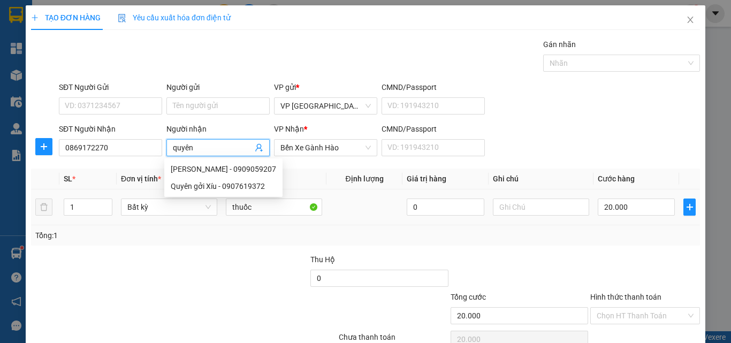
scroll to position [53, 0]
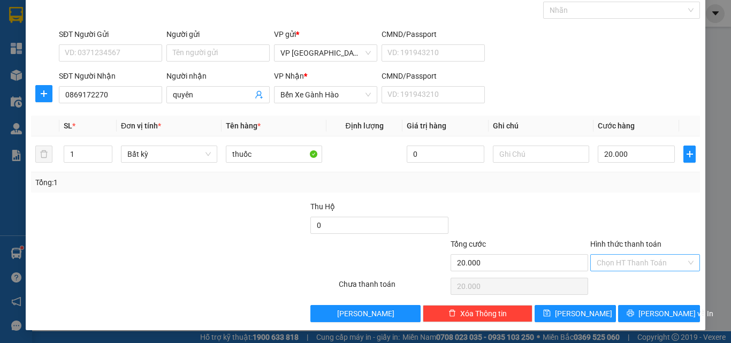
click at [655, 262] on input "Hình thức thanh toán" at bounding box center [640, 263] width 89 height 16
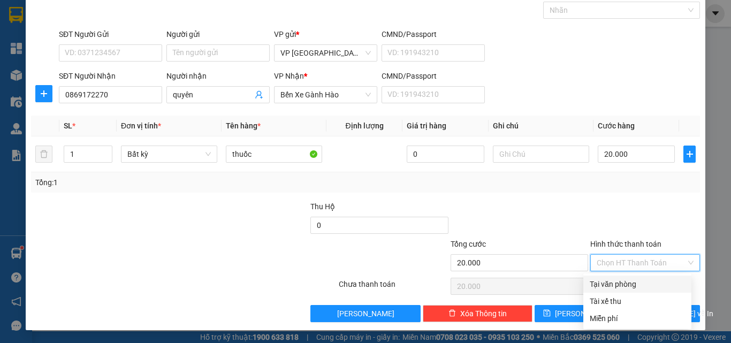
click at [655, 286] on div "Tại văn phòng" at bounding box center [636, 284] width 95 height 12
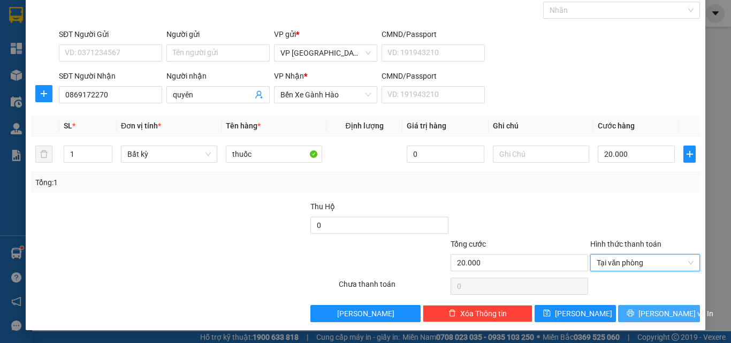
click at [651, 313] on span "[PERSON_NAME] và In" at bounding box center [675, 314] width 75 height 12
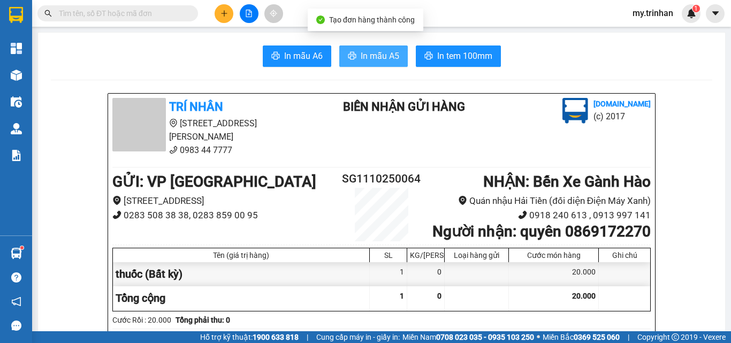
click at [368, 60] on span "In mẫu A5" at bounding box center [379, 55] width 39 height 13
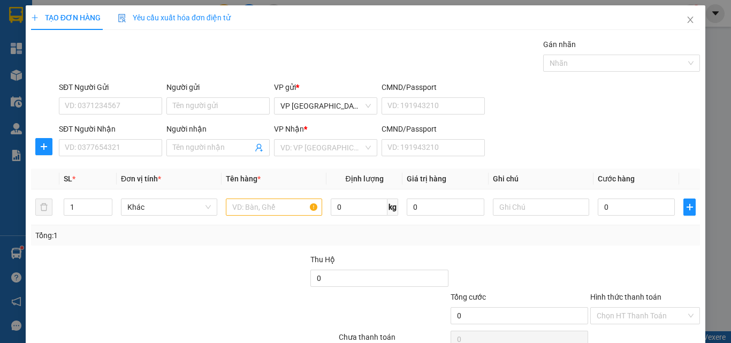
drag, startPoint x: 569, startPoint y: 129, endPoint x: 518, endPoint y: 140, distance: 51.5
click at [569, 129] on div "SĐT Người Nhận VD: 0377654321 Người nhận Tên người nhận VP Nhận * VD: VP Sài Gò…" at bounding box center [379, 141] width 645 height 37
click at [105, 151] on input "SĐT Người Nhận" at bounding box center [110, 147] width 103 height 17
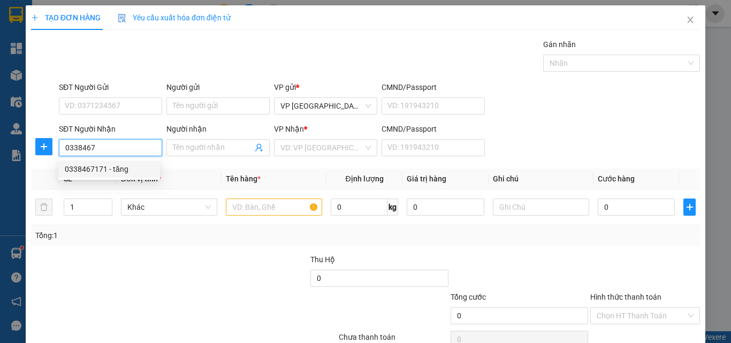
click at [130, 170] on div "0338467171 - tăng" at bounding box center [109, 169] width 89 height 12
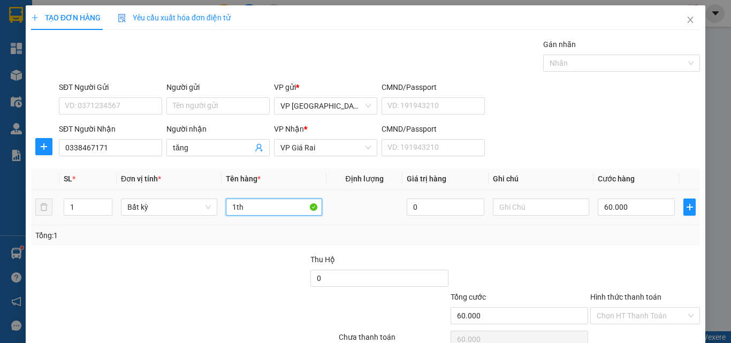
click at [248, 206] on input "1th" at bounding box center [274, 206] width 96 height 17
drag, startPoint x: 254, startPoint y: 209, endPoint x: 221, endPoint y: 203, distance: 33.7
click at [222, 204] on td "1th kê" at bounding box center [273, 207] width 105 height 36
click at [625, 210] on input "60.000" at bounding box center [635, 206] width 77 height 17
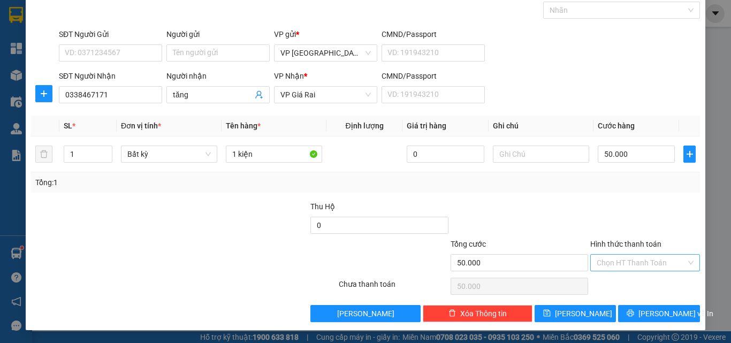
click at [618, 262] on input "Hình thức thanh toán" at bounding box center [640, 263] width 89 height 16
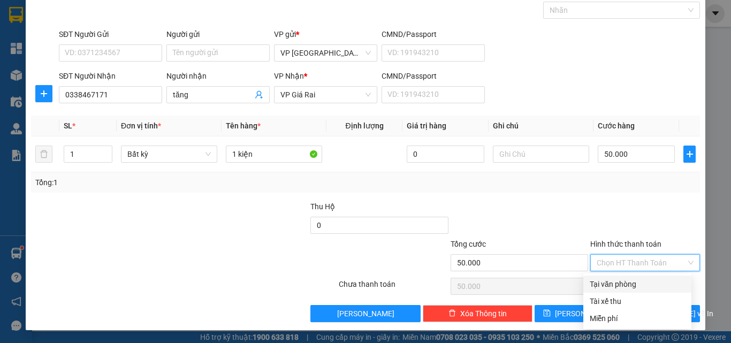
click at [630, 298] on div "Tài xế thu" at bounding box center [636, 301] width 95 height 12
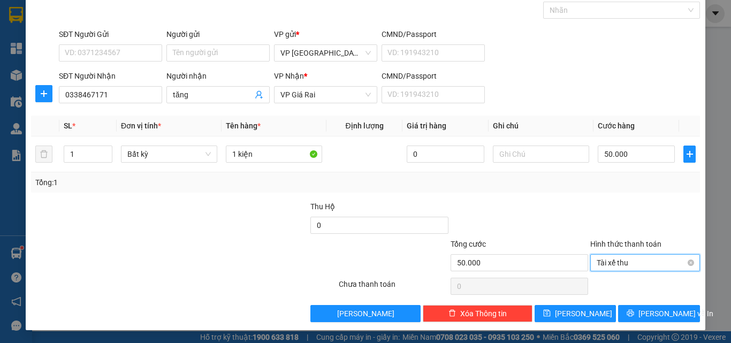
click at [616, 266] on span "Tài xế thu" at bounding box center [644, 263] width 97 height 16
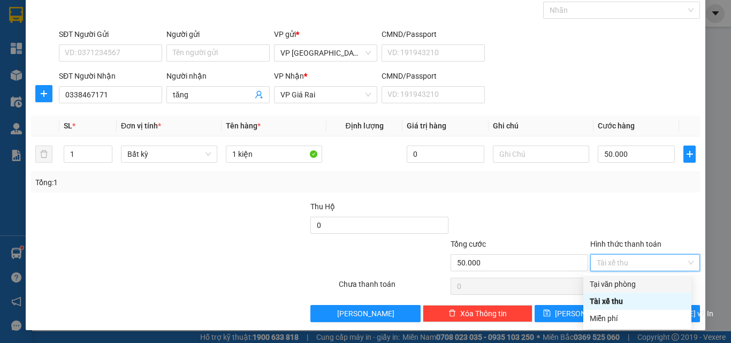
click at [624, 282] on div "Tại văn phòng" at bounding box center [636, 284] width 95 height 12
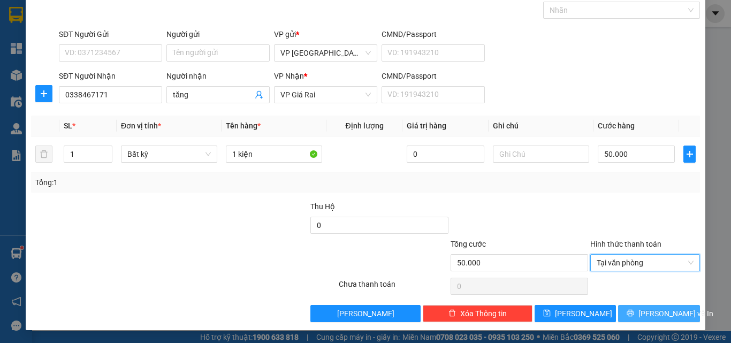
click at [631, 311] on icon "printer" at bounding box center [629, 312] width 7 height 7
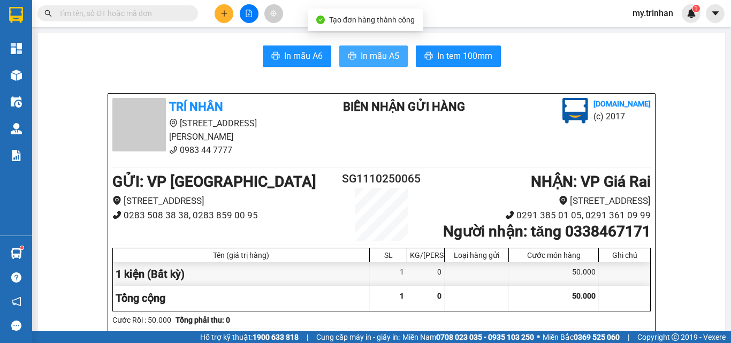
click at [371, 59] on span "In mẫu A5" at bounding box center [379, 55] width 39 height 13
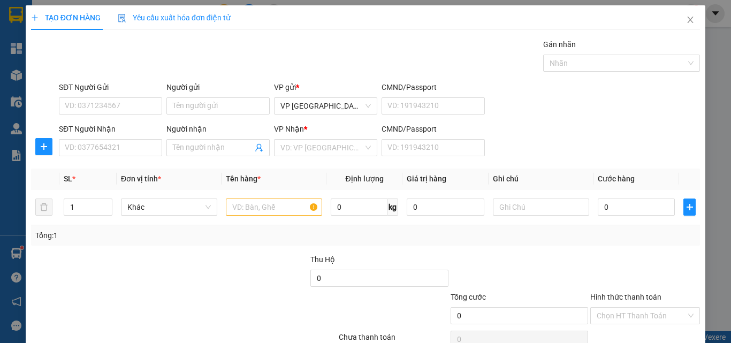
click at [551, 147] on div "SĐT Người Nhận VD: 0377654321 Người nhận Tên người nhận VP Nhận * VD: VP Sài Gò…" at bounding box center [379, 141] width 645 height 37
click at [139, 151] on input "SĐT Người Nhận" at bounding box center [110, 147] width 103 height 17
click at [138, 152] on input "SĐT Người Nhận" at bounding box center [110, 147] width 103 height 17
click at [138, 150] on input "0977" at bounding box center [110, 147] width 103 height 17
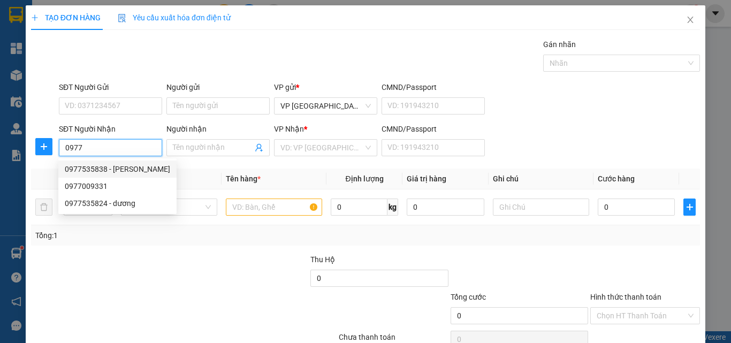
click at [135, 170] on div "0977535838 - huyền trang" at bounding box center [117, 169] width 105 height 12
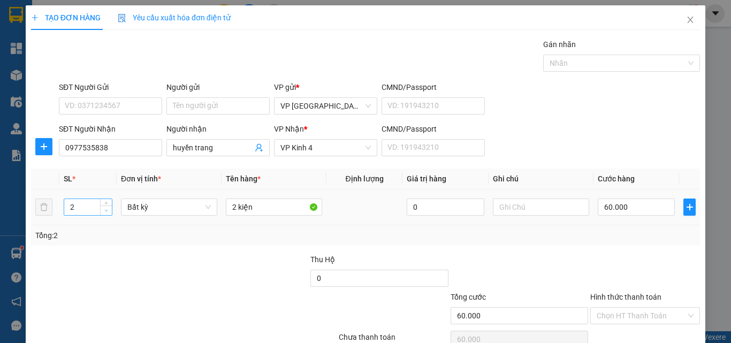
click at [104, 210] on icon "down" at bounding box center [106, 211] width 4 height 4
drag, startPoint x: 251, startPoint y: 209, endPoint x: 196, endPoint y: 199, distance: 55.9
click at [198, 199] on tr "1 Bất kỳ 2 kiện 0 60.000" at bounding box center [365, 207] width 669 height 36
click at [612, 206] on input "0" at bounding box center [635, 206] width 77 height 17
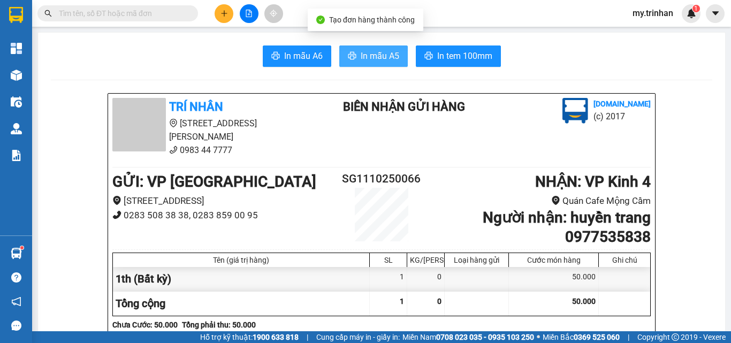
click at [353, 61] on button "In mẫu A5" at bounding box center [373, 55] width 68 height 21
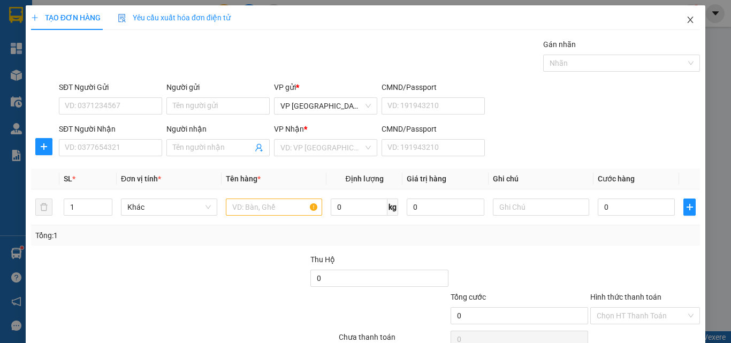
click at [655, 18] on icon "close" at bounding box center [690, 20] width 9 height 9
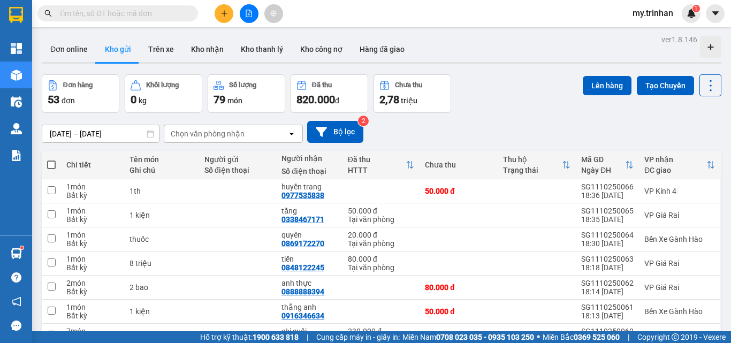
click at [273, 130] on div "Chọn văn phòng nhận" at bounding box center [225, 133] width 123 height 17
click at [470, 119] on div "09/10/2025 – 11/10/2025 Press the down arrow key to interact with the calendar …" at bounding box center [381, 132] width 679 height 38
click at [221, 11] on icon "plus" at bounding box center [223, 13] width 7 height 7
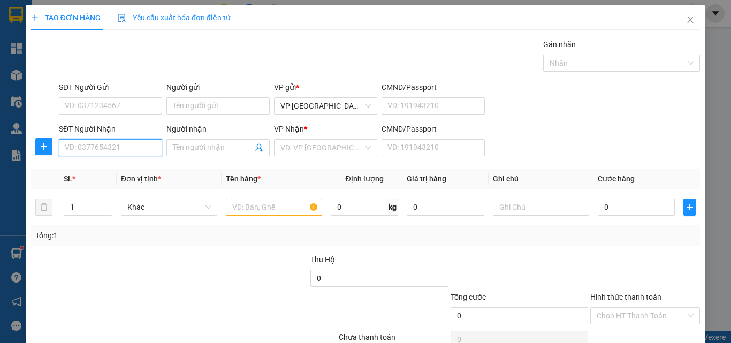
click at [129, 147] on input "SĐT Người Nhận" at bounding box center [110, 147] width 103 height 17
click at [135, 172] on div "0939501505 - sơn" at bounding box center [109, 169] width 89 height 12
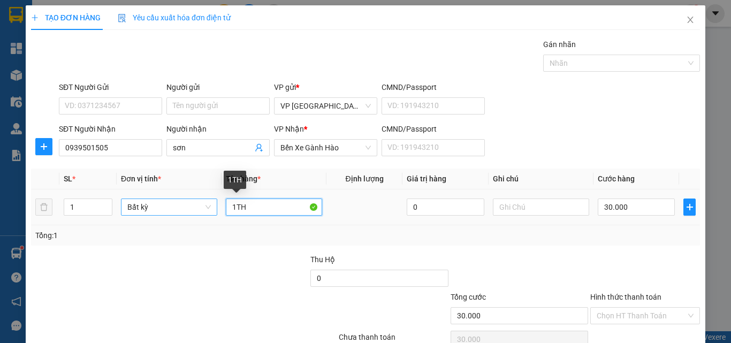
drag, startPoint x: 228, startPoint y: 212, endPoint x: 193, endPoint y: 212, distance: 35.3
click at [202, 212] on tr "1 Bất kỳ 1TH 0 30.000" at bounding box center [365, 207] width 669 height 36
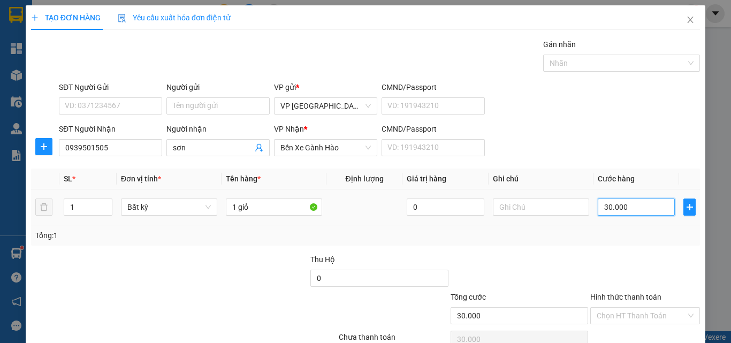
click at [610, 211] on input "30.000" at bounding box center [635, 206] width 77 height 17
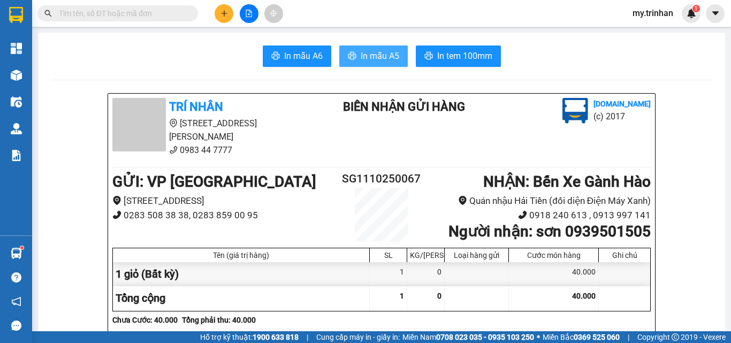
click at [381, 54] on span "In mẫu A5" at bounding box center [379, 55] width 39 height 13
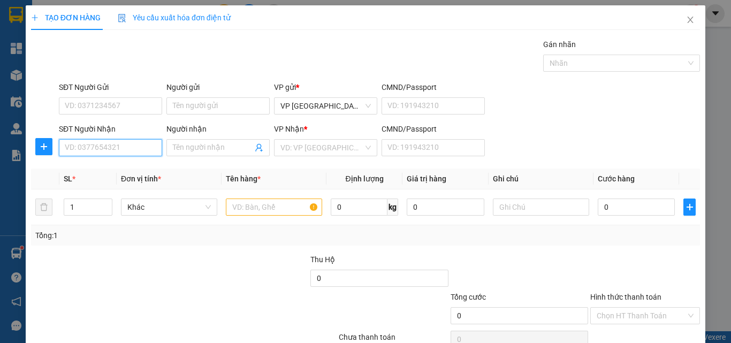
click at [148, 151] on input "SĐT Người Nhận" at bounding box center [110, 147] width 103 height 17
click at [147, 150] on input "SĐT Người Nhận" at bounding box center [110, 147] width 103 height 17
click at [117, 147] on input "SĐT Người Nhận" at bounding box center [110, 147] width 103 height 17
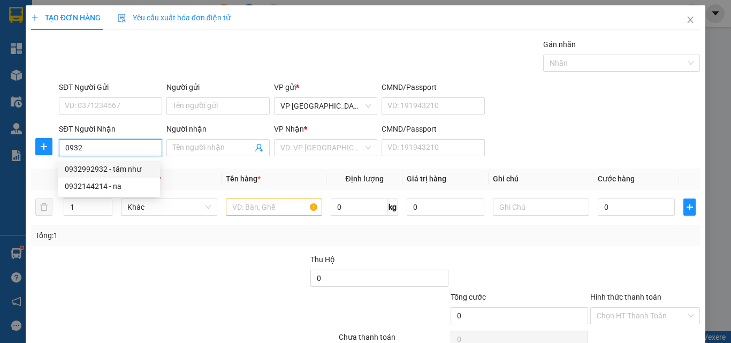
click at [152, 167] on div "0932992932 - tâm như" at bounding box center [109, 169] width 89 height 12
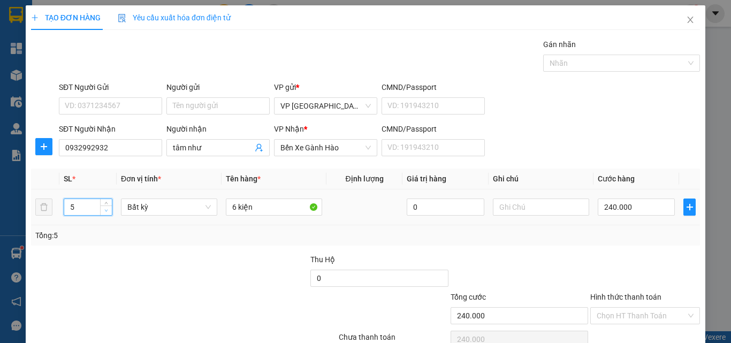
click at [105, 210] on icon "down" at bounding box center [106, 211] width 4 height 4
drag, startPoint x: 235, startPoint y: 209, endPoint x: 218, endPoint y: 209, distance: 16.6
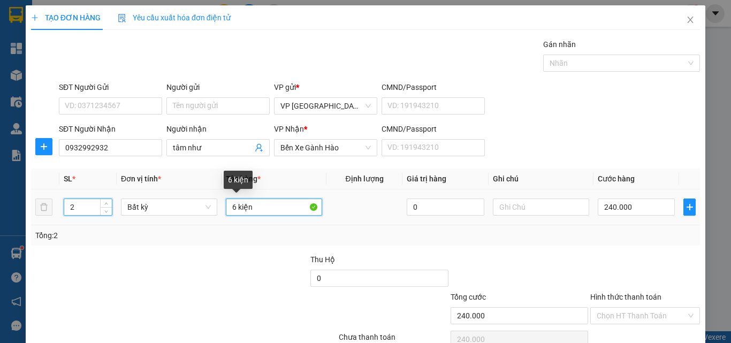
click at [221, 209] on td "6 kiện" at bounding box center [273, 207] width 105 height 36
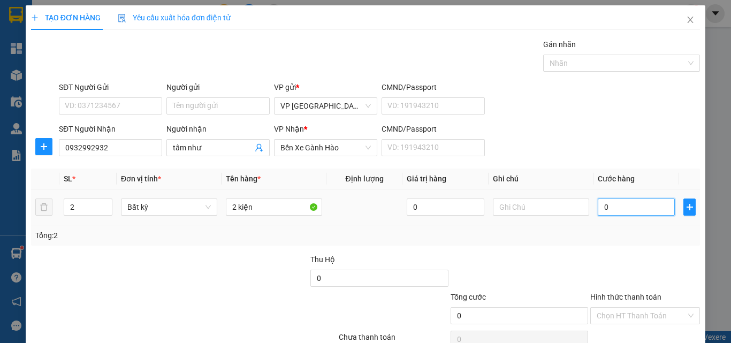
click at [610, 209] on input "0" at bounding box center [635, 206] width 77 height 17
click at [601, 198] on input "90.000" at bounding box center [635, 206] width 77 height 17
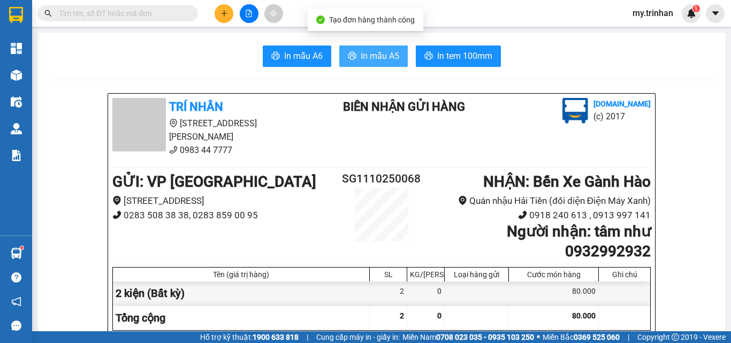
click at [364, 47] on button "In mẫu A5" at bounding box center [373, 55] width 68 height 21
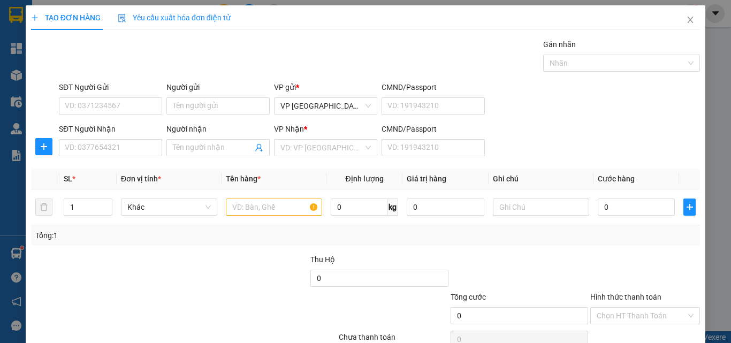
click at [589, 143] on div "SĐT Người Nhận VD: 0377654321 Người nhận Tên người nhận VP Nhận * VD: VP Sài Gò…" at bounding box center [379, 141] width 645 height 37
click at [559, 141] on div "SĐT Người Nhận VD: 0377654321 Người nhận Tên người nhận VP Nhận * VD: VP Sài Gò…" at bounding box center [379, 141] width 645 height 37
click at [108, 149] on input "SĐT Người Nhận" at bounding box center [110, 147] width 103 height 17
click at [107, 149] on input "SĐT Người Nhận" at bounding box center [110, 147] width 103 height 17
click at [108, 148] on input "SĐT Người Nhận" at bounding box center [110, 147] width 103 height 17
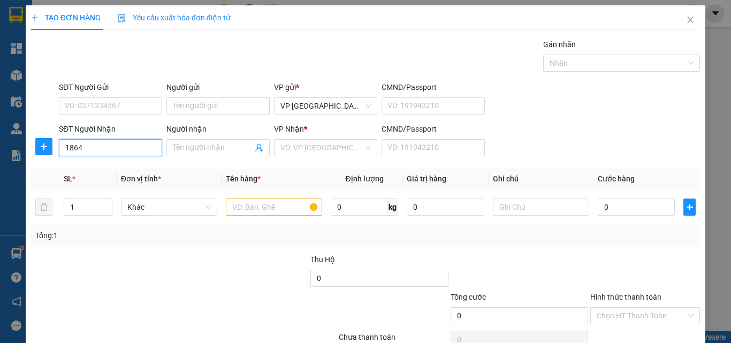
click at [126, 145] on input "1864" at bounding box center [110, 147] width 103 height 17
click at [101, 164] on div "0774091864 - huyền" at bounding box center [109, 169] width 89 height 12
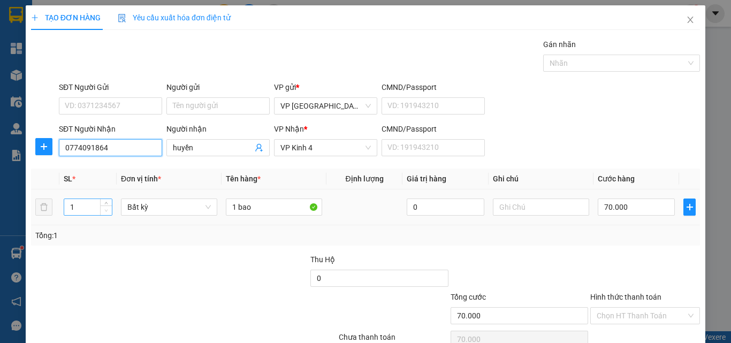
click at [104, 206] on span "Decrease Value" at bounding box center [106, 210] width 12 height 10
click at [105, 203] on icon "up" at bounding box center [106, 205] width 4 height 4
click at [104, 203] on icon "up" at bounding box center [106, 205] width 4 height 4
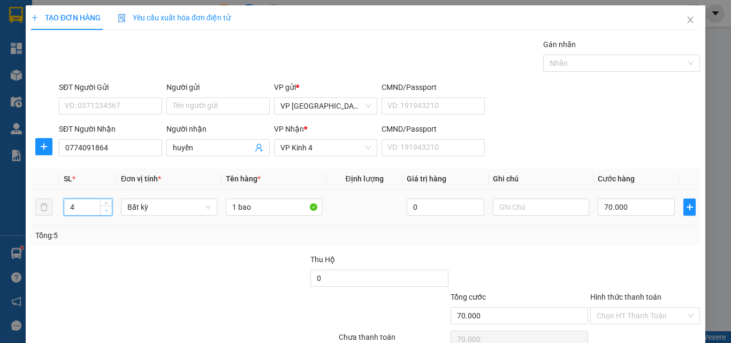
click at [104, 211] on icon "down" at bounding box center [106, 211] width 4 height 4
click at [104, 209] on icon "down" at bounding box center [106, 211] width 4 height 4
drag, startPoint x: 233, startPoint y: 212, endPoint x: 207, endPoint y: 187, distance: 35.9
click at [214, 210] on tr "3 Bất kỳ 1 bao 0 70.000" at bounding box center [365, 207] width 669 height 36
click at [105, 202] on span "up" at bounding box center [106, 204] width 6 height 6
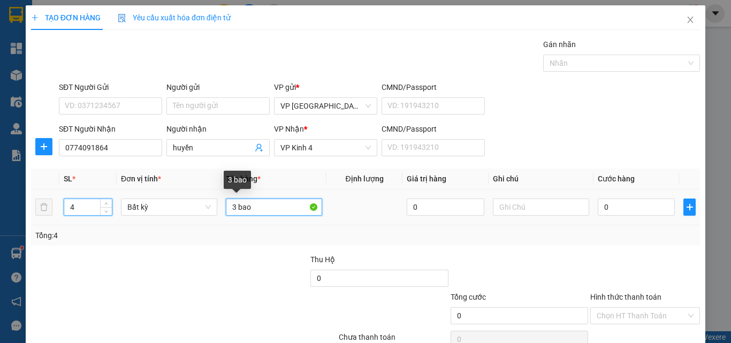
click at [228, 209] on input "3 bao" at bounding box center [274, 206] width 96 height 17
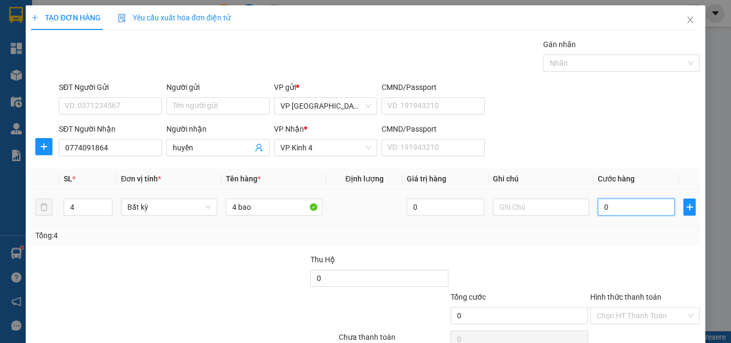
click at [627, 208] on input "0" at bounding box center [635, 206] width 77 height 17
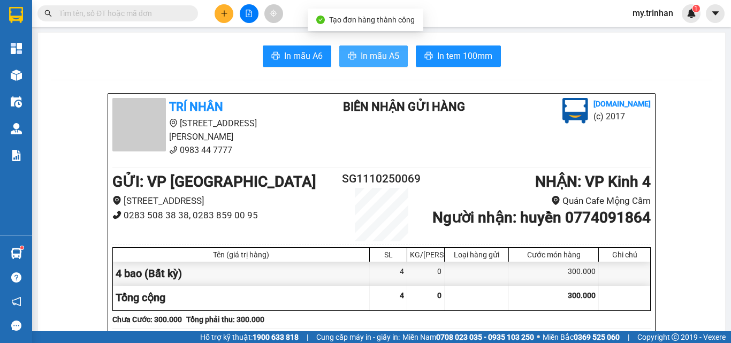
click at [368, 57] on span "In mẫu A5" at bounding box center [379, 55] width 39 height 13
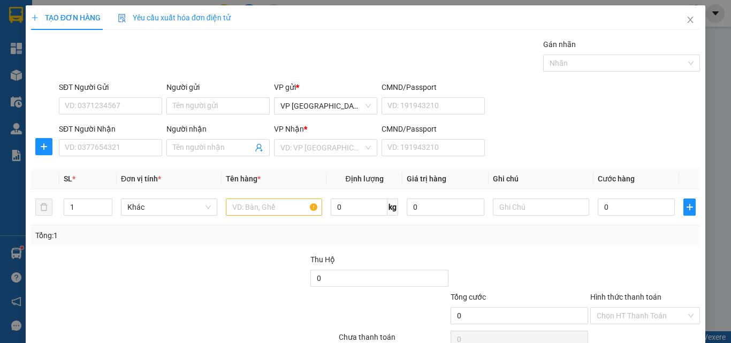
click at [603, 133] on div "SĐT Người Nhận VD: 0377654321 Người nhận Tên người nhận VP Nhận * VD: VP Sài Gò…" at bounding box center [379, 141] width 645 height 37
click at [138, 147] on input "SĐT Người Nhận" at bounding box center [110, 147] width 103 height 17
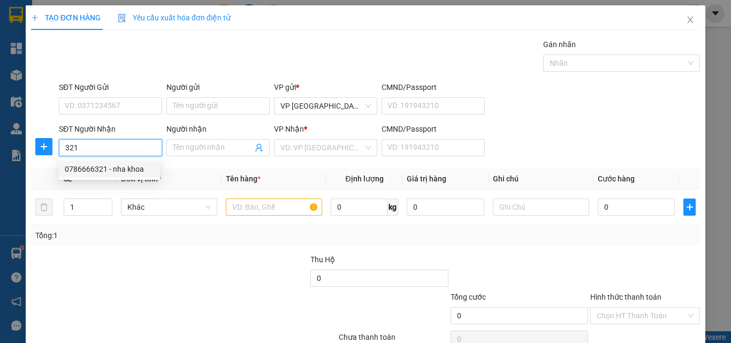
click at [137, 171] on div "0786666321 - nha khoa" at bounding box center [109, 169] width 89 height 12
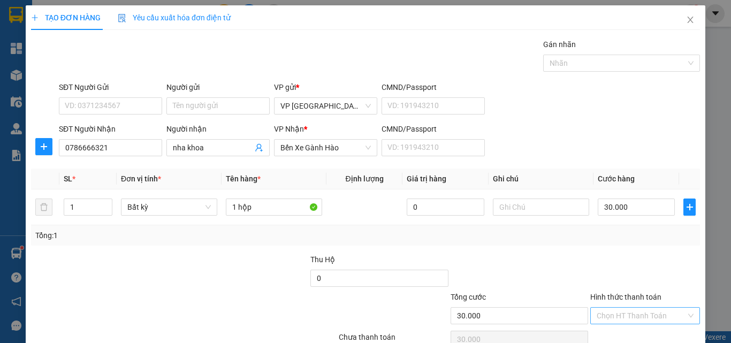
drag, startPoint x: 642, startPoint y: 259, endPoint x: 643, endPoint y: 268, distance: 9.2
click at [642, 308] on input "Hình thức thanh toán" at bounding box center [640, 316] width 89 height 16
click at [645, 328] on div "Tại văn phòng" at bounding box center [637, 336] width 108 height 17
click at [649, 301] on div "Transit Pickup Surcharge Ids Transit Deliver Surcharge Ids Transit Deliver Surc…" at bounding box center [365, 207] width 669 height 336
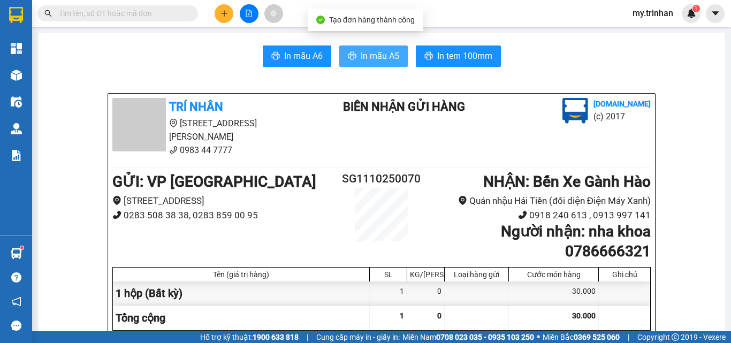
click at [375, 60] on span "In mẫu A5" at bounding box center [379, 55] width 39 height 13
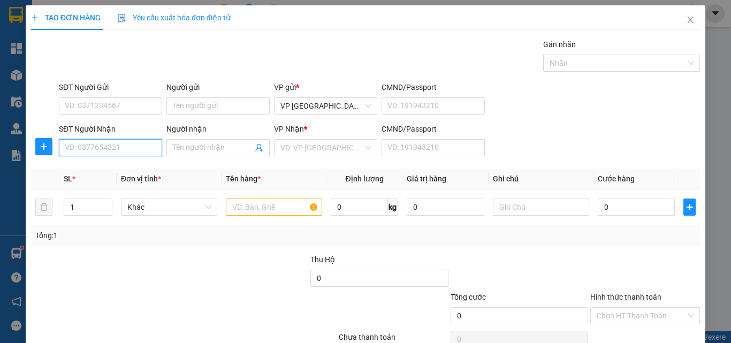
click at [118, 150] on input "SĐT Người Nhận" at bounding box center [110, 147] width 103 height 17
drag, startPoint x: 607, startPoint y: 153, endPoint x: 402, endPoint y: 61, distance: 224.5
click at [606, 153] on div "SĐT Người Nhận VD: 0377654321 Người nhận Tên người nhận VP Nhận * VD: VP Sài Gò…" at bounding box center [379, 141] width 645 height 37
click at [133, 146] on input "SĐT Người Nhận" at bounding box center [110, 147] width 103 height 17
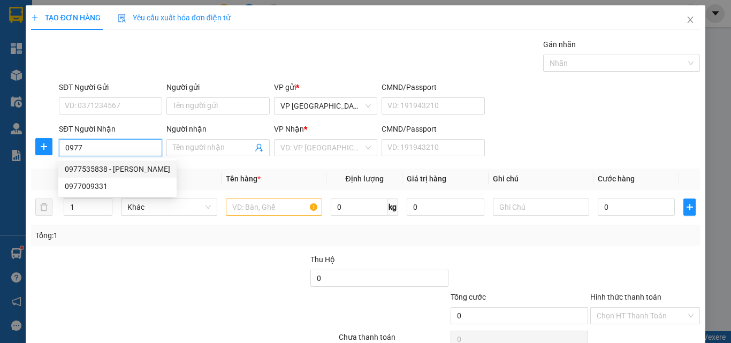
click at [135, 168] on div "0977535838 - huyền trang" at bounding box center [117, 169] width 105 height 12
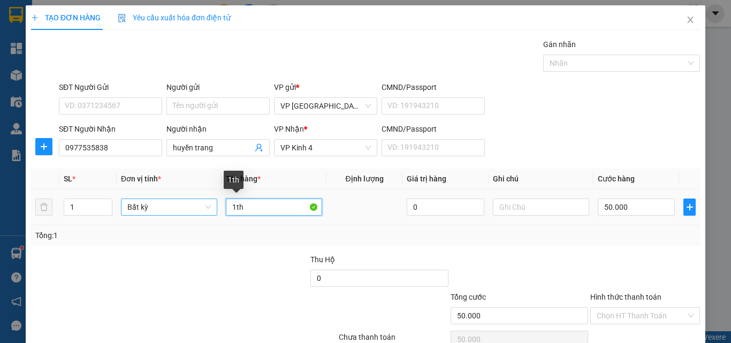
drag, startPoint x: 254, startPoint y: 205, endPoint x: 194, endPoint y: 210, distance: 59.6
click at [217, 212] on tr "1 Bất kỳ 1th 0 50.000" at bounding box center [365, 207] width 669 height 36
click at [104, 203] on icon "up" at bounding box center [106, 205] width 4 height 4
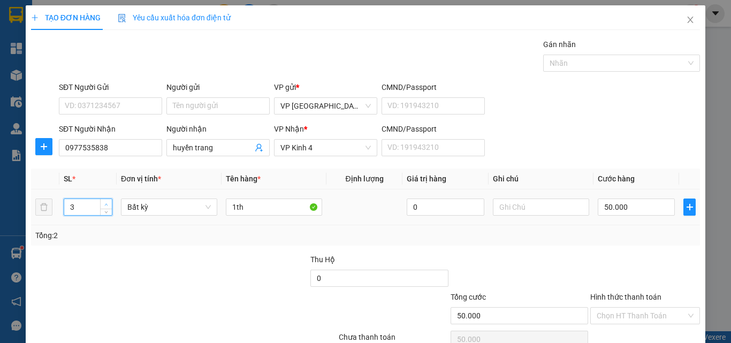
click at [104, 203] on icon "up" at bounding box center [106, 205] width 4 height 4
click at [266, 208] on input "1th" at bounding box center [274, 206] width 96 height 17
click at [640, 201] on input "0" at bounding box center [635, 206] width 77 height 17
drag, startPoint x: 687, startPoint y: 219, endPoint x: 684, endPoint y: 236, distance: 16.8
click at [655, 236] on div "SL * Đơn vị tính * Tên hàng * Định lượng Giá trị hàng Ghi chú Cước hàng 3 Bất k…" at bounding box center [365, 206] width 669 height 77
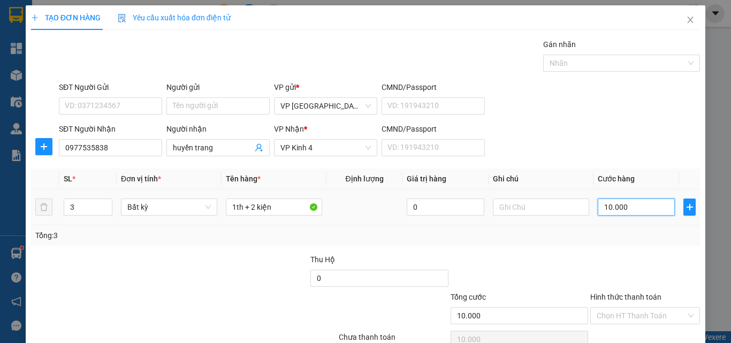
click at [611, 205] on input "10.000" at bounding box center [635, 206] width 77 height 17
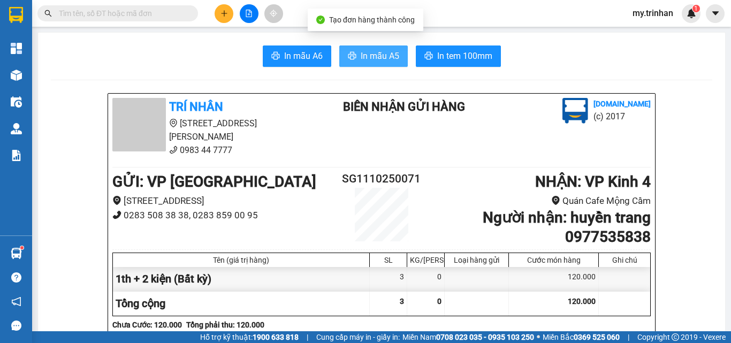
click at [369, 56] on span "In mẫu A5" at bounding box center [379, 55] width 39 height 13
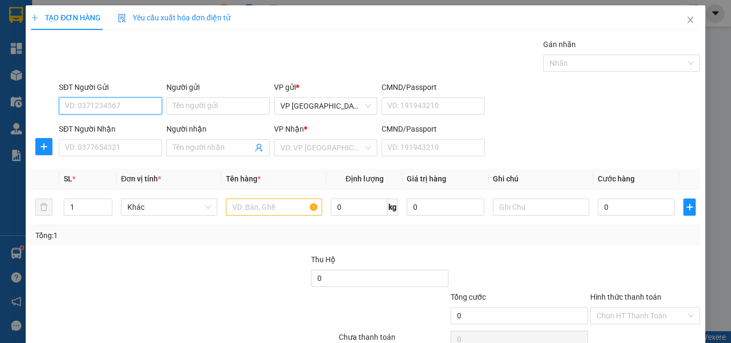
click at [113, 144] on div "TẠO ĐƠN HÀNG Yêu cầu xuất hóa đơn điện tử Transit Pickup Surcharge Ids Transit …" at bounding box center [365, 171] width 731 height 343
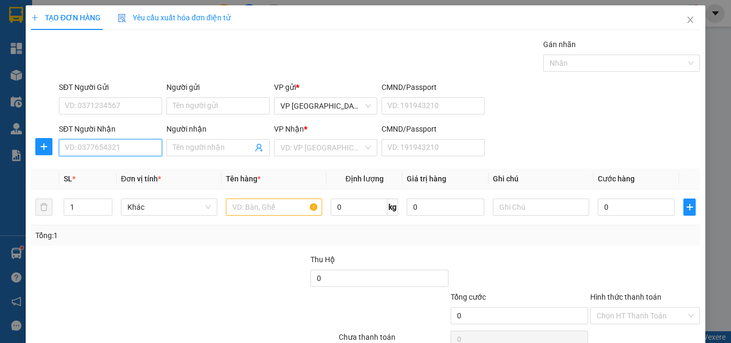
click at [114, 149] on input "SĐT Người Nhận" at bounding box center [110, 147] width 103 height 17
click at [115, 149] on input "SĐT Người Nhận" at bounding box center [110, 147] width 103 height 17
click at [645, 136] on div "SĐT Người Nhận VD: 0377654321 Người nhận Tên người nhận VP Nhận * VD: VP Sài Gò…" at bounding box center [379, 141] width 645 height 37
click at [208, 144] on input "Người nhận" at bounding box center [213, 148] width 80 height 12
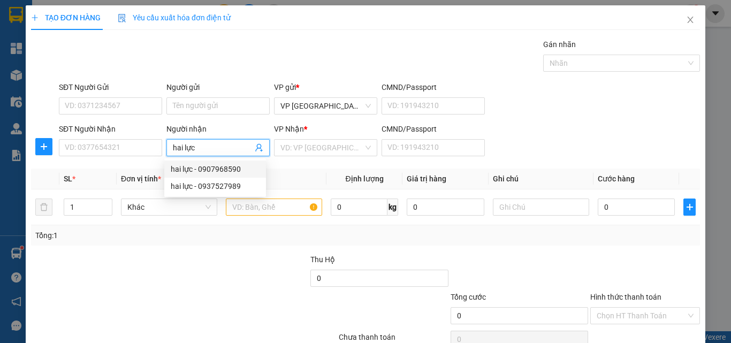
click at [240, 174] on div "hai lực - 0907968590" at bounding box center [215, 169] width 89 height 12
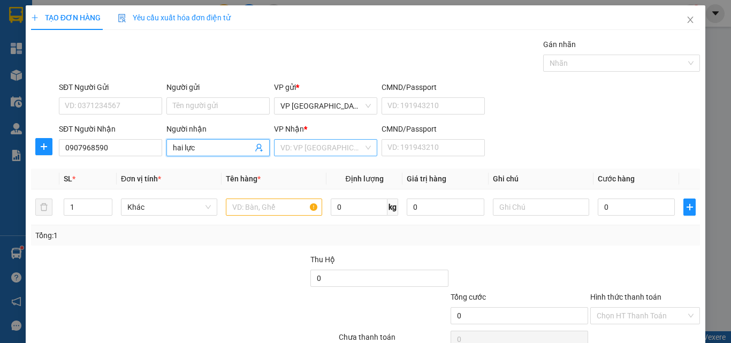
click at [313, 149] on input "search" at bounding box center [321, 148] width 83 height 16
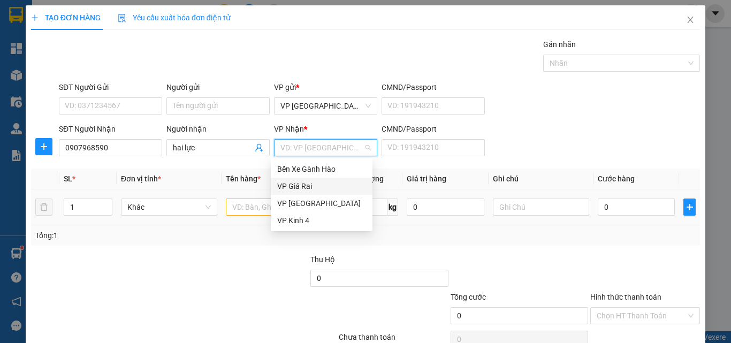
drag, startPoint x: 308, startPoint y: 181, endPoint x: 257, endPoint y: 195, distance: 52.5
click at [309, 181] on div "VP Giá Rai" at bounding box center [321, 186] width 89 height 12
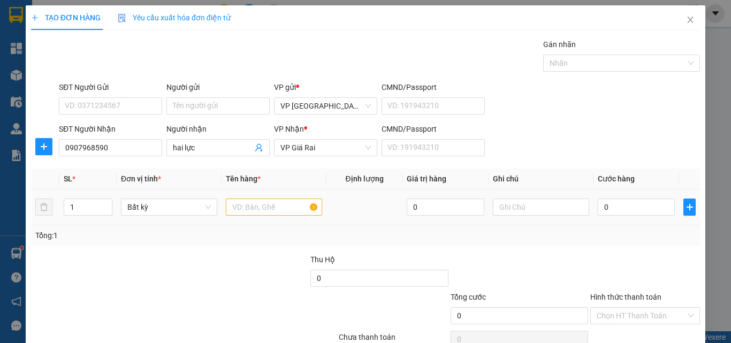
click at [258, 198] on div at bounding box center [274, 206] width 96 height 21
click at [259, 207] on input "text" at bounding box center [274, 206] width 96 height 17
click at [598, 204] on input "0" at bounding box center [635, 206] width 77 height 17
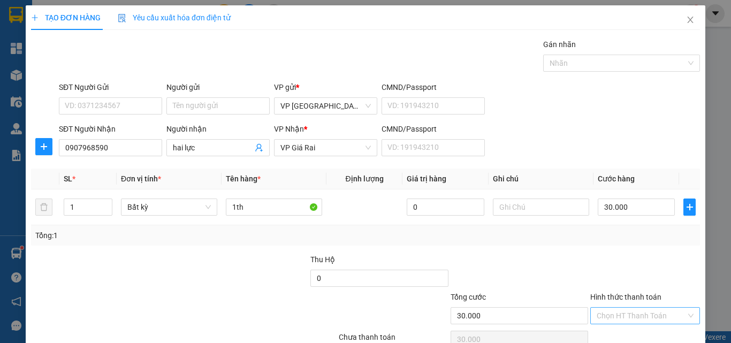
click at [624, 308] on input "Hình thức thanh toán" at bounding box center [640, 316] width 89 height 16
click at [627, 331] on div "Tại văn phòng" at bounding box center [636, 337] width 95 height 12
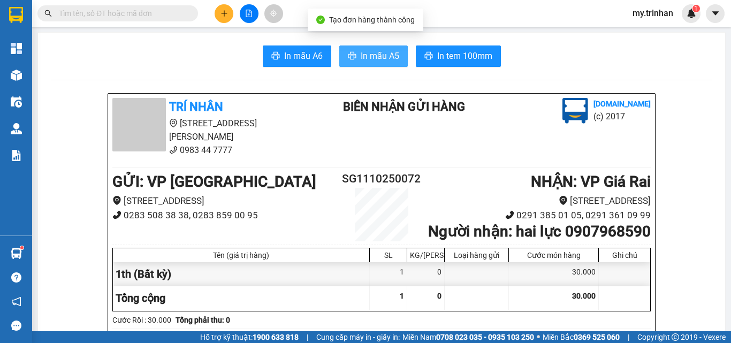
click at [382, 59] on span "In mẫu A5" at bounding box center [379, 55] width 39 height 13
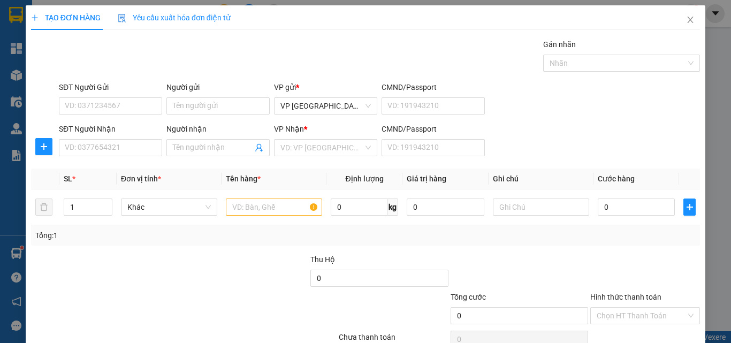
click at [413, 167] on div "Transit Pickup Surcharge Ids Transit Deliver Surcharge Ids Transit Deliver Surc…" at bounding box center [365, 207] width 669 height 336
click at [627, 137] on div "SĐT Người Nhận VD: 0377654321 Người nhận Tên người nhận VP Nhận * VD: VP Sài Gò…" at bounding box center [379, 141] width 645 height 37
click at [142, 150] on input "SĐT Người Nhận" at bounding box center [110, 147] width 103 height 17
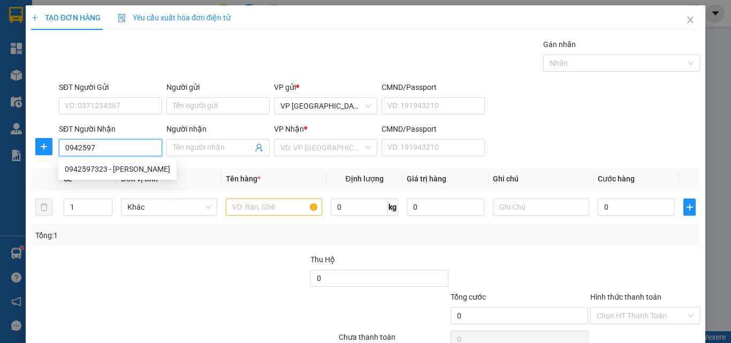
click at [129, 168] on div "0942597323 - lê thị hà" at bounding box center [117, 169] width 105 height 12
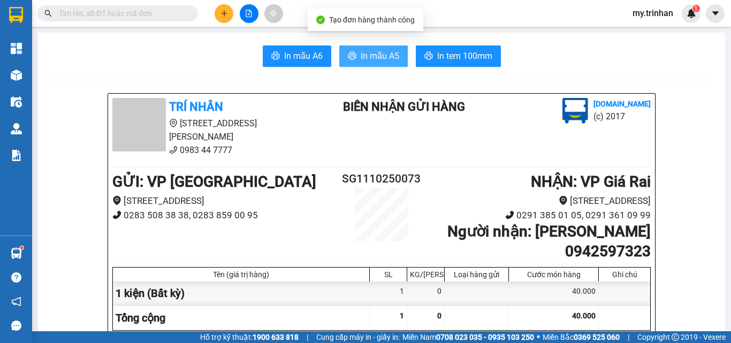
click at [360, 49] on span "In mẫu A5" at bounding box center [379, 55] width 39 height 13
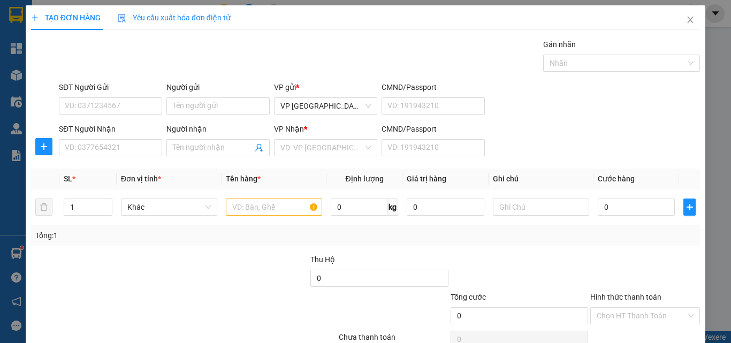
click at [574, 163] on div "Transit Pickup Surcharge Ids Transit Deliver Surcharge Ids Transit Deliver Surc…" at bounding box center [365, 207] width 669 height 336
click at [74, 140] on input "SĐT Người Nhận" at bounding box center [110, 147] width 103 height 17
click at [81, 152] on input "SĐT Người Nhận" at bounding box center [110, 147] width 103 height 17
click at [81, 147] on input "SĐT Người Nhận" at bounding box center [110, 147] width 103 height 17
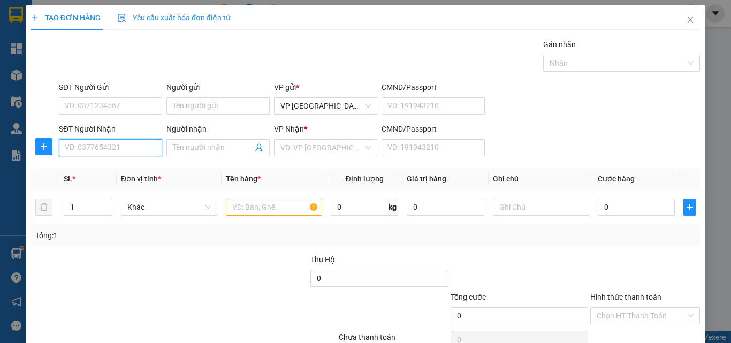
click at [81, 147] on input "SĐT Người Nhận" at bounding box center [110, 147] width 103 height 17
click at [126, 149] on input "SĐT Người Nhận" at bounding box center [110, 147] width 103 height 17
click at [134, 148] on input "663" at bounding box center [110, 147] width 103 height 17
click at [137, 167] on div "0915995663 - tèo" at bounding box center [109, 169] width 89 height 12
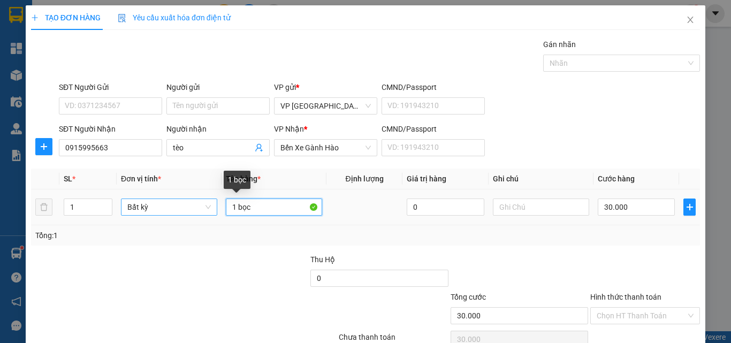
drag, startPoint x: 261, startPoint y: 204, endPoint x: 190, endPoint y: 208, distance: 70.7
click at [190, 208] on tr "1 Bất kỳ 1 bọc 0 30.000" at bounding box center [365, 207] width 669 height 36
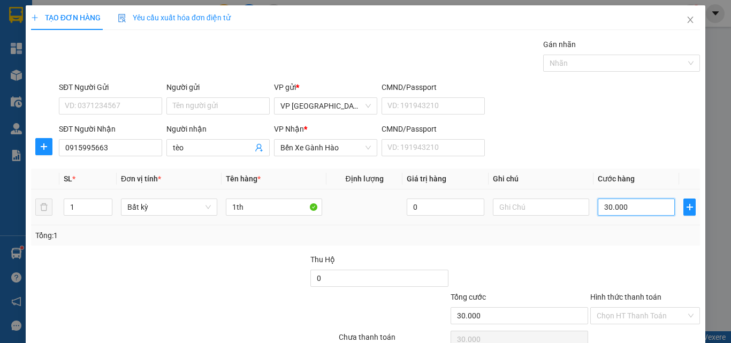
click at [615, 211] on input "30.000" at bounding box center [635, 206] width 77 height 17
click at [610, 198] on input "50.000" at bounding box center [635, 206] width 77 height 17
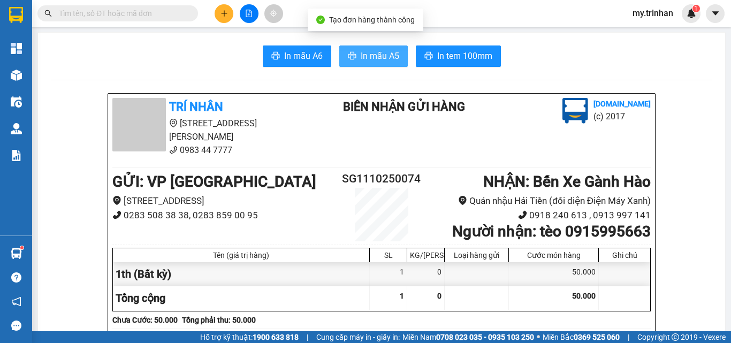
click at [379, 53] on span "In mẫu A5" at bounding box center [379, 55] width 39 height 13
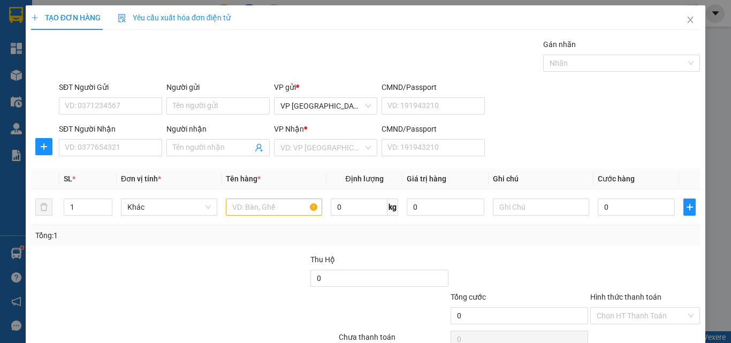
click at [548, 133] on div "SĐT Người Nhận VD: 0377654321 Người nhận Tên người nhận VP Nhận * VD: VP Sài Gò…" at bounding box center [379, 141] width 645 height 37
click at [115, 142] on input "SĐT Người Nhận" at bounding box center [110, 147] width 103 height 17
click at [111, 145] on input "SĐT Người Nhận" at bounding box center [110, 147] width 103 height 17
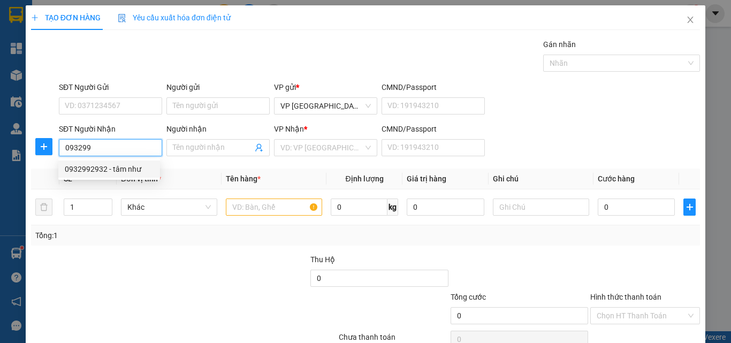
click at [121, 164] on div "0932992932 - tâm như" at bounding box center [109, 169] width 89 height 12
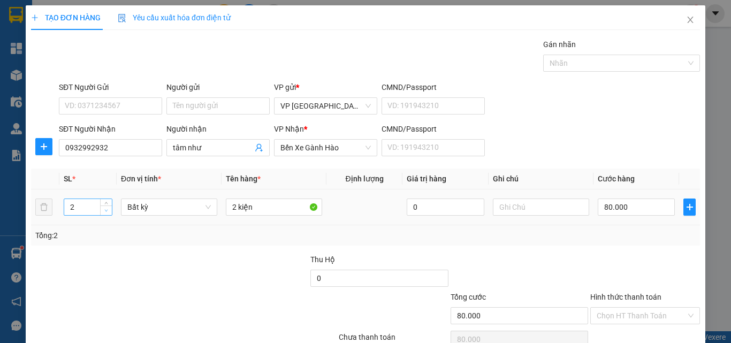
click at [102, 213] on span "Decrease Value" at bounding box center [106, 210] width 12 height 10
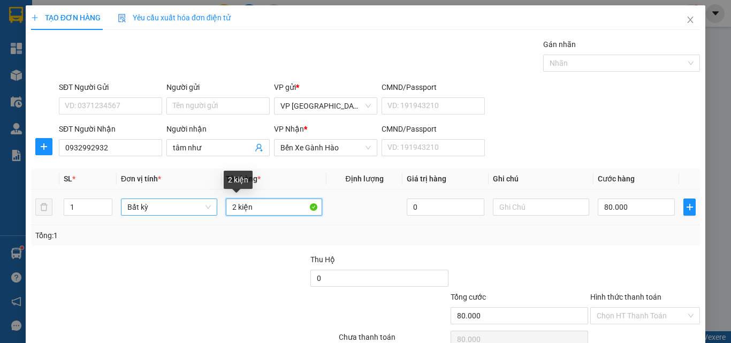
drag, startPoint x: 254, startPoint y: 208, endPoint x: 166, endPoint y: 206, distance: 87.2
click at [173, 206] on tr "1 Bất kỳ 2 kiện 0 80.000" at bounding box center [365, 207] width 669 height 36
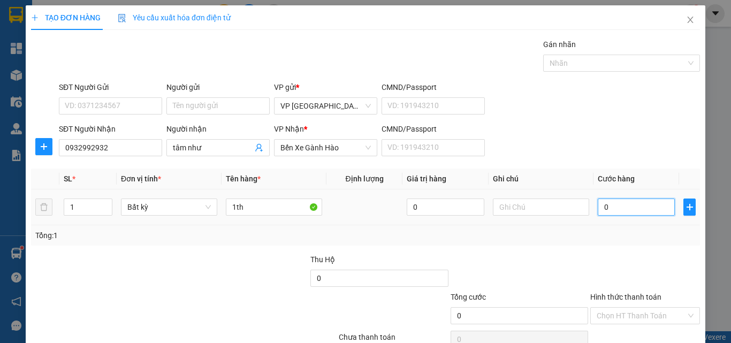
click at [635, 210] on input "0" at bounding box center [635, 206] width 77 height 17
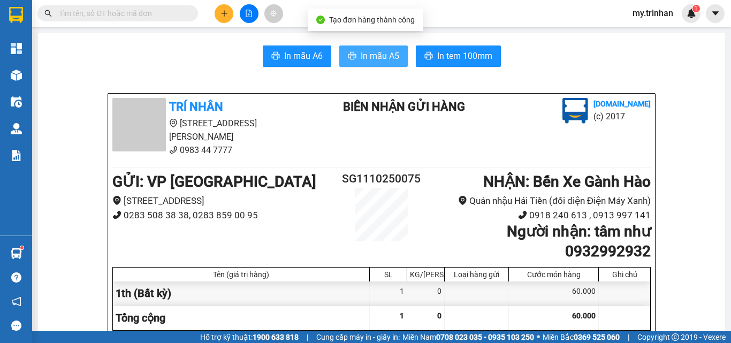
click at [362, 51] on span "In mẫu A5" at bounding box center [379, 55] width 39 height 13
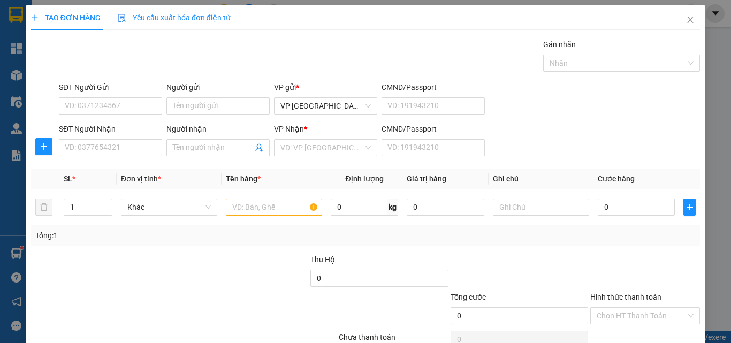
click at [541, 150] on div "SĐT Người Nhận VD: 0377654321 Người nhận Tên người nhận VP Nhận * VD: VP Sài Gò…" at bounding box center [379, 141] width 645 height 37
click at [575, 142] on div "SĐT Người Nhận VD: 0377654321 Người nhận Tên người nhận VP Nhận * VD: VP Sài Gò…" at bounding box center [379, 141] width 645 height 37
click at [655, 19] on icon "close" at bounding box center [690, 20] width 9 height 9
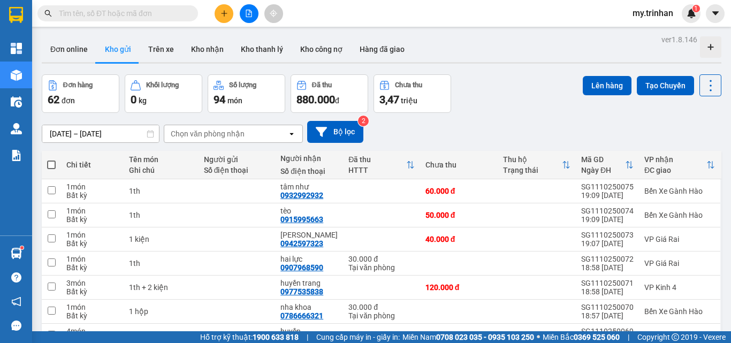
drag, startPoint x: 49, startPoint y: 165, endPoint x: 66, endPoint y: 158, distance: 18.3
click at [48, 165] on span at bounding box center [51, 164] width 9 height 9
click at [51, 159] on input "checkbox" at bounding box center [51, 159] width 0 height 0
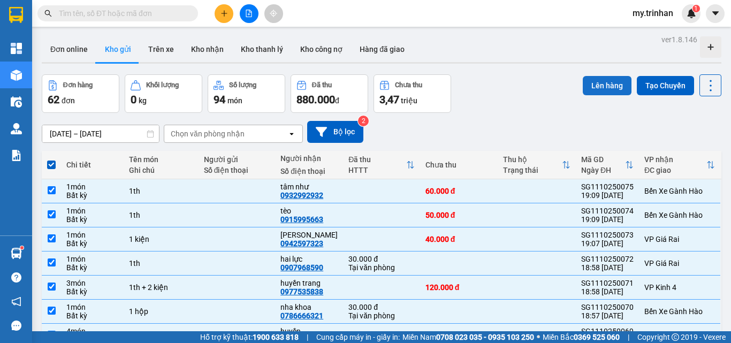
click at [584, 87] on button "Lên hàng" at bounding box center [606, 85] width 49 height 19
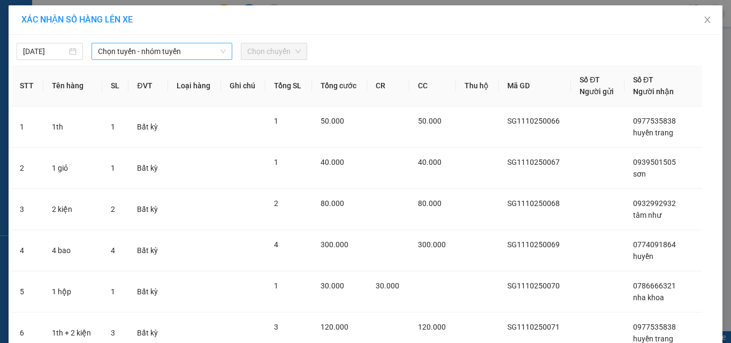
click at [173, 56] on span "Chọn tuyến - nhóm tuyến" at bounding box center [162, 51] width 128 height 16
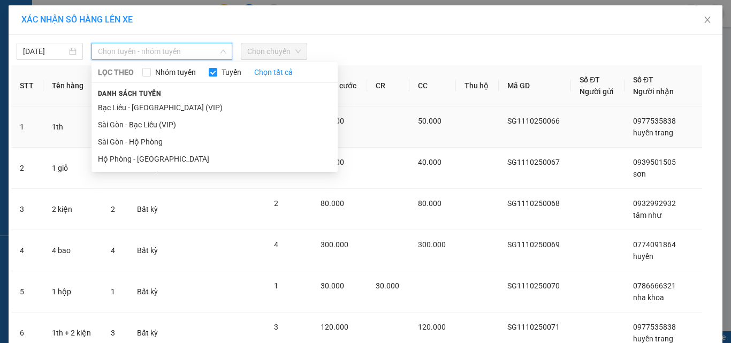
click at [170, 122] on li "Sài Gòn - Bạc Liêu (VIP)" at bounding box center [214, 124] width 246 height 17
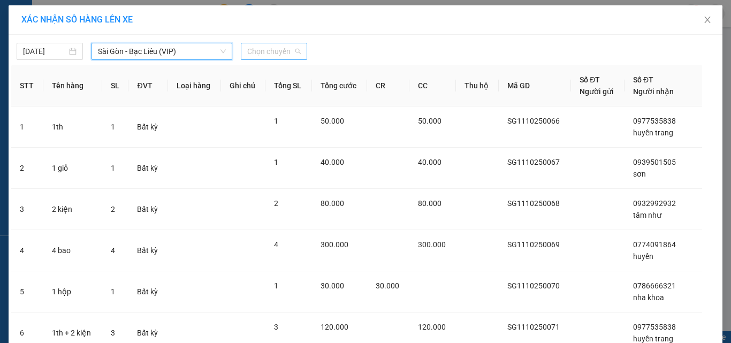
click at [274, 52] on span "Chọn chuyến" at bounding box center [273, 51] width 53 height 16
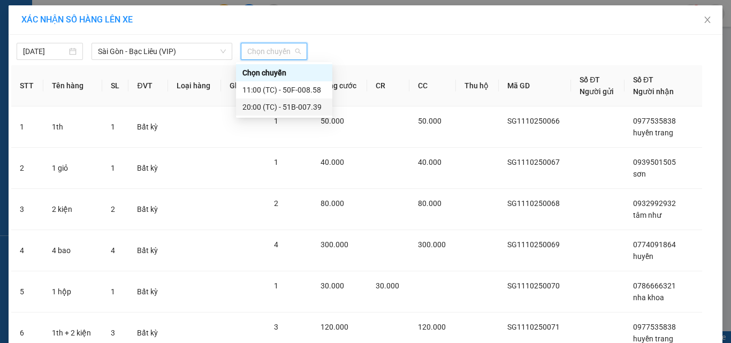
click at [274, 107] on div "20:00 (TC) - 51B-007.39" at bounding box center [283, 107] width 83 height 12
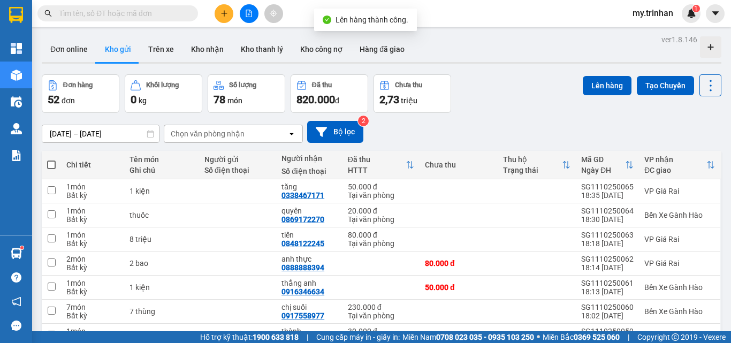
click at [55, 165] on span at bounding box center [51, 164] width 9 height 9
click at [51, 159] on input "checkbox" at bounding box center [51, 159] width 0 height 0
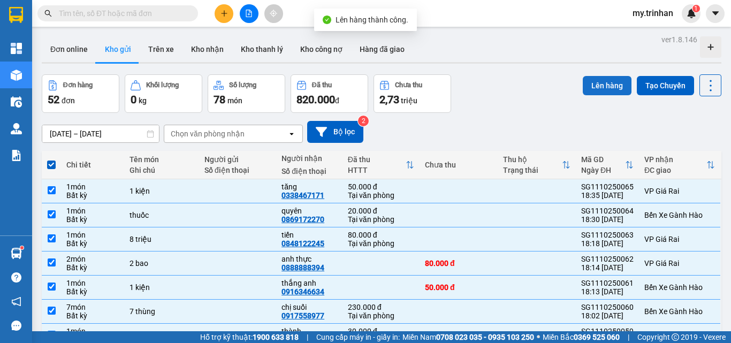
click at [585, 88] on button "Lên hàng" at bounding box center [606, 85] width 49 height 19
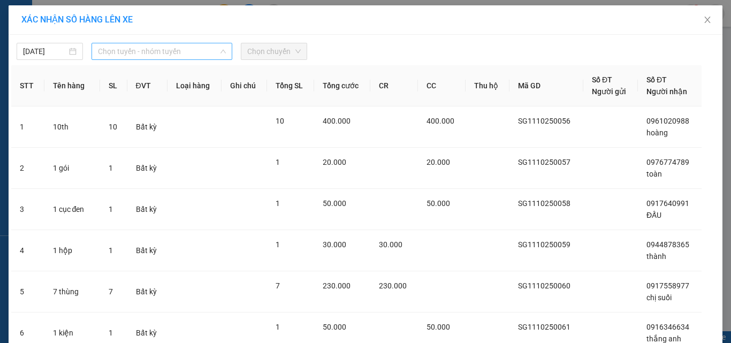
click at [200, 57] on span "Chọn tuyến - nhóm tuyến" at bounding box center [162, 51] width 128 height 16
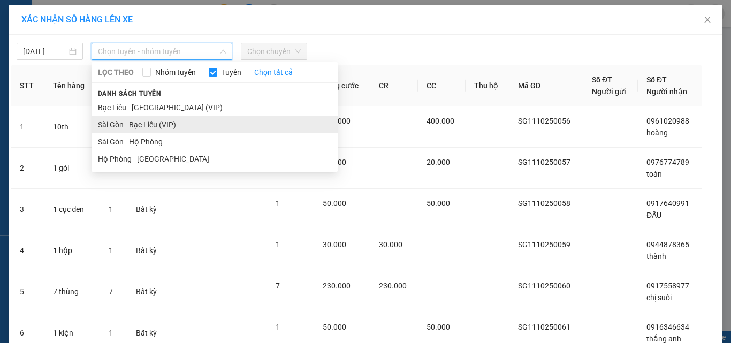
click at [185, 128] on li "Sài Gòn - Bạc Liêu (VIP)" at bounding box center [214, 124] width 246 height 17
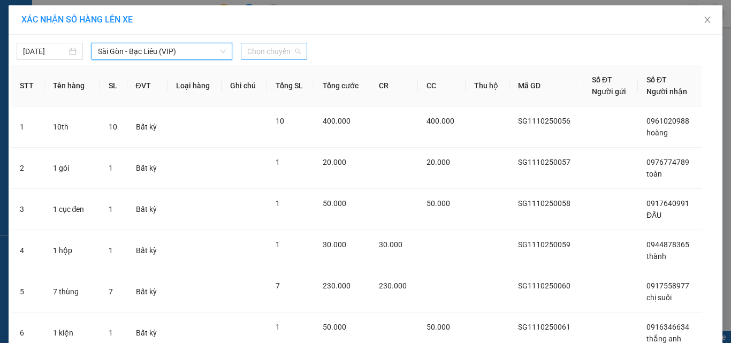
click at [270, 55] on span "Chọn chuyến" at bounding box center [273, 51] width 53 height 16
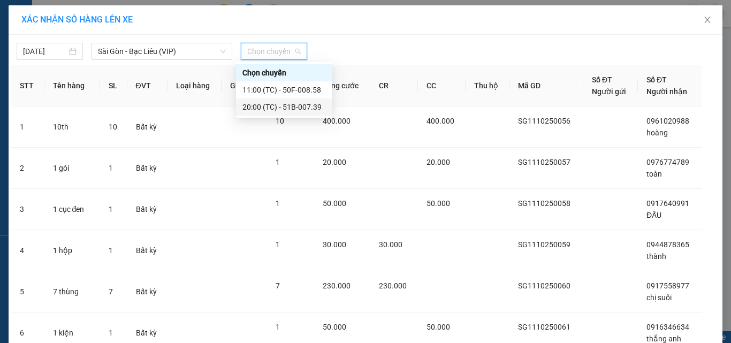
click at [267, 107] on div "20:00 (TC) - 51B-007.39" at bounding box center [283, 107] width 83 height 12
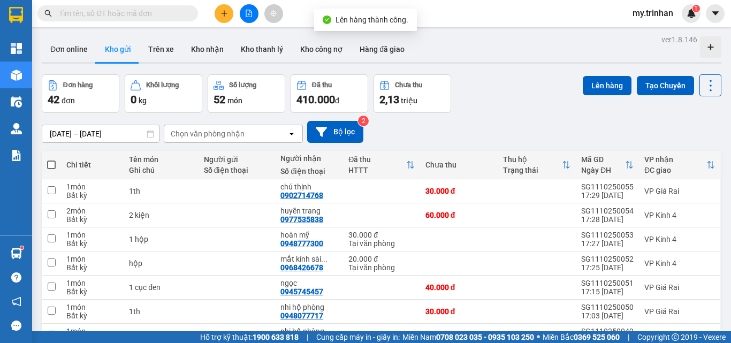
click at [50, 162] on span at bounding box center [51, 164] width 9 height 9
click at [51, 159] on input "checkbox" at bounding box center [51, 159] width 0 height 0
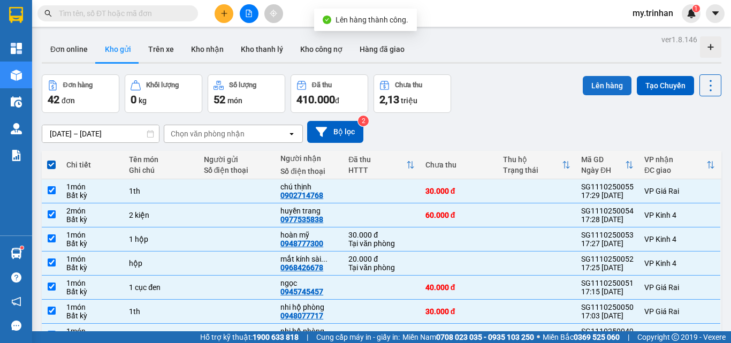
click at [606, 76] on button "Lên hàng" at bounding box center [606, 85] width 49 height 19
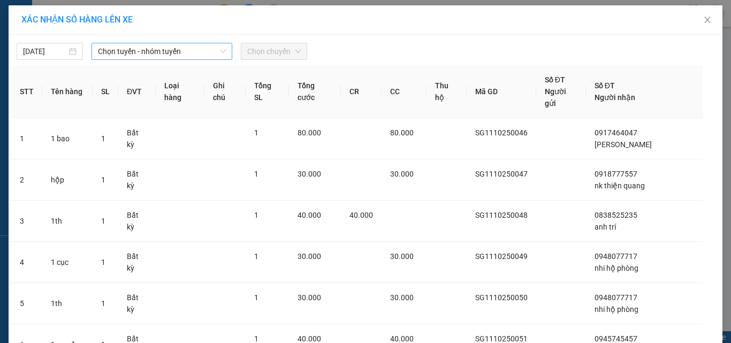
click at [170, 53] on span "Chọn tuyến - nhóm tuyến" at bounding box center [162, 51] width 128 height 16
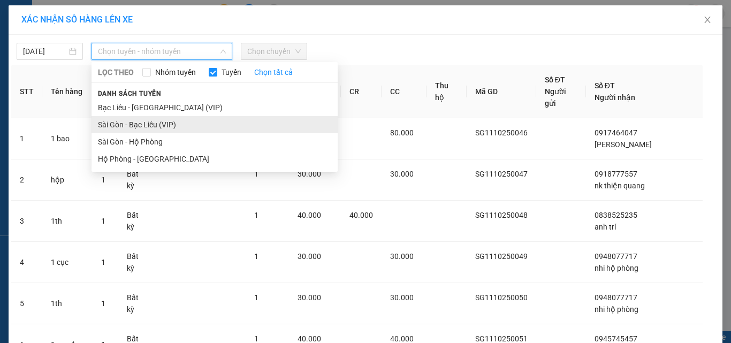
click at [157, 122] on li "Sài Gòn - Bạc Liêu (VIP)" at bounding box center [214, 124] width 246 height 17
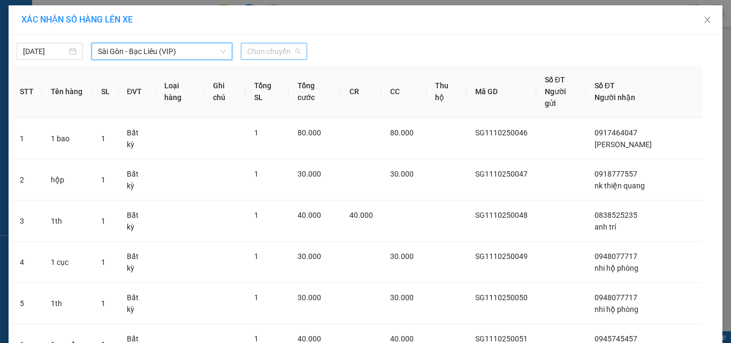
click at [241, 57] on div "Chọn chuyến" at bounding box center [274, 51] width 66 height 17
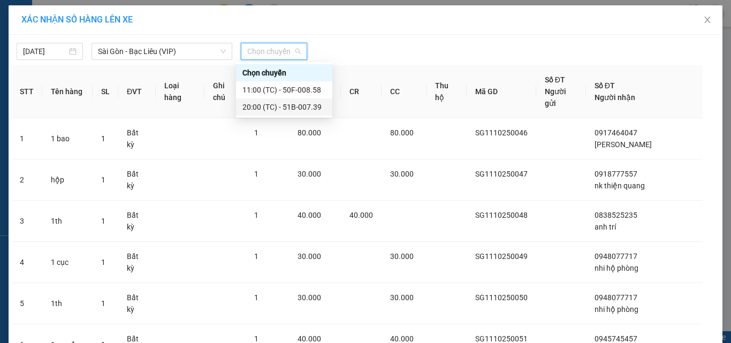
click at [252, 112] on div "20:00 (TC) - 51B-007.39" at bounding box center [283, 107] width 83 height 12
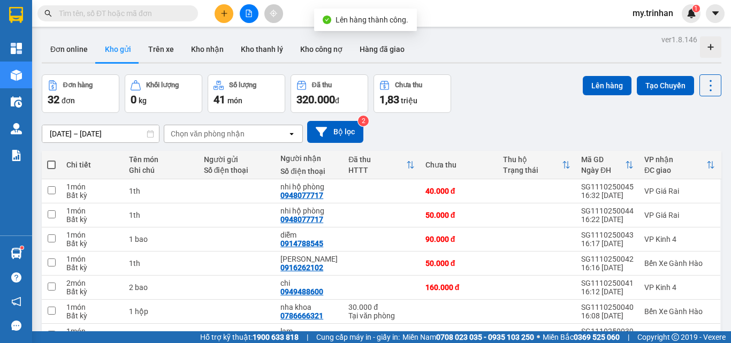
click at [50, 162] on span at bounding box center [51, 164] width 9 height 9
click at [51, 159] on input "checkbox" at bounding box center [51, 159] width 0 height 0
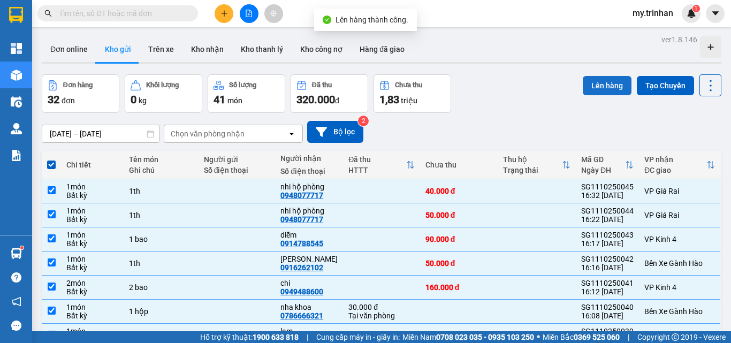
click at [583, 86] on button "Lên hàng" at bounding box center [606, 85] width 49 height 19
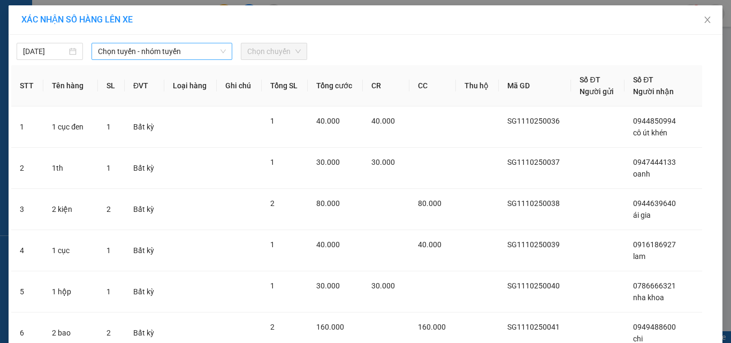
click at [211, 48] on span "Chọn tuyến - nhóm tuyến" at bounding box center [162, 51] width 128 height 16
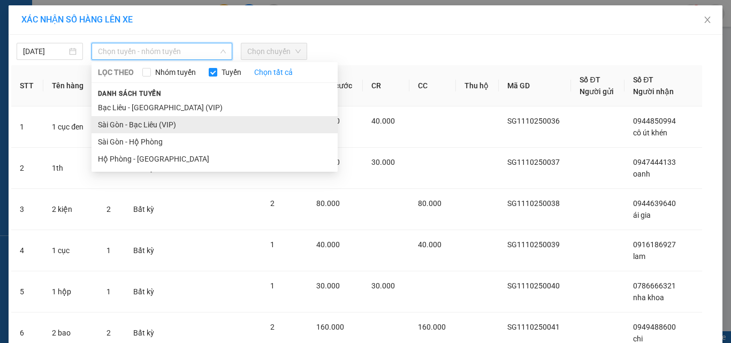
click at [186, 119] on li "Sài Gòn - Bạc Liêu (VIP)" at bounding box center [214, 124] width 246 height 17
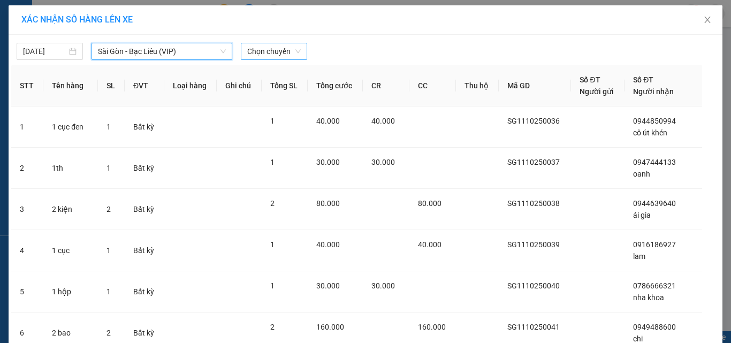
click at [259, 57] on span "Chọn chuyến" at bounding box center [273, 51] width 53 height 16
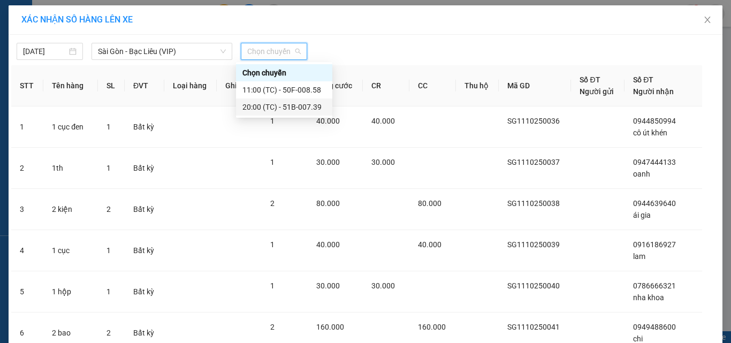
click at [268, 106] on div "20:00 (TC) - 51B-007.39" at bounding box center [283, 107] width 83 height 12
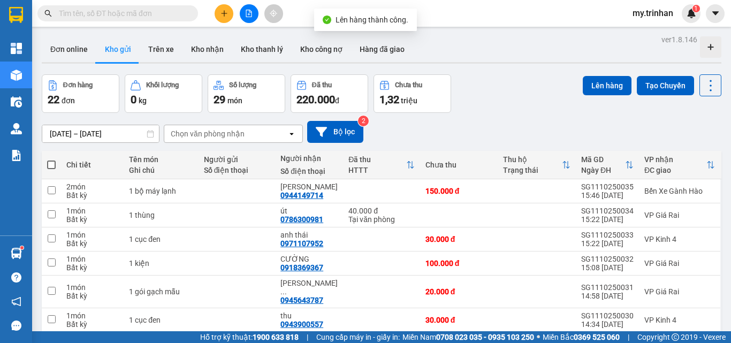
click at [51, 165] on span at bounding box center [51, 164] width 9 height 9
click at [51, 159] on input "checkbox" at bounding box center [51, 159] width 0 height 0
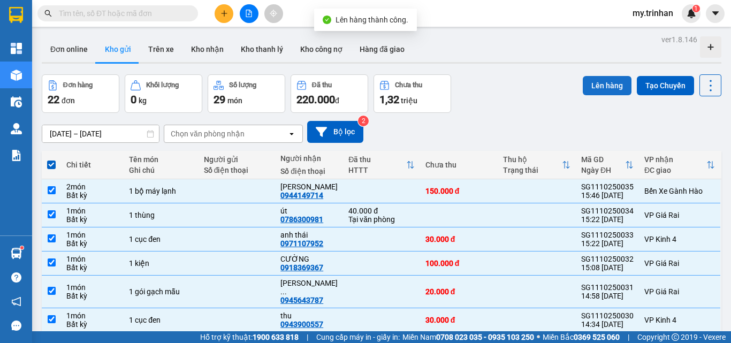
click at [582, 91] on button "Lên hàng" at bounding box center [606, 85] width 49 height 19
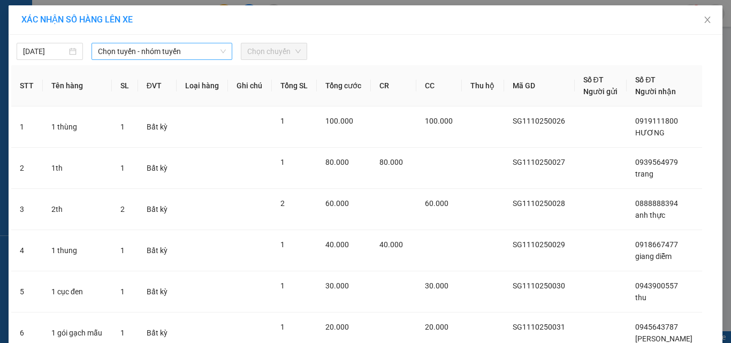
click at [187, 50] on span "Chọn tuyến - nhóm tuyến" at bounding box center [162, 51] width 128 height 16
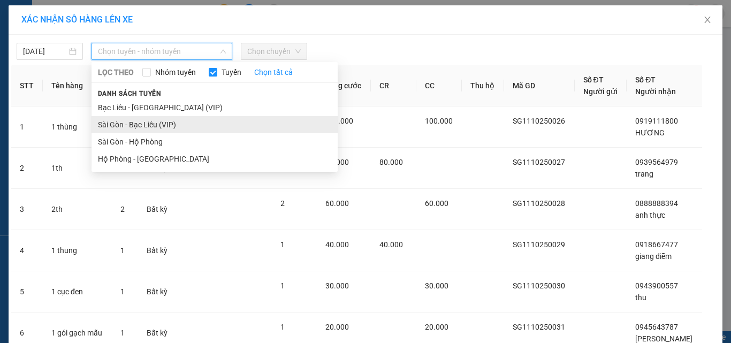
click at [173, 125] on li "Sài Gòn - Bạc Liêu (VIP)" at bounding box center [214, 124] width 246 height 17
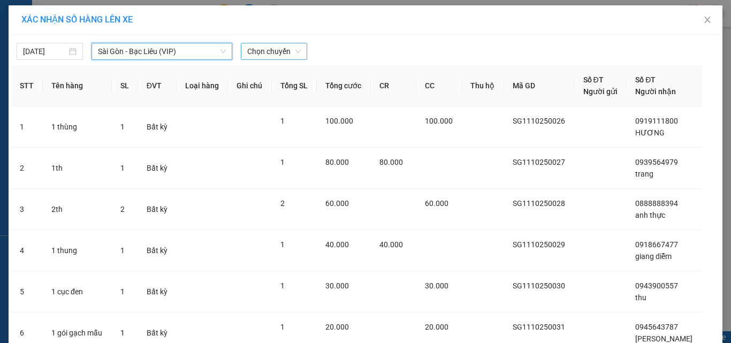
click at [271, 51] on span "Chọn chuyến" at bounding box center [273, 51] width 53 height 16
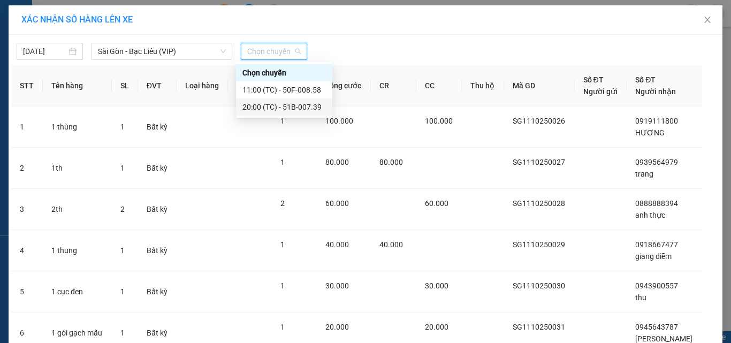
click at [267, 104] on div "20:00 (TC) - 51B-007.39" at bounding box center [283, 107] width 83 height 12
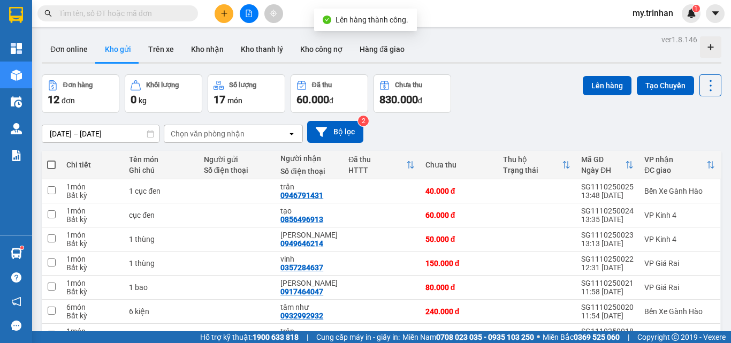
click at [50, 164] on span at bounding box center [51, 164] width 9 height 9
click at [51, 159] on input "checkbox" at bounding box center [51, 159] width 0 height 0
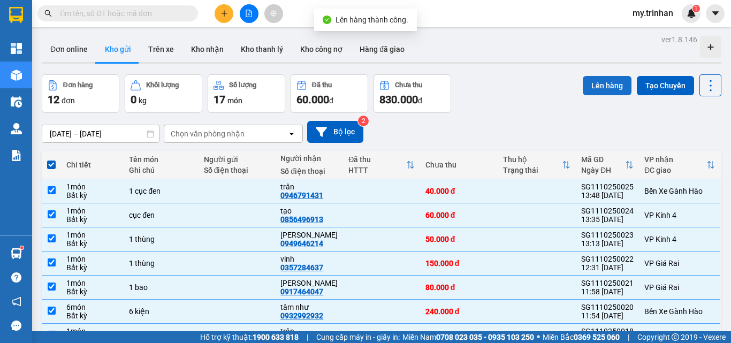
click at [603, 84] on button "Lên hàng" at bounding box center [606, 85] width 49 height 19
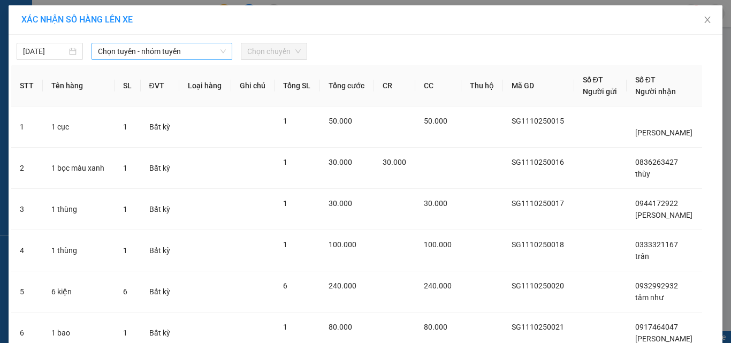
click at [201, 49] on span "Chọn tuyến - nhóm tuyến" at bounding box center [162, 51] width 128 height 16
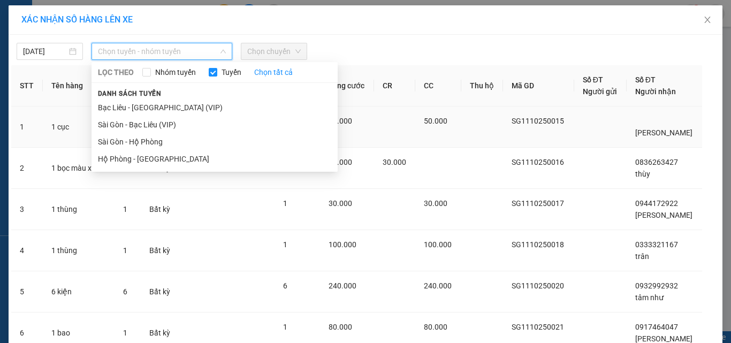
click at [176, 122] on li "Sài Gòn - Bạc Liêu (VIP)" at bounding box center [214, 124] width 246 height 17
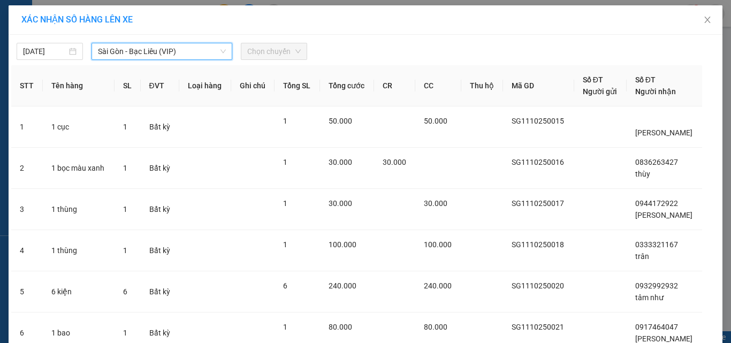
click at [280, 40] on div "11/10/2025 Sài Gòn - Bạc Liêu (VIP) Sài Gòn - Bạc Liêu (VIP) LỌC THEO Nhóm tuyế…" at bounding box center [365, 48] width 708 height 22
click at [278, 51] on span "Chọn chuyến" at bounding box center [273, 51] width 53 height 16
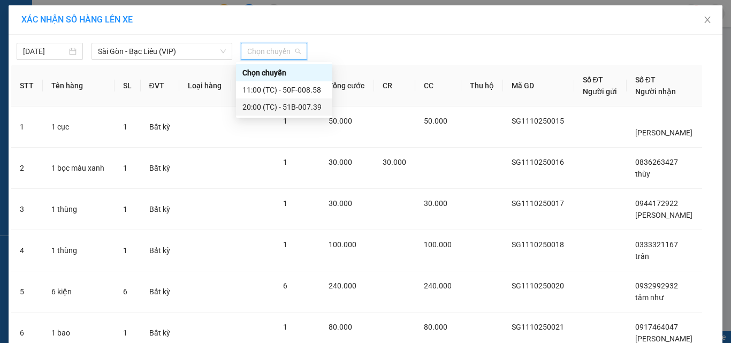
click at [274, 106] on div "20:00 (TC) - 51B-007.39" at bounding box center [283, 107] width 83 height 12
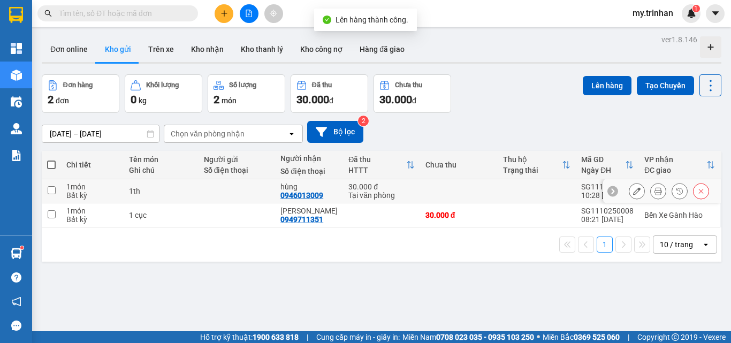
click at [240, 188] on div at bounding box center [237, 191] width 66 height 9
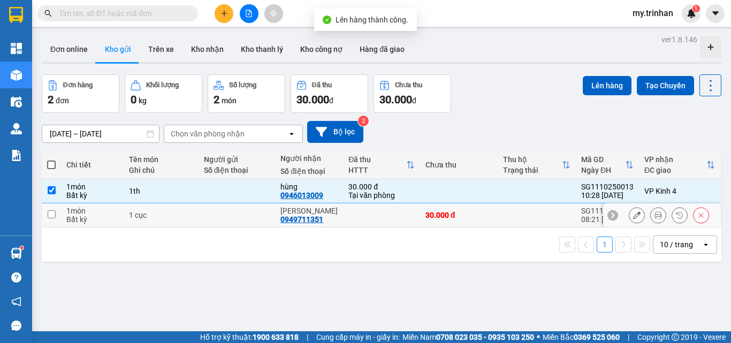
drag, startPoint x: 243, startPoint y: 209, endPoint x: 249, endPoint y: 209, distance: 5.9
click at [244, 209] on td at bounding box center [236, 215] width 77 height 24
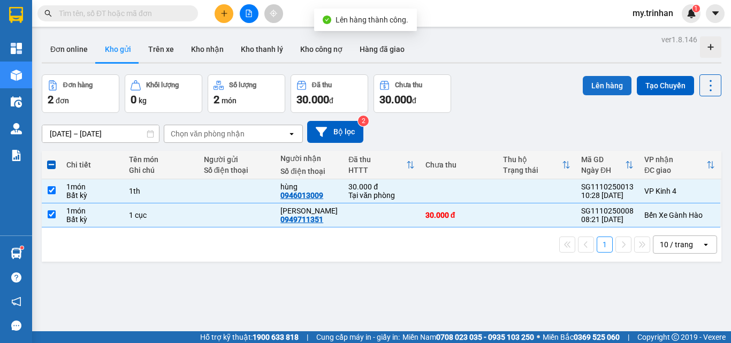
click at [582, 88] on button "Lên hàng" at bounding box center [606, 85] width 49 height 19
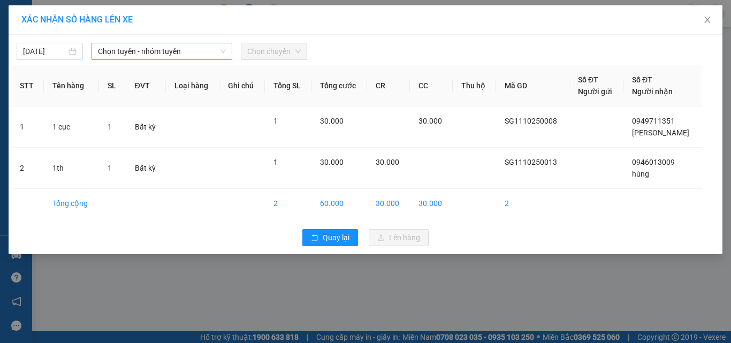
click at [222, 55] on span "Chọn tuyến - nhóm tuyến" at bounding box center [162, 51] width 128 height 16
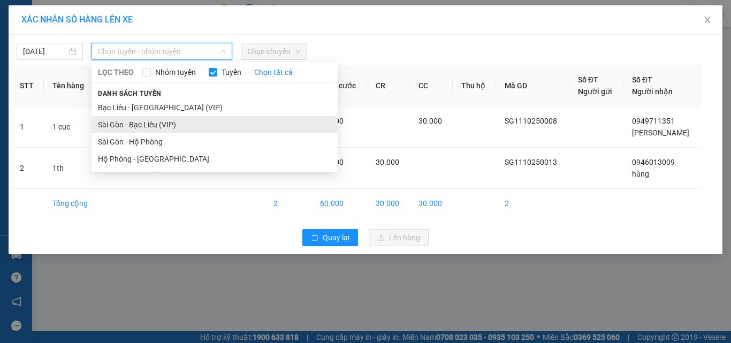
click at [188, 120] on li "Sài Gòn - Bạc Liêu (VIP)" at bounding box center [214, 124] width 246 height 17
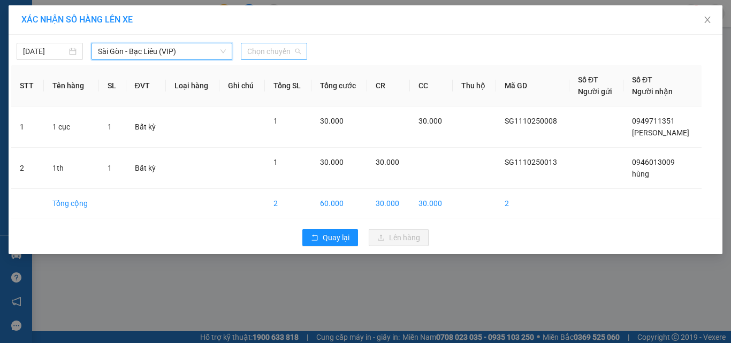
click at [271, 49] on span "Chọn chuyến" at bounding box center [273, 51] width 53 height 16
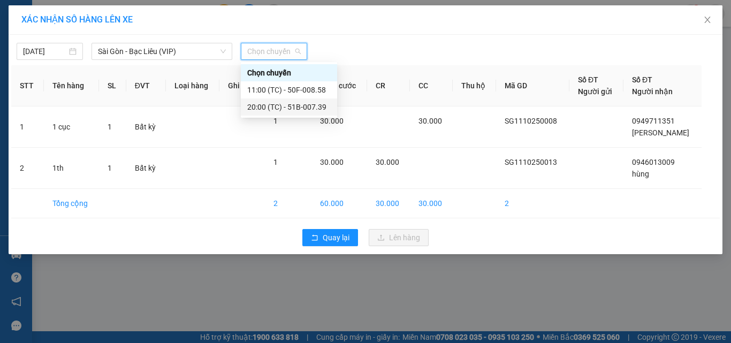
click at [272, 110] on div "20:00 (TC) - 51B-007.39" at bounding box center [288, 107] width 83 height 12
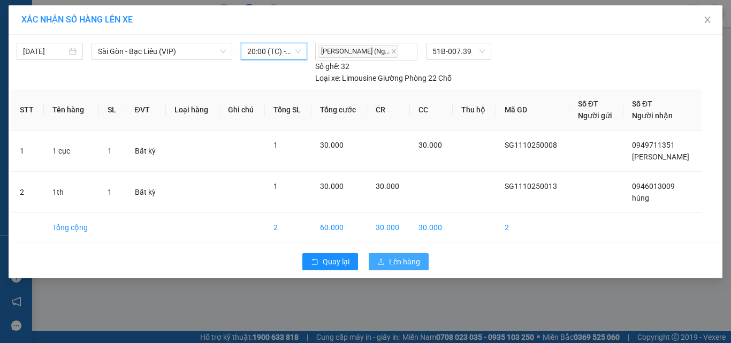
click at [381, 260] on icon "upload" at bounding box center [381, 261] width 6 height 6
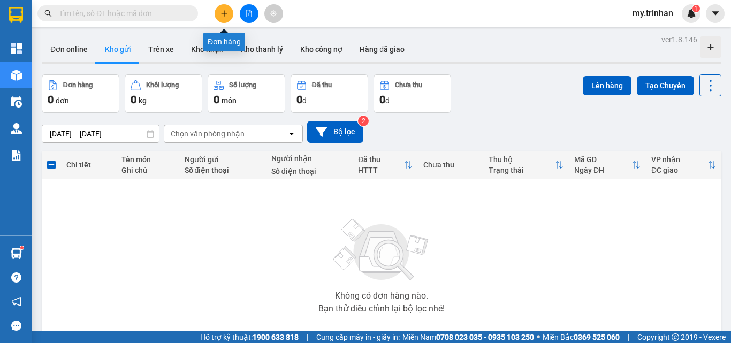
click at [220, 10] on icon "plus" at bounding box center [223, 13] width 7 height 7
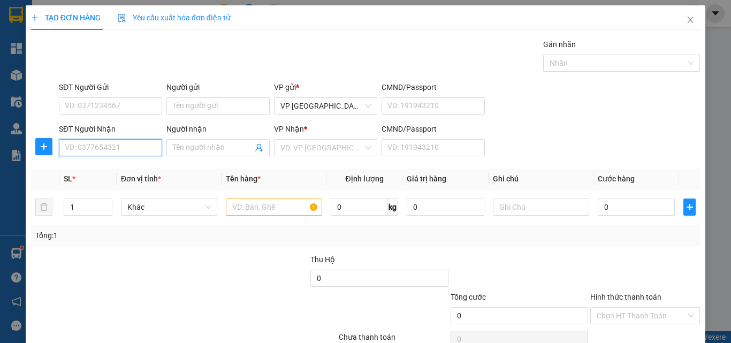
click at [124, 151] on input "SĐT Người Nhận" at bounding box center [110, 147] width 103 height 17
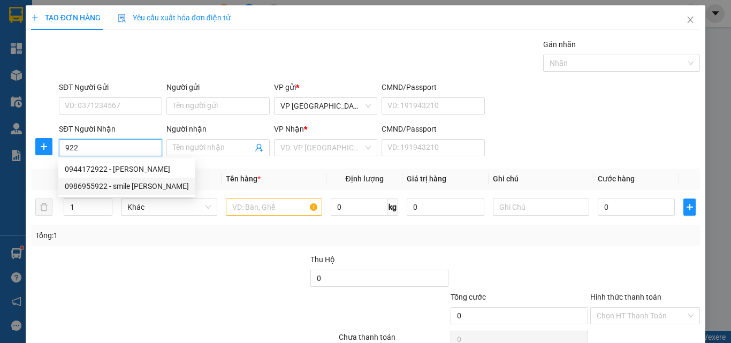
click at [116, 181] on div "0986955922 - smile điền hải" at bounding box center [127, 186] width 124 height 12
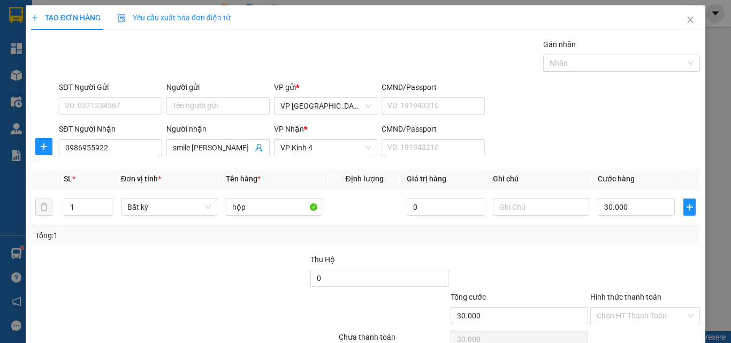
click at [626, 293] on label "Hình thức thanh toán" at bounding box center [625, 297] width 71 height 9
click at [626, 308] on input "Hình thức thanh toán" at bounding box center [640, 316] width 89 height 16
click at [617, 331] on div "Tại văn phòng" at bounding box center [636, 337] width 95 height 12
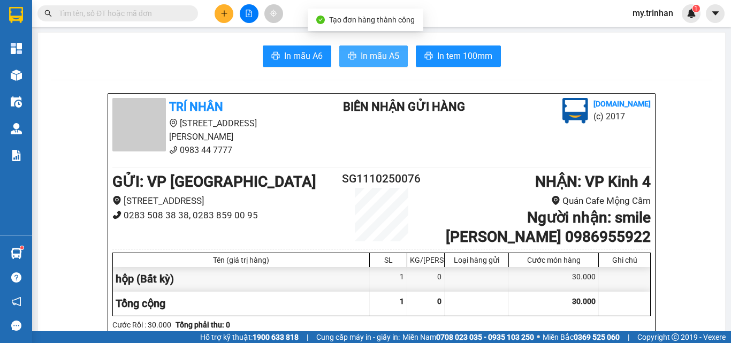
click at [388, 53] on span "In mẫu A5" at bounding box center [379, 55] width 39 height 13
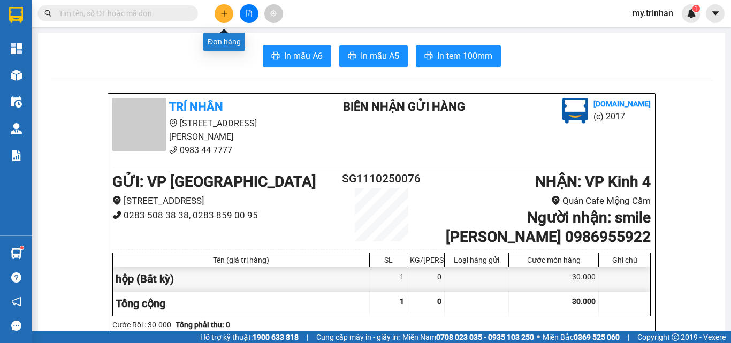
click at [223, 13] on icon "plus" at bounding box center [224, 13] width 6 height 1
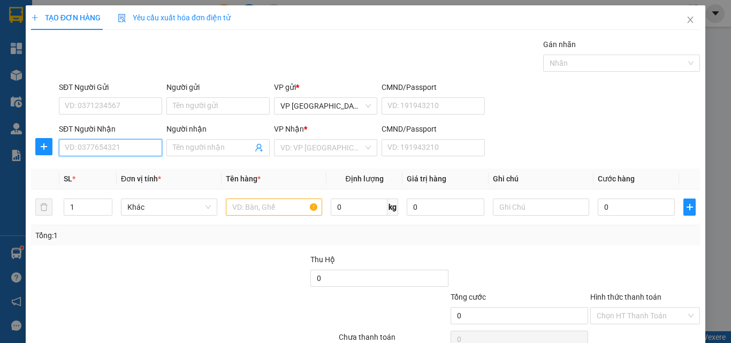
click at [132, 148] on input "SĐT Người Nhận" at bounding box center [110, 147] width 103 height 17
click at [208, 149] on input "Người nhận" at bounding box center [213, 148] width 80 height 12
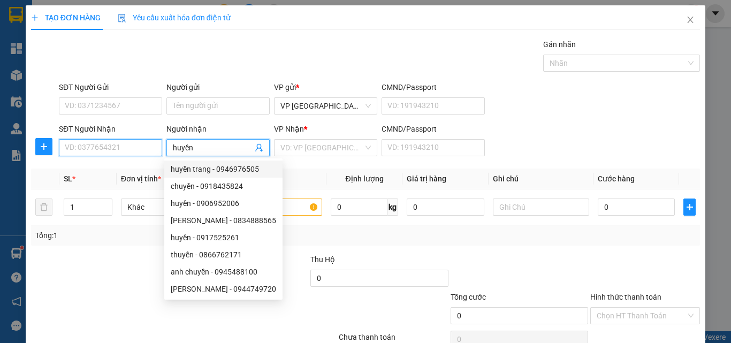
click at [125, 148] on input "SĐT Người Nhận" at bounding box center [110, 147] width 103 height 17
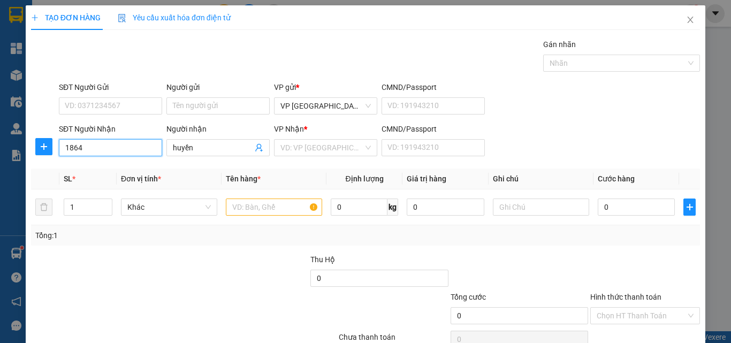
click at [126, 146] on div "Transit Pickup Surcharge Ids Transit Deliver Surcharge Ids Transit Deliver Surc…" at bounding box center [365, 207] width 669 height 336
click at [131, 119] on div "0774091864 - huyền" at bounding box center [109, 116] width 89 height 12
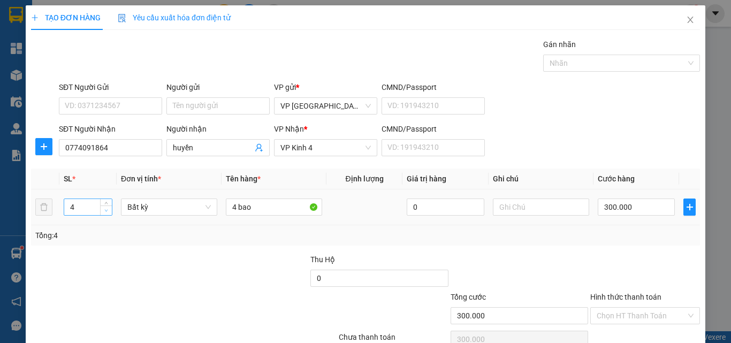
click at [104, 209] on icon "down" at bounding box center [106, 211] width 4 height 4
click at [107, 208] on span "down" at bounding box center [106, 211] width 6 height 6
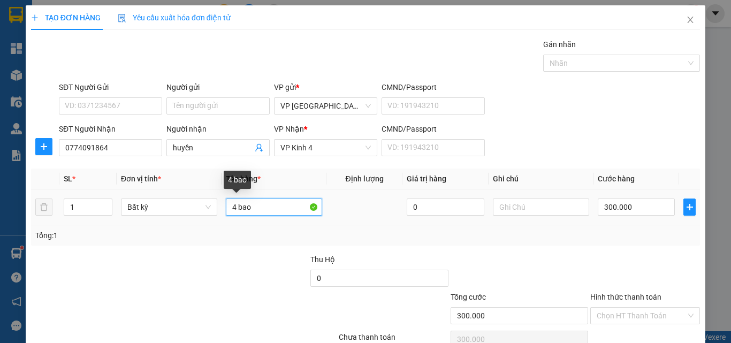
drag, startPoint x: 233, startPoint y: 156, endPoint x: 220, endPoint y: 156, distance: 13.4
click at [221, 189] on td "4 bao" at bounding box center [273, 207] width 105 height 36
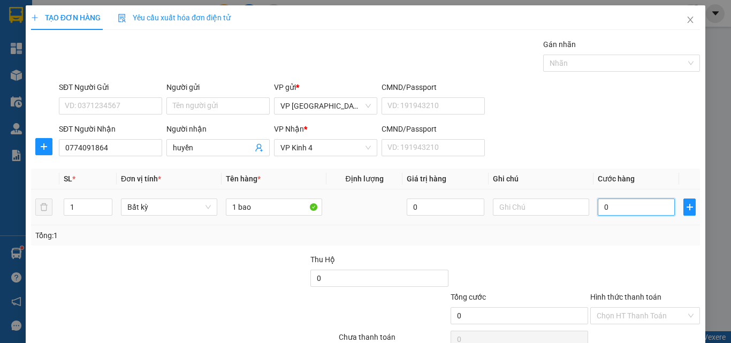
click at [627, 198] on input "0" at bounding box center [635, 206] width 77 height 17
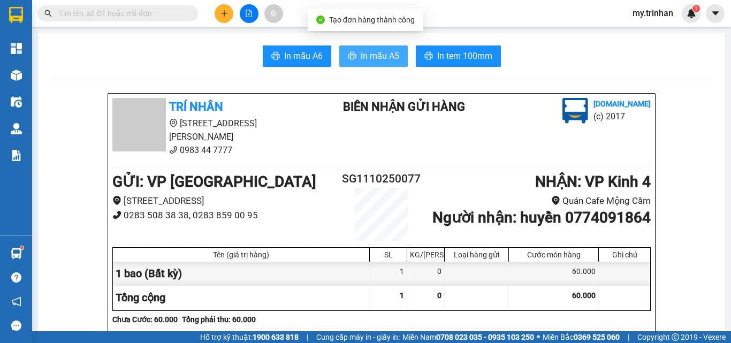
click at [360, 50] on span "In mẫu A5" at bounding box center [379, 55] width 39 height 13
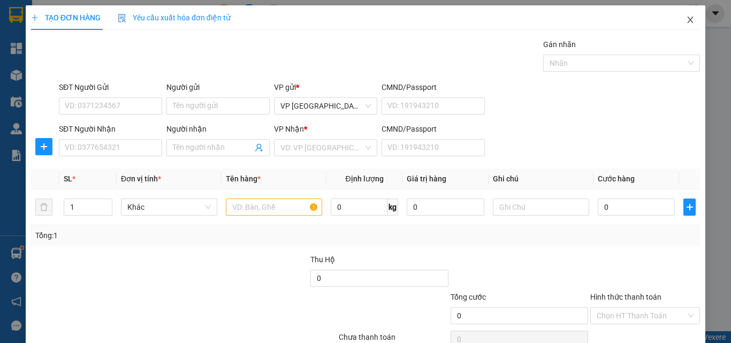
click at [655, 16] on icon "close" at bounding box center [690, 20] width 9 height 9
click at [655, 21] on icon "close" at bounding box center [690, 20] width 6 height 6
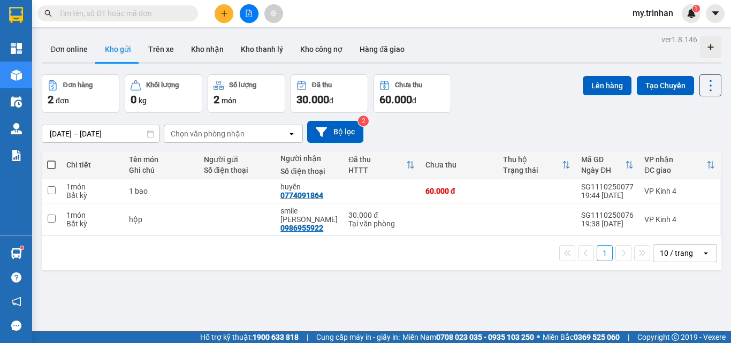
click at [457, 116] on div "09/10/2025 – 11/10/2025 Press the down arrow key to interact with the calendar …" at bounding box center [381, 132] width 679 height 38
click at [405, 219] on div "Tại văn phòng" at bounding box center [381, 223] width 66 height 9
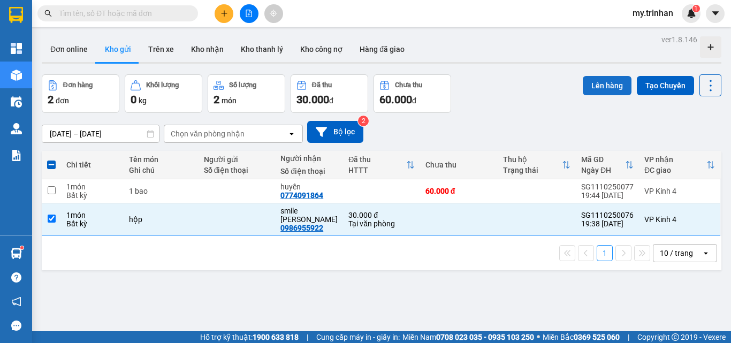
click at [586, 87] on button "Lên hàng" at bounding box center [606, 85] width 49 height 19
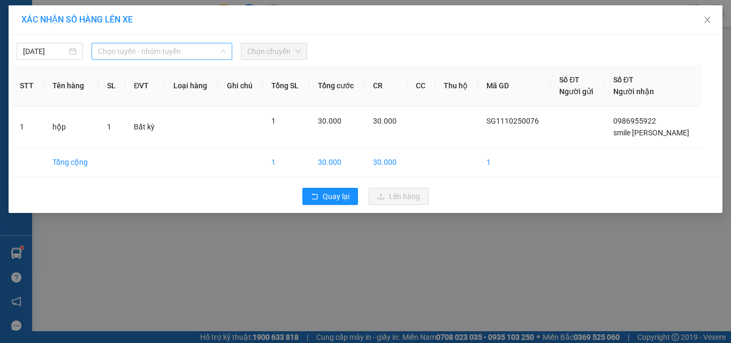
click at [166, 49] on span "Chọn tuyến - nhóm tuyến" at bounding box center [162, 51] width 128 height 16
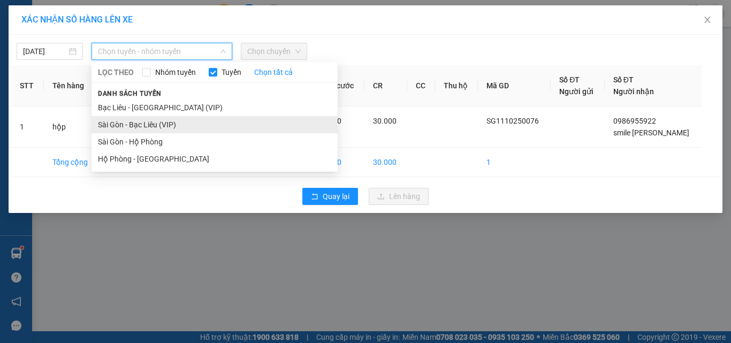
click at [158, 124] on li "Sài Gòn - Bạc Liêu (VIP)" at bounding box center [214, 124] width 246 height 17
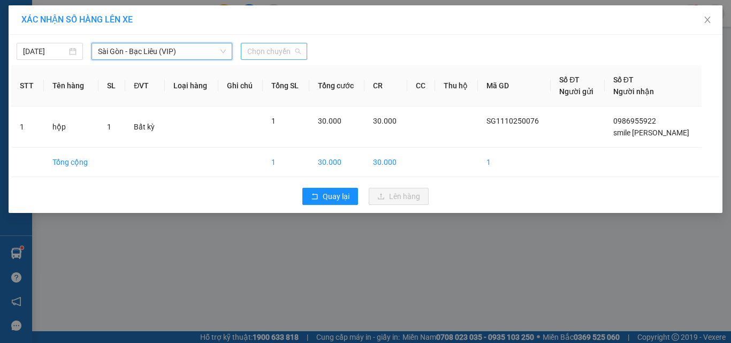
click at [288, 48] on span "Chọn chuyến" at bounding box center [273, 51] width 53 height 16
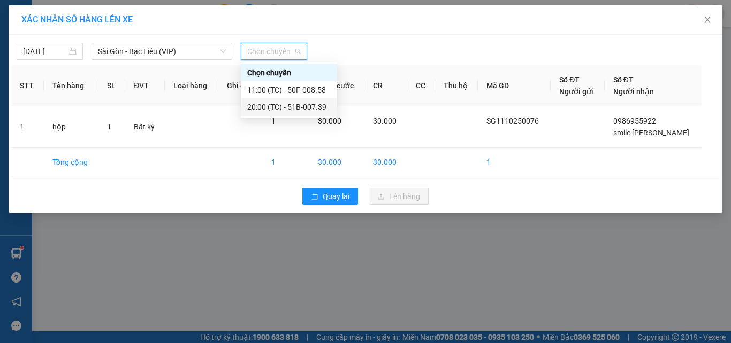
click at [285, 107] on div "20:00 (TC) - 51B-007.39" at bounding box center [288, 107] width 83 height 12
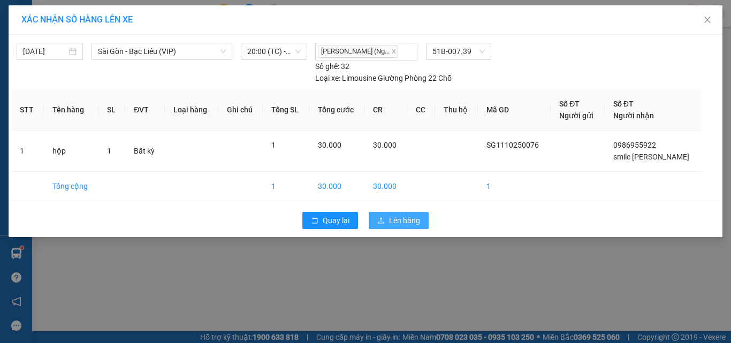
click at [387, 216] on button "Lên hàng" at bounding box center [398, 220] width 60 height 17
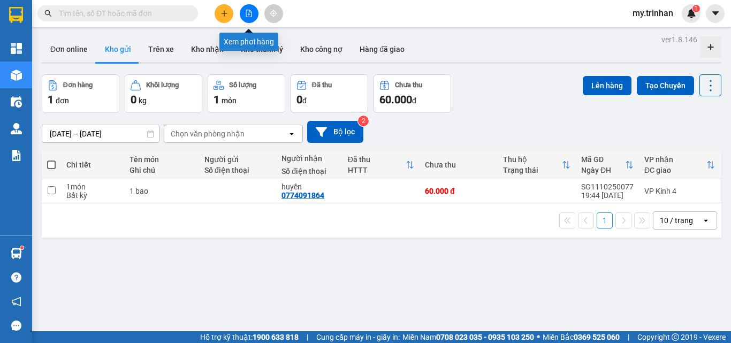
click at [246, 10] on button at bounding box center [249, 13] width 19 height 19
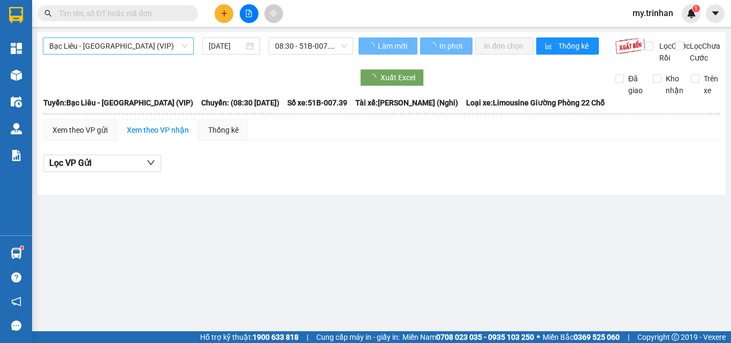
click at [121, 47] on span "Bạc Liêu - [GEOGRAPHIC_DATA] (VIP)" at bounding box center [118, 46] width 138 height 16
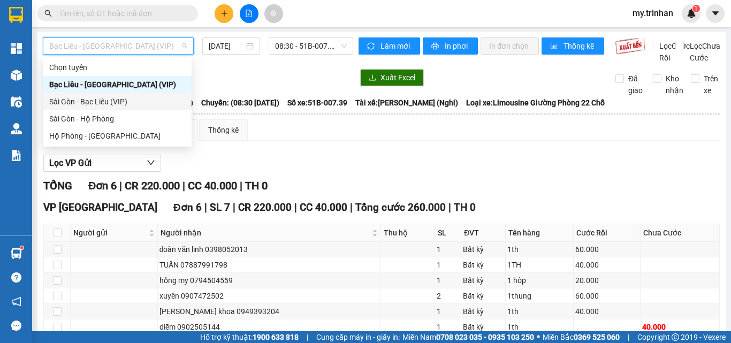
click at [135, 104] on div "Sài Gòn - Bạc Liêu (VIP)" at bounding box center [117, 102] width 136 height 12
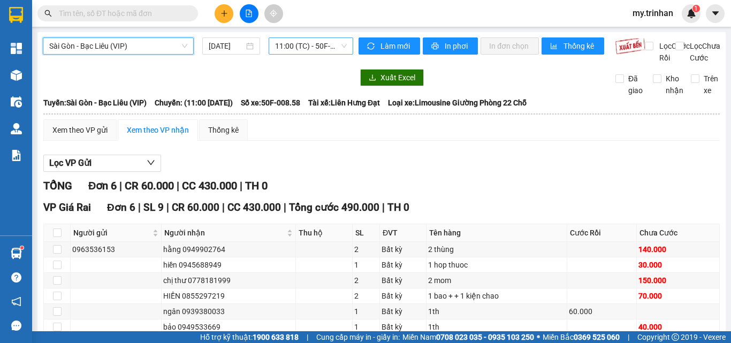
click at [288, 44] on span "11:00 (TC) - 50F-008.58" at bounding box center [311, 46] width 72 height 16
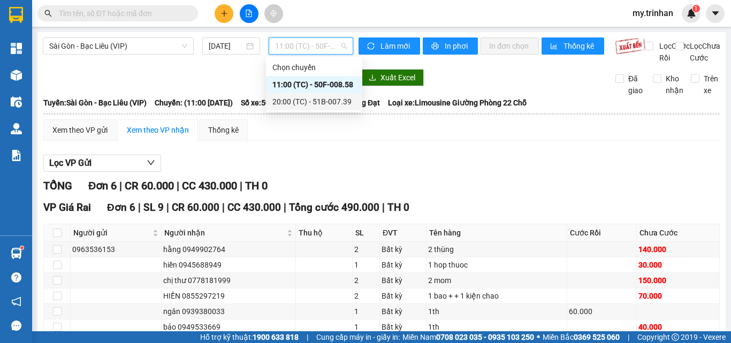
click at [295, 104] on div "20:00 (TC) - 51B-007.39" at bounding box center [313, 102] width 83 height 12
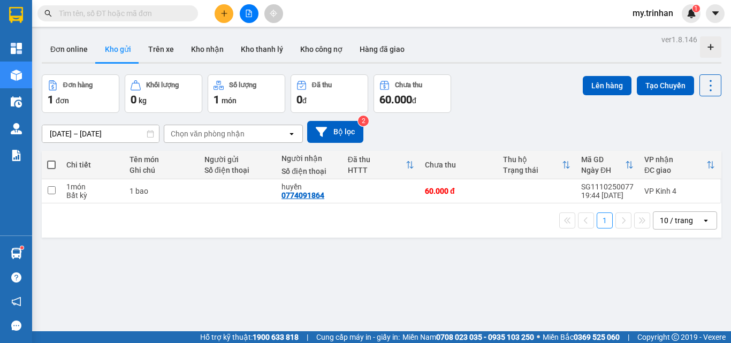
scroll to position [49, 0]
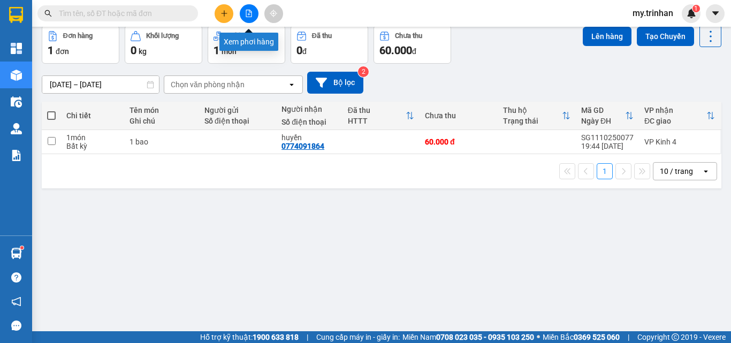
click at [247, 12] on icon "file-add" at bounding box center [248, 13] width 7 height 7
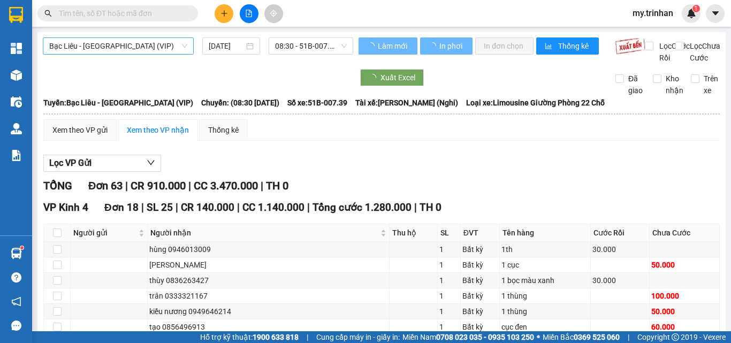
click at [179, 48] on span "Bạc Liêu - [GEOGRAPHIC_DATA] (VIP)" at bounding box center [118, 46] width 138 height 16
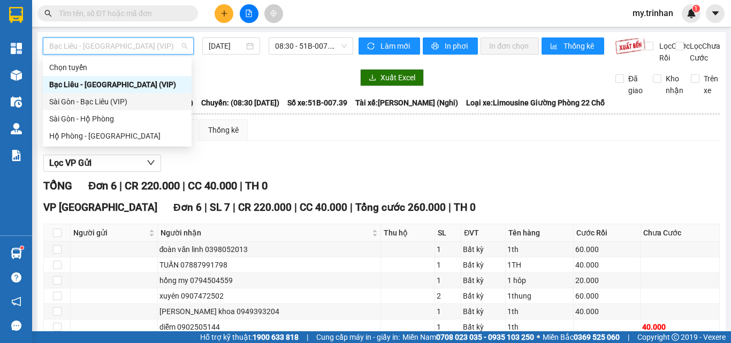
click at [161, 105] on div "Sài Gòn - Bạc Liêu (VIP)" at bounding box center [117, 102] width 136 height 12
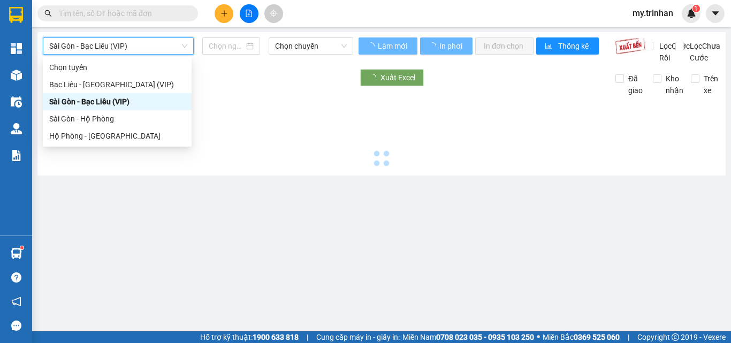
type input "[DATE]"
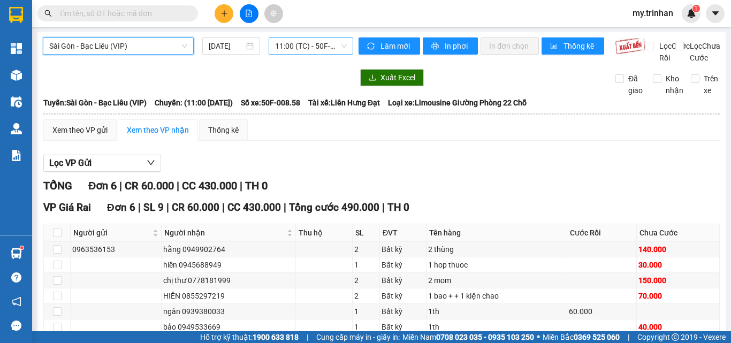
click at [301, 48] on span "11:00 (TC) - 50F-008.58" at bounding box center [311, 46] width 72 height 16
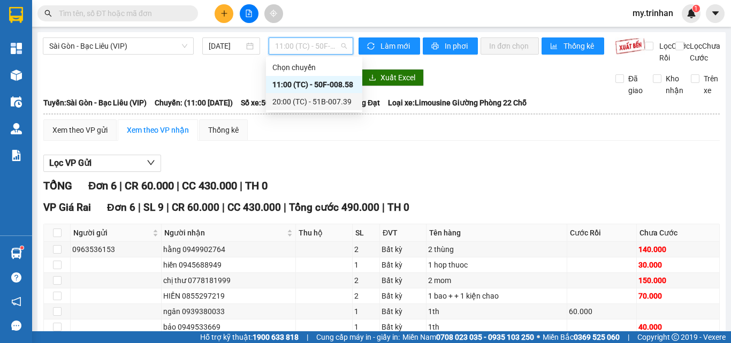
click at [296, 99] on div "20:00 (TC) - 51B-007.39" at bounding box center [313, 102] width 83 height 12
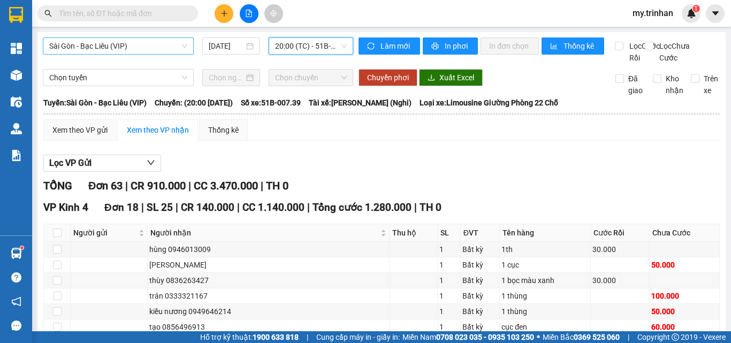
click at [172, 47] on span "Sài Gòn - Bạc Liêu (VIP)" at bounding box center [118, 46] width 138 height 16
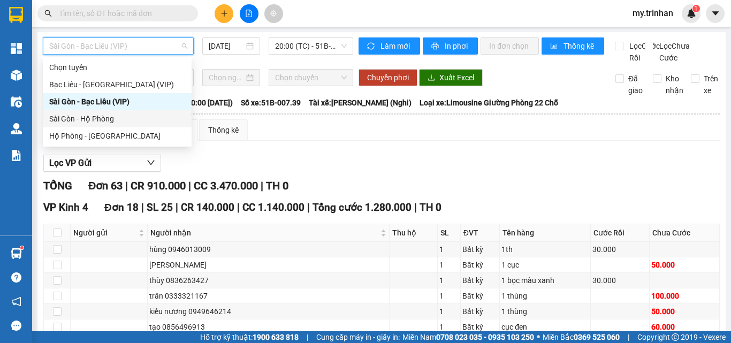
click at [160, 120] on div "Sài Gòn - Hộ Phòng" at bounding box center [117, 119] width 136 height 12
type input "[DATE]"
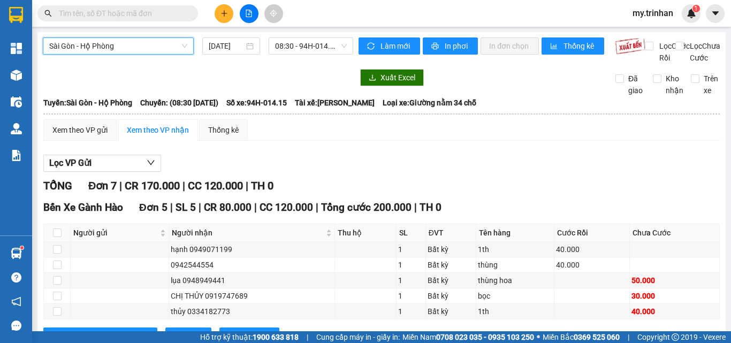
click at [222, 11] on icon "plus" at bounding box center [223, 13] width 7 height 7
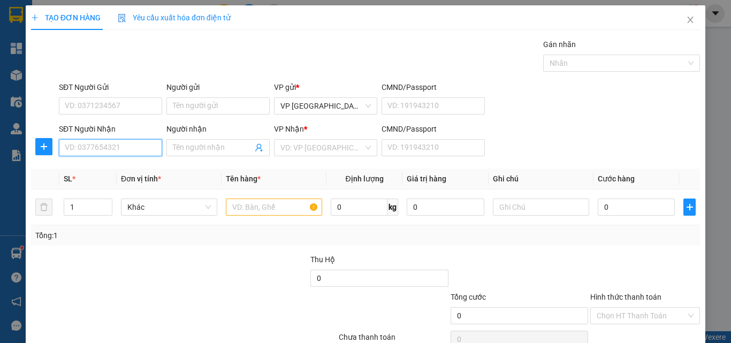
click at [114, 150] on input "SĐT Người Nhận" at bounding box center [110, 147] width 103 height 17
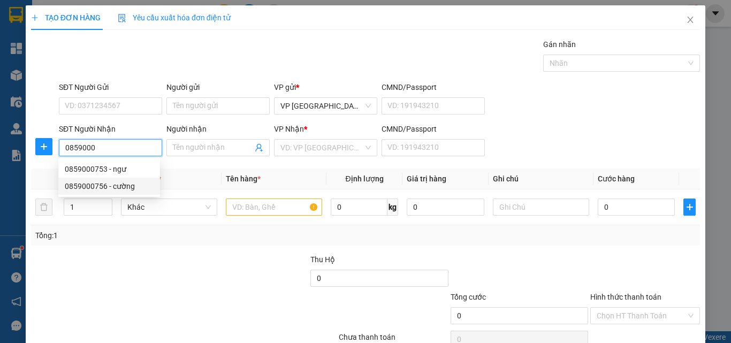
click at [129, 189] on div "0859000756 - cường" at bounding box center [109, 186] width 89 height 12
type input "0859000756"
type input "cường"
type input "50.000"
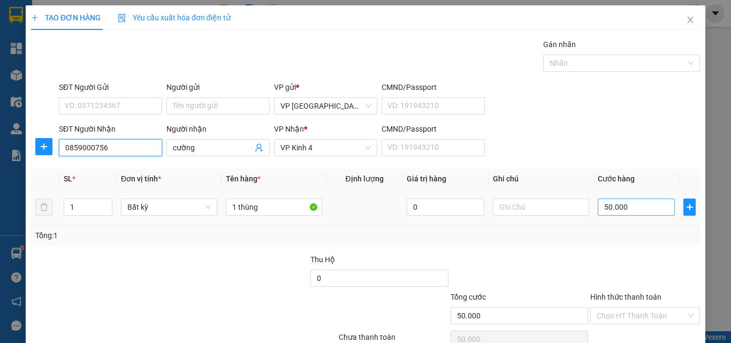
type input "0859000756"
click at [624, 209] on input "50.000" at bounding box center [635, 206] width 77 height 17
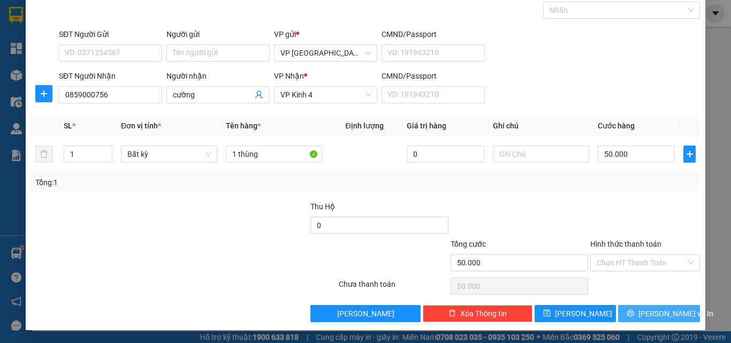
click at [658, 312] on span "[PERSON_NAME] và In" at bounding box center [675, 314] width 75 height 12
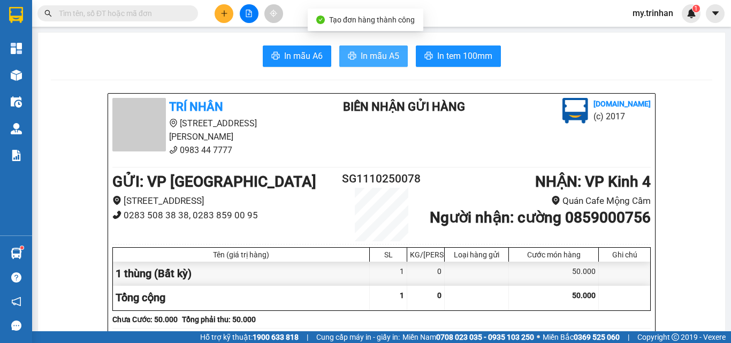
click at [368, 55] on span "In mẫu A5" at bounding box center [379, 55] width 39 height 13
click at [395, 57] on button "In mẫu A5" at bounding box center [373, 55] width 68 height 21
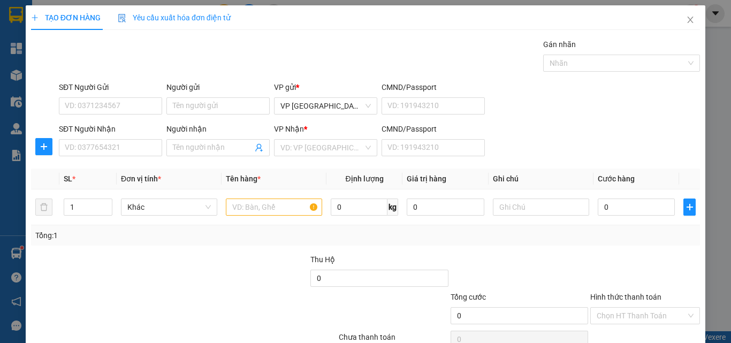
click at [226, 342] on div at bounding box center [184, 338] width 308 height 21
click at [535, 168] on th "Ghi chú" at bounding box center [540, 178] width 105 height 21
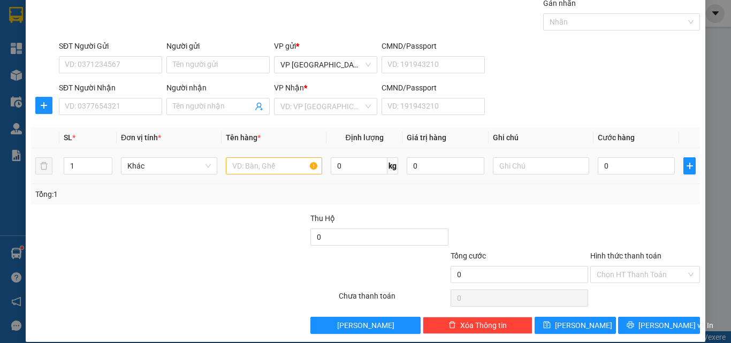
scroll to position [53, 0]
